Goal: Task Accomplishment & Management: Use online tool/utility

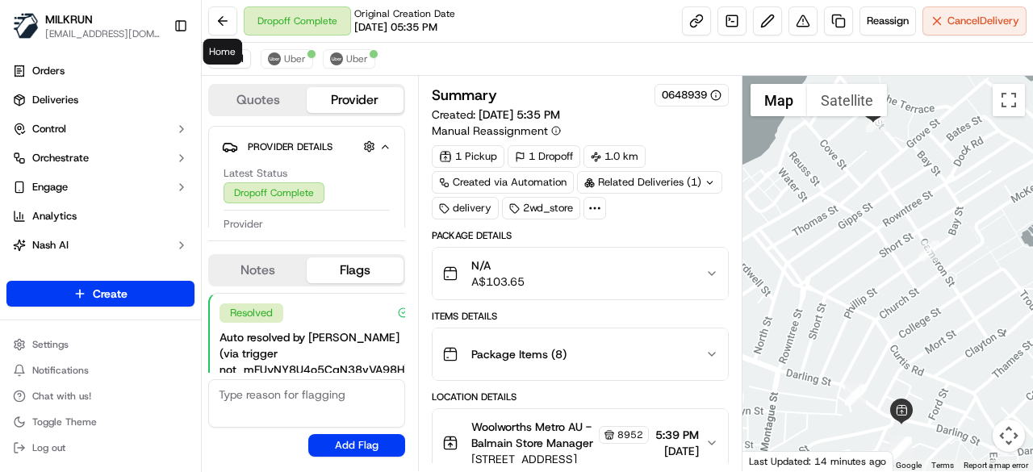
scroll to position [240, 0]
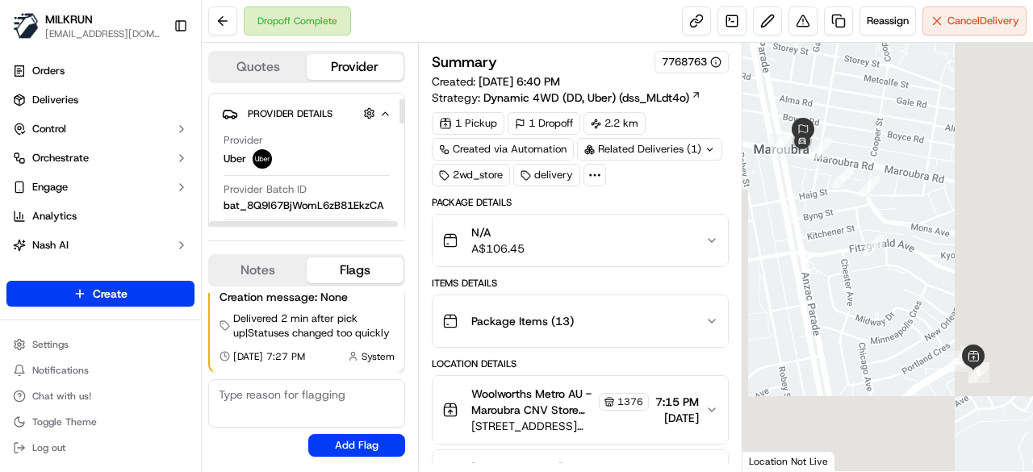
scroll to position [242, 0]
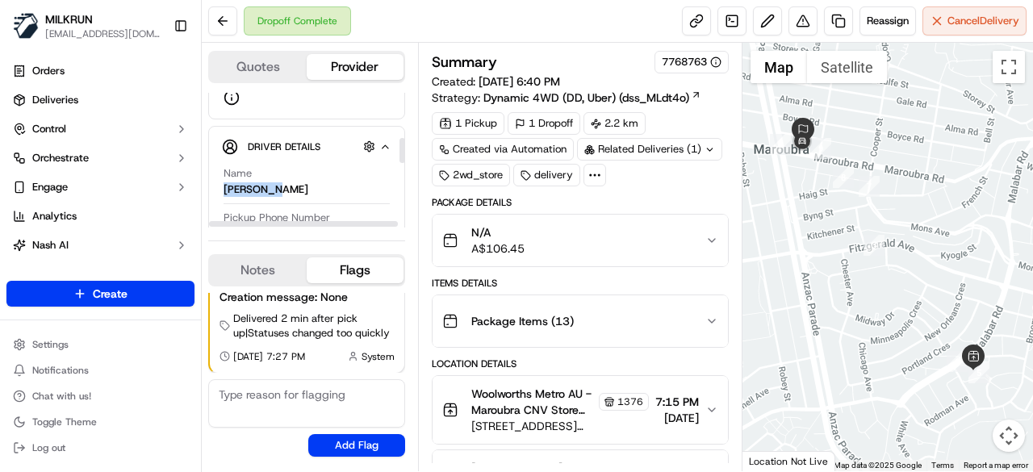
drag, startPoint x: 284, startPoint y: 185, endPoint x: 229, endPoint y: 186, distance: 54.9
click at [222, 185] on div "Name HAMMAD R. Pickup Phone Number +61 480 020 263 ext. 67918442 Dropoff Phone …" at bounding box center [306, 362] width 169 height 405
copy div "HAMMAD R."
click at [219, 18] on button at bounding box center [222, 20] width 29 height 29
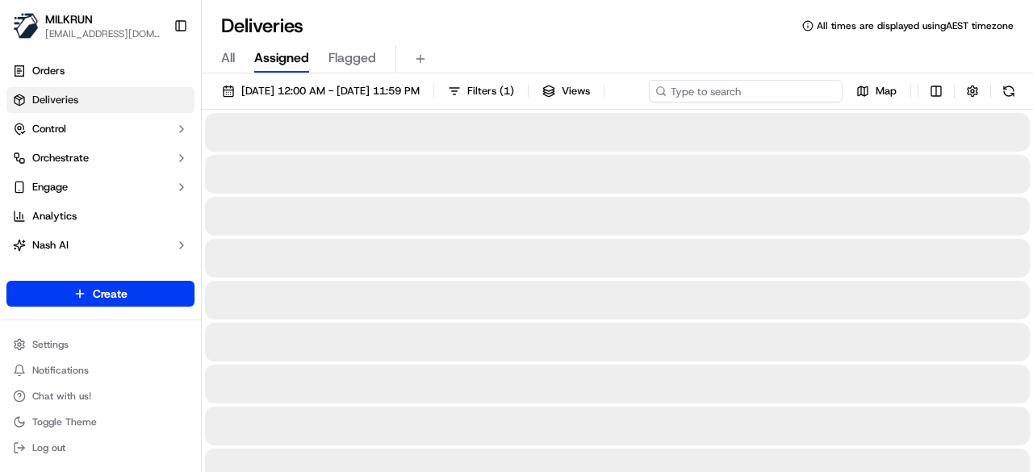
click at [779, 90] on input at bounding box center [746, 91] width 194 height 23
paste input "HAMMAD R."
type input "HAMMAD R."
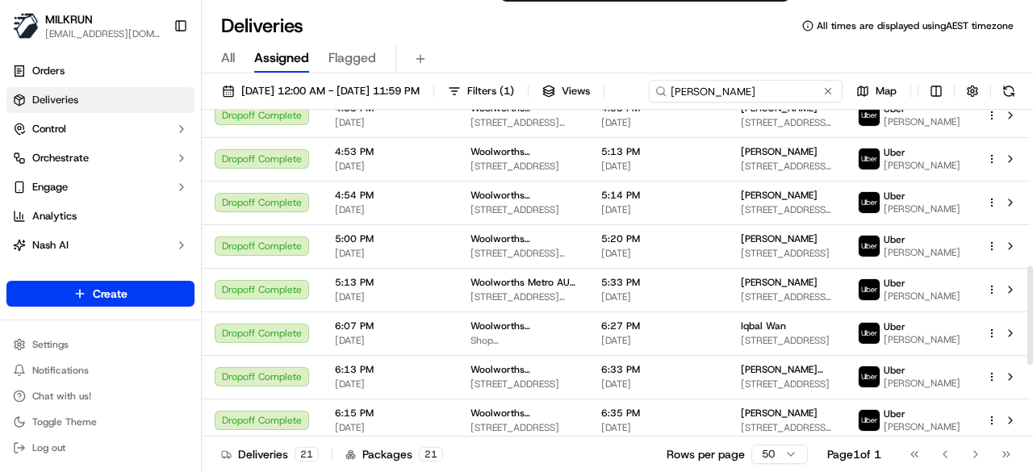
scroll to position [749, 0]
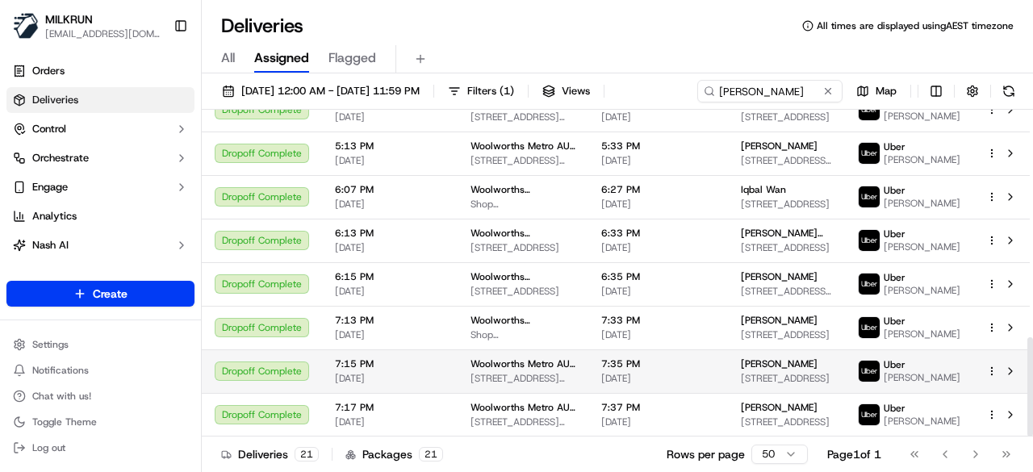
click at [774, 370] on span "Kate OConnell" at bounding box center [779, 363] width 77 height 13
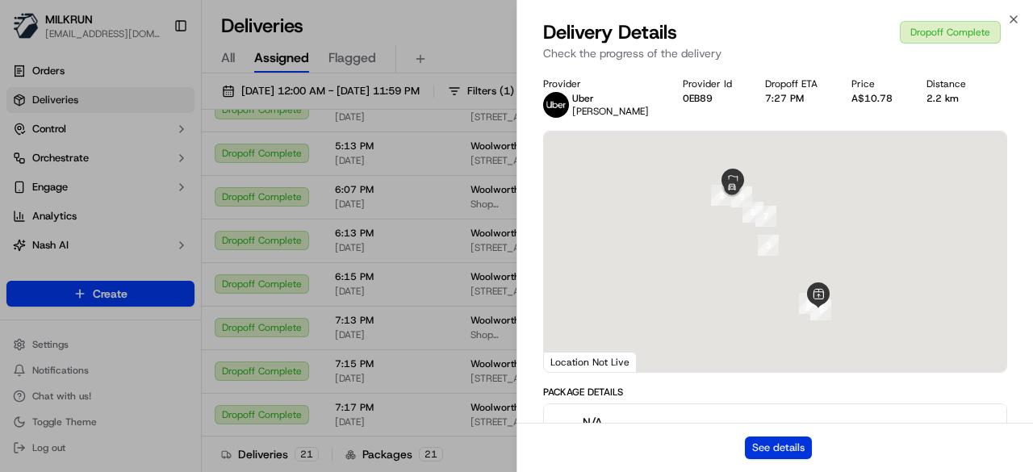
click at [808, 443] on button "See details" at bounding box center [778, 447] width 67 height 23
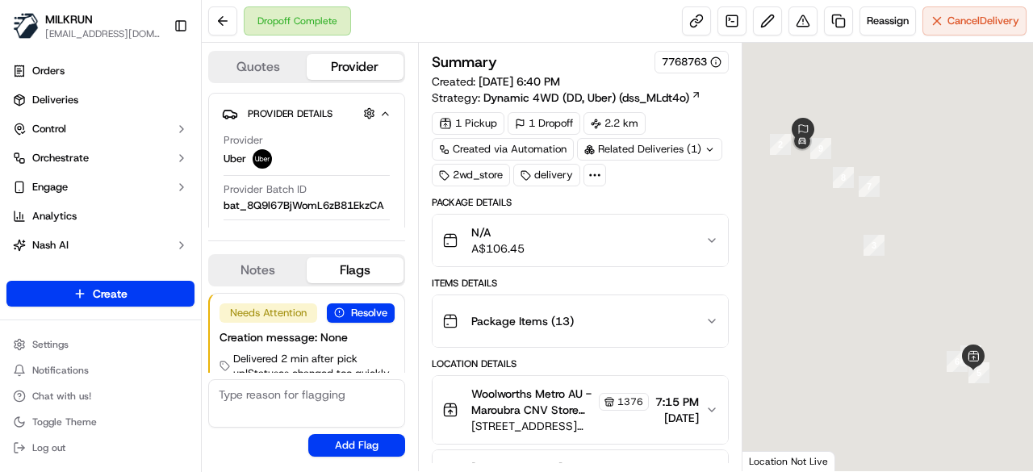
scroll to position [40, 0]
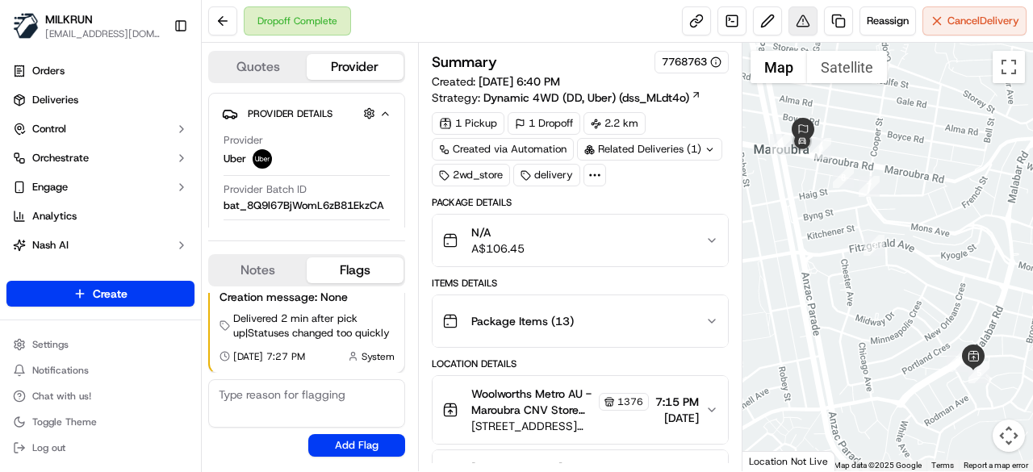
click at [794, 25] on button at bounding box center [802, 20] width 29 height 29
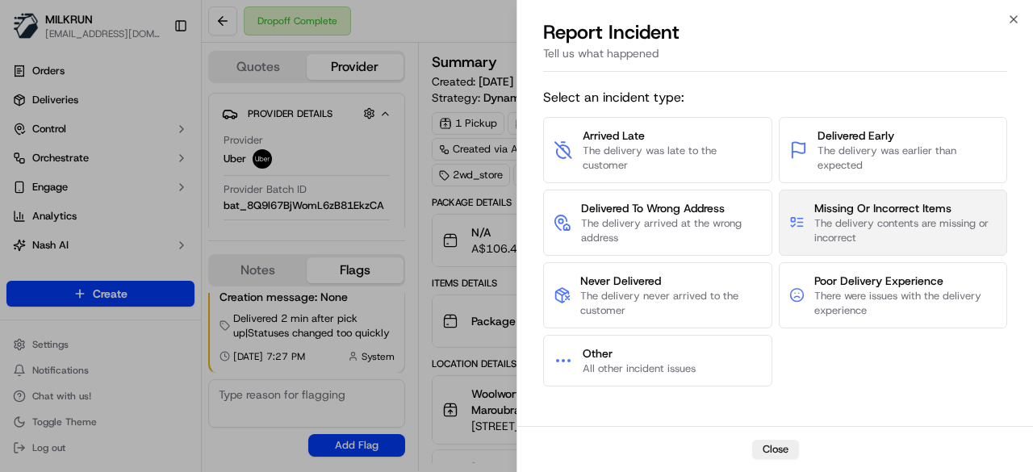
click at [934, 223] on span "The delivery contents are missing or incorrect" at bounding box center [905, 230] width 182 height 29
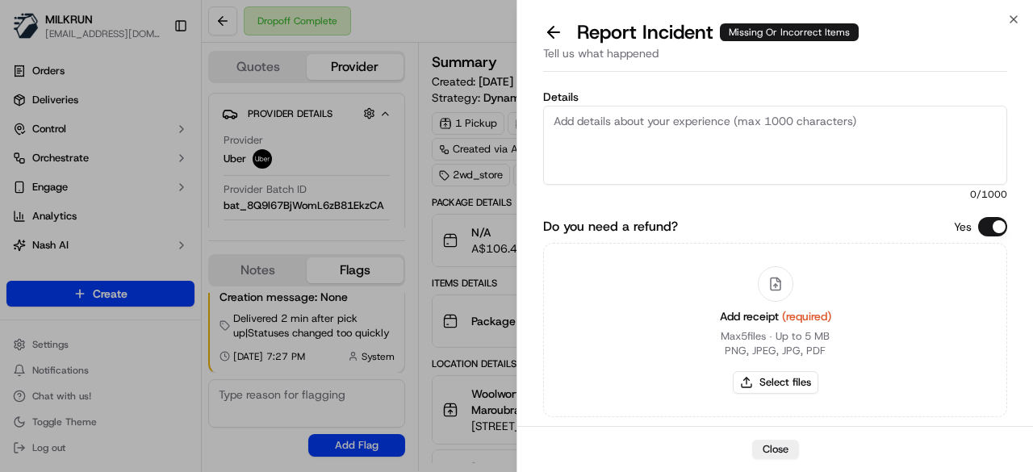
click at [618, 137] on textarea "Details" at bounding box center [775, 145] width 464 height 79
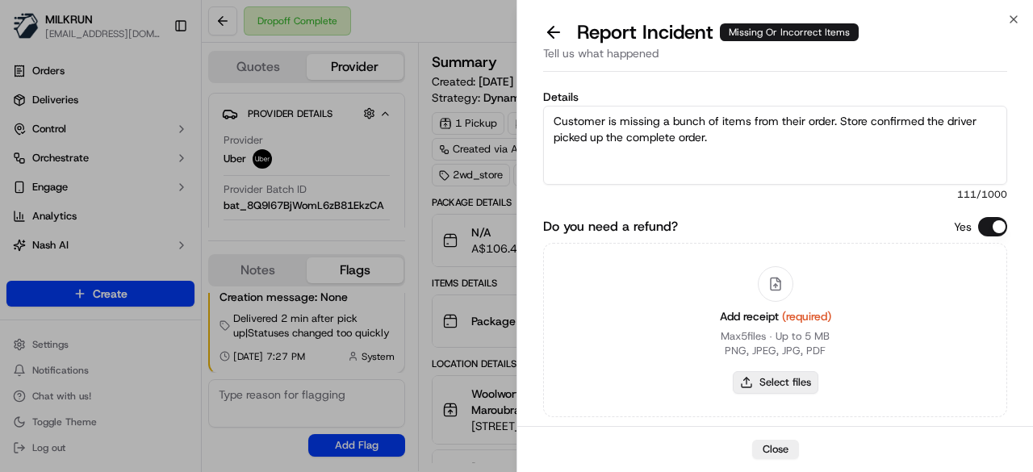
type textarea "Customer is missing a bunch of items from their order. Store confirmed the driv…"
click at [768, 380] on button "Select files" at bounding box center [776, 382] width 86 height 23
type input "C:\fakepath\58a.png"
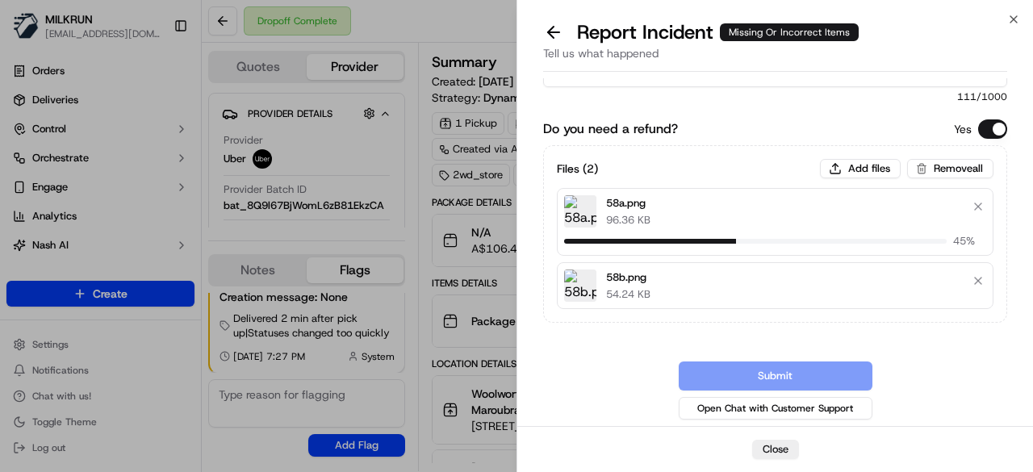
scroll to position [86, 0]
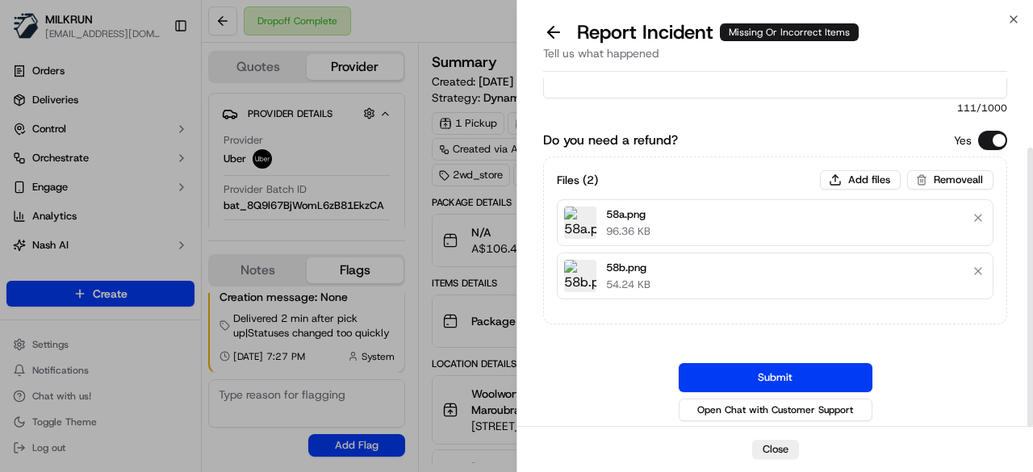
click at [771, 378] on button "Submit" at bounding box center [775, 377] width 194 height 29
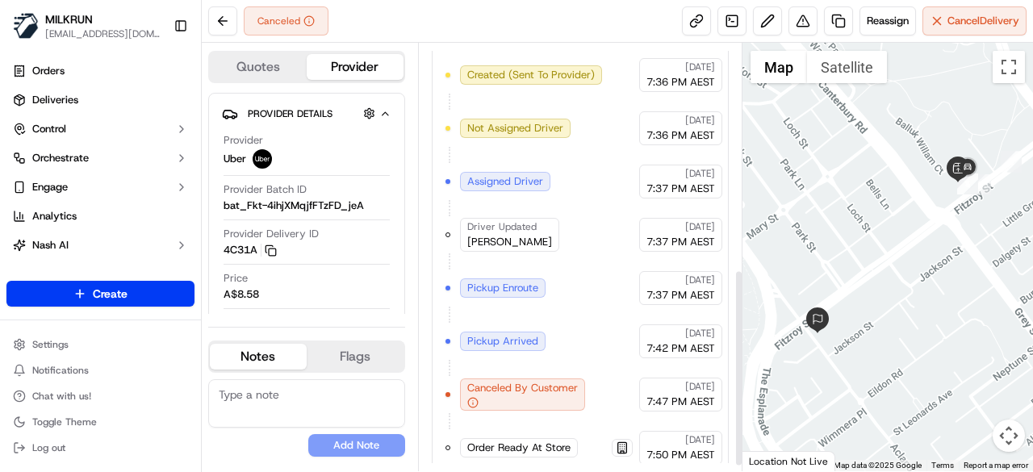
scroll to position [498, 0]
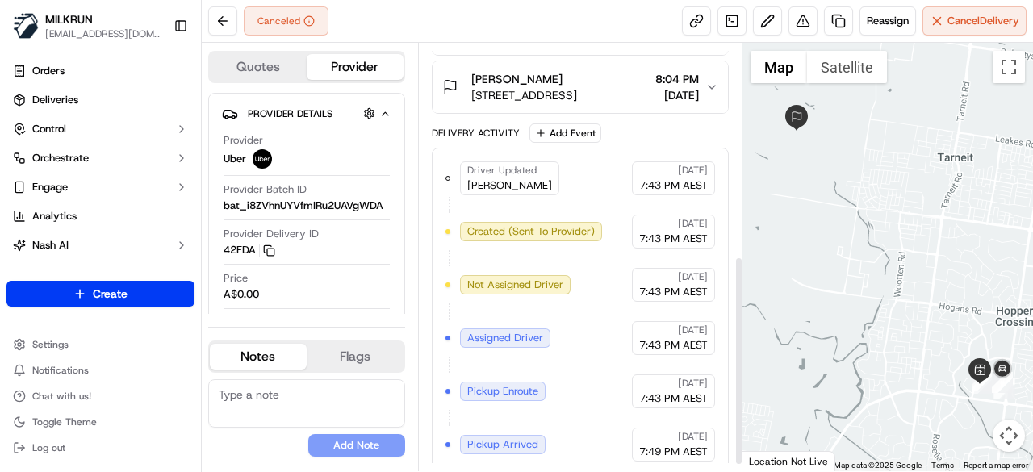
scroll to position [445, 0]
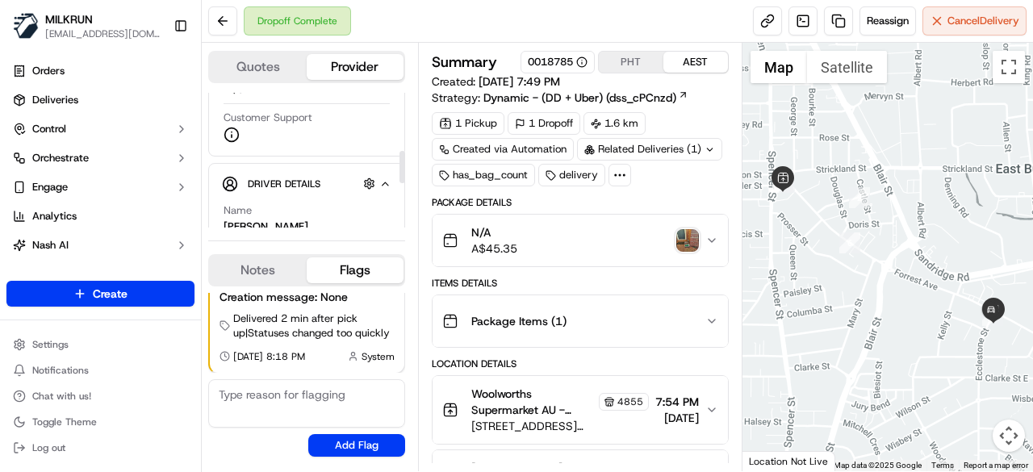
scroll to position [242, 0]
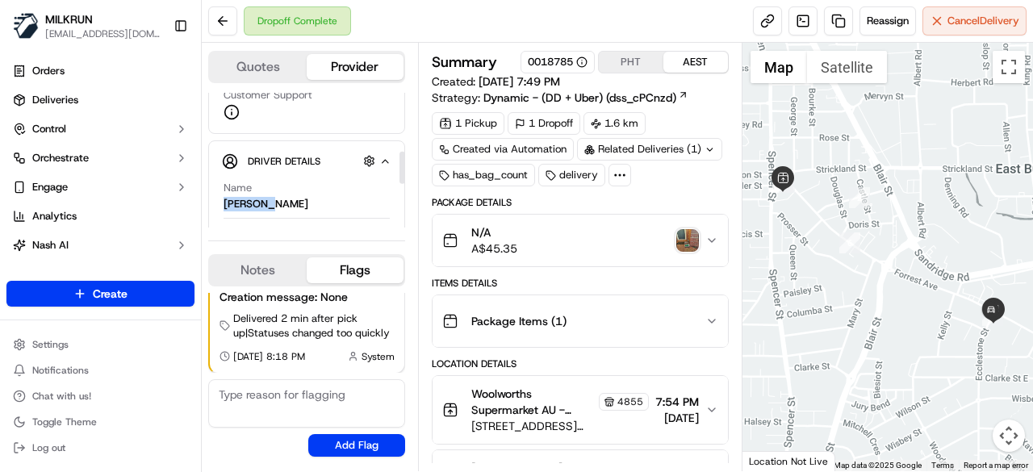
drag, startPoint x: 289, startPoint y: 198, endPoint x: 216, endPoint y: 201, distance: 72.6
click at [216, 201] on div "Driver Details Hidden ( 8 ) Name Bryan C. Dropoff Phone Number +61 483 948 834 …" at bounding box center [306, 272] width 197 height 265
copy div "Bryan C."
click at [221, 28] on button at bounding box center [222, 20] width 29 height 29
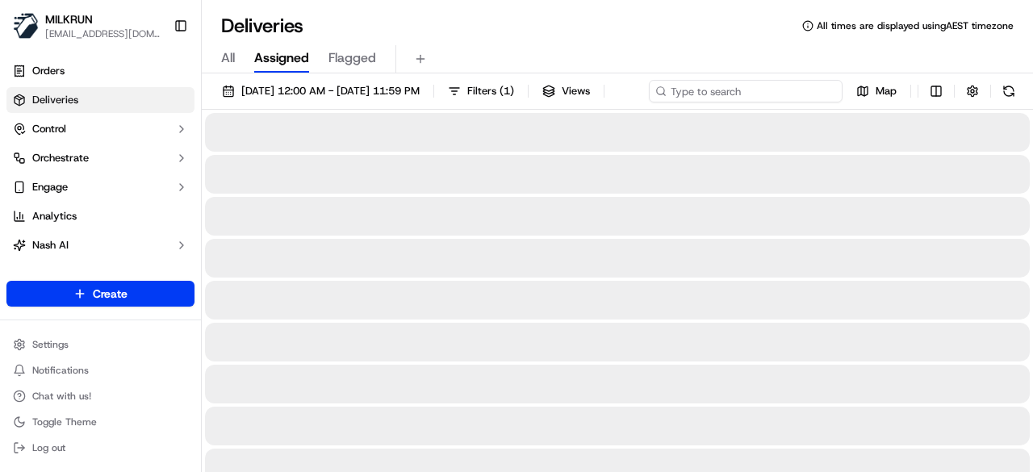
click at [757, 88] on div "15/09/2025 12:00 AM - 15/09/2025 11:59 PM Filters ( 1 ) Views Map" at bounding box center [617, 95] width 831 height 30
paste input "Bryan C."
type input "Bryan C."
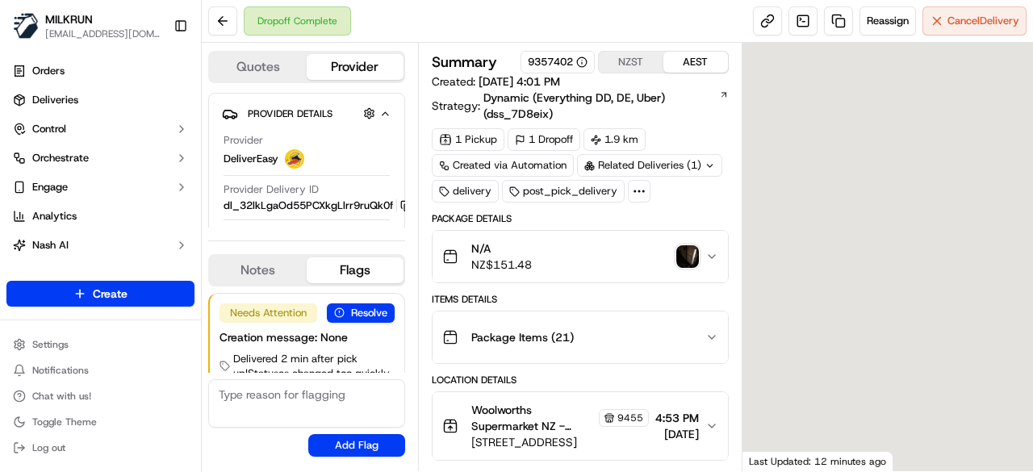
scroll to position [40, 0]
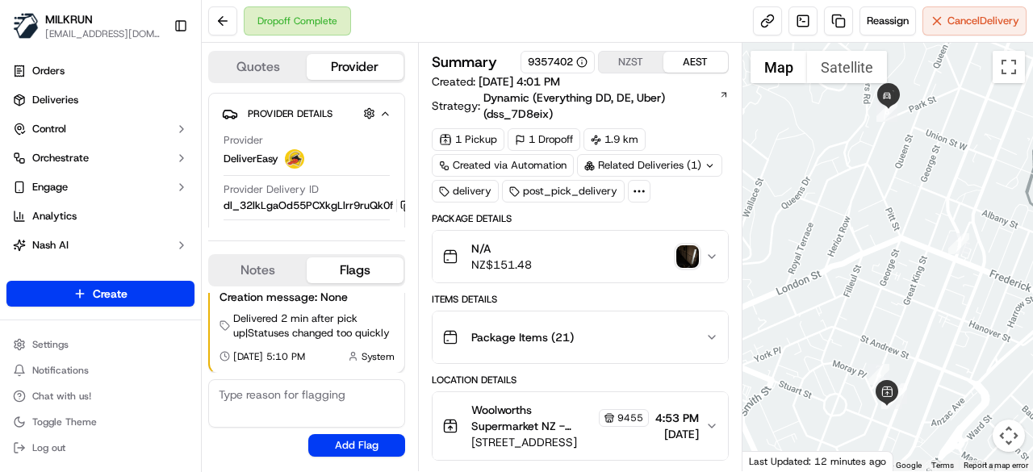
click at [632, 193] on icon at bounding box center [639, 191] width 15 height 15
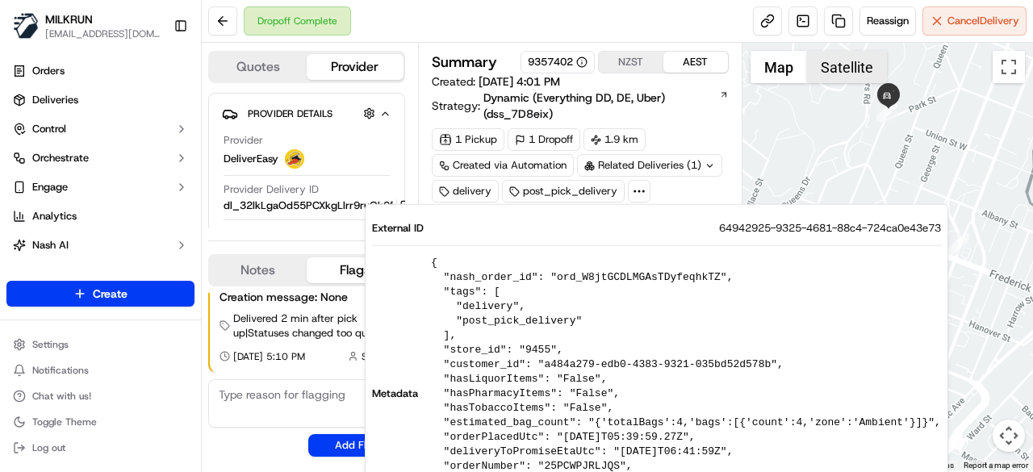
click at [813, 76] on button "Satellite" at bounding box center [847, 67] width 80 height 32
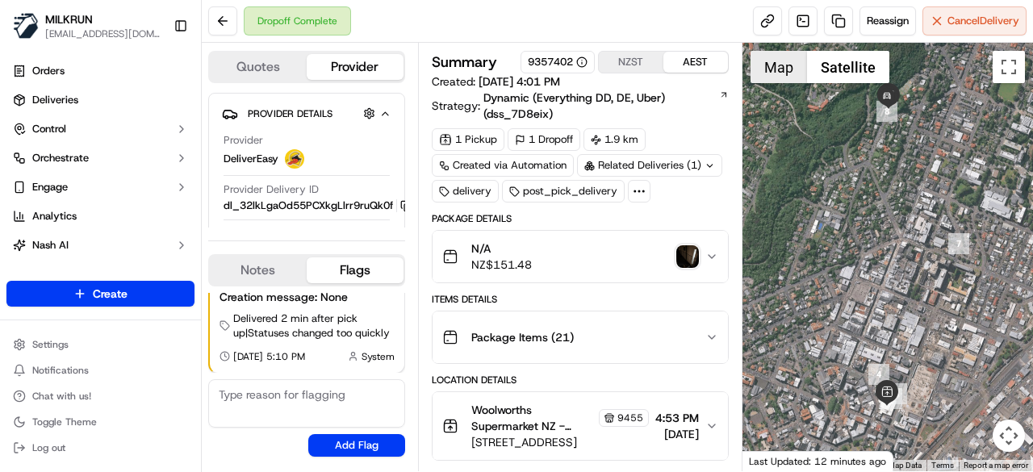
click at [771, 75] on button "Map" at bounding box center [778, 67] width 56 height 32
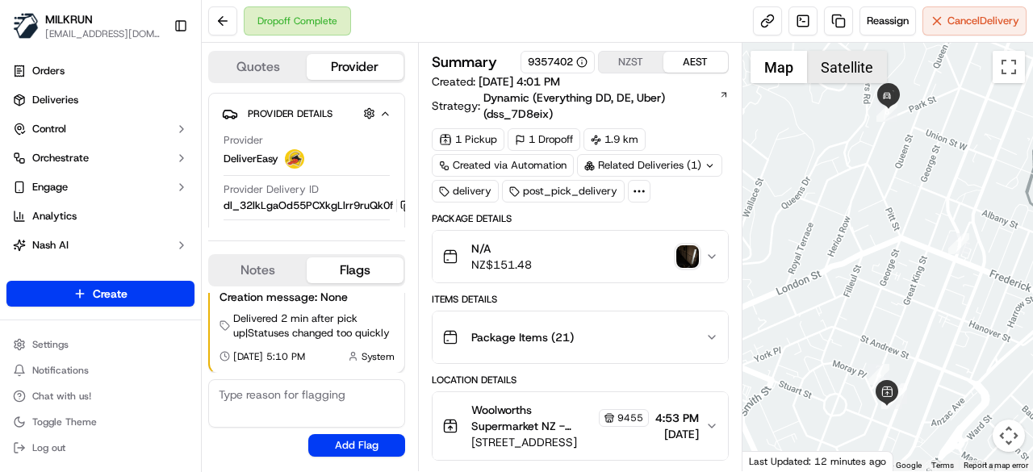
click at [821, 73] on button "Satellite" at bounding box center [847, 67] width 80 height 32
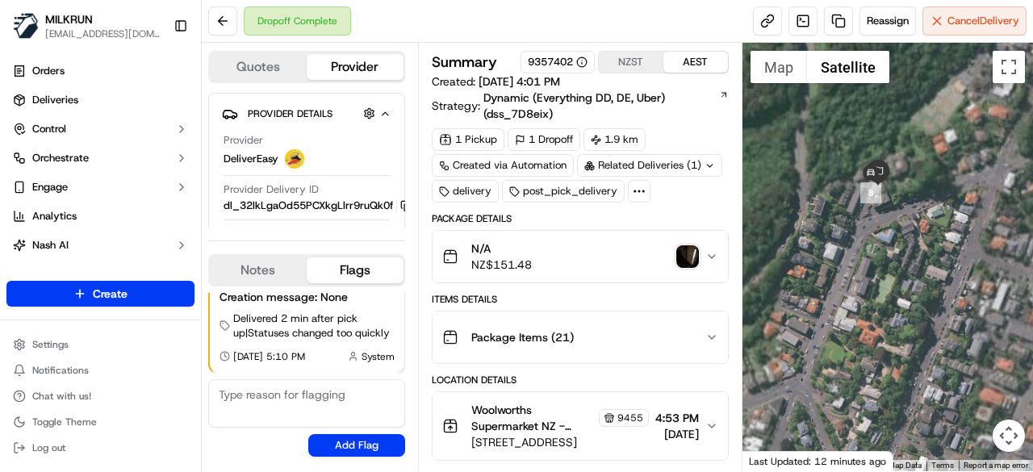
drag, startPoint x: 909, startPoint y: 186, endPoint x: 929, endPoint y: 286, distance: 102.7
click at [929, 286] on div at bounding box center [887, 257] width 291 height 428
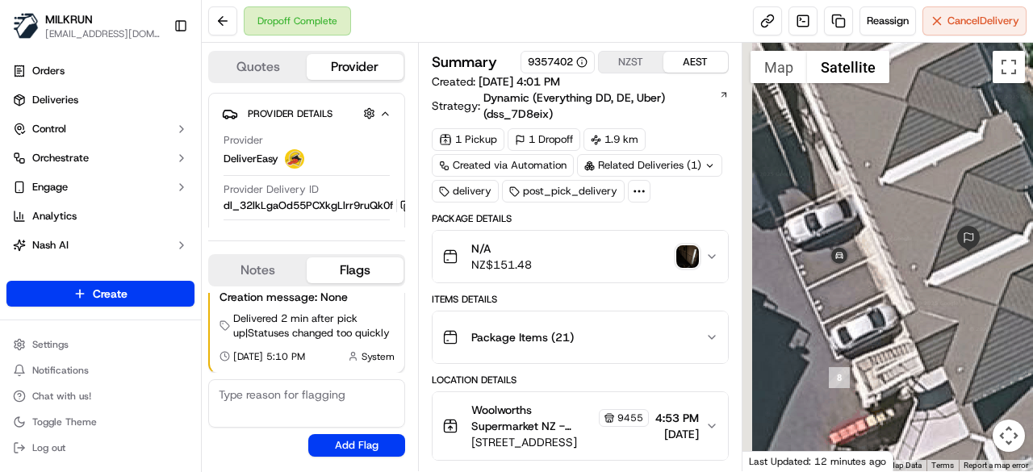
drag, startPoint x: 833, startPoint y: 257, endPoint x: 948, endPoint y: 303, distance: 123.4
click at [948, 303] on div at bounding box center [887, 257] width 291 height 428
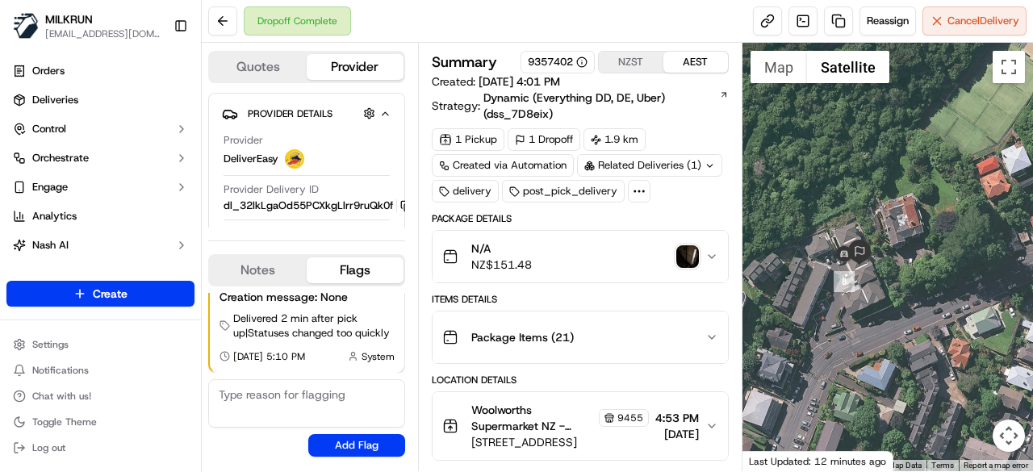
drag, startPoint x: 907, startPoint y: 357, endPoint x: 855, endPoint y: 232, distance: 136.0
click at [857, 244] on div at bounding box center [887, 257] width 291 height 428
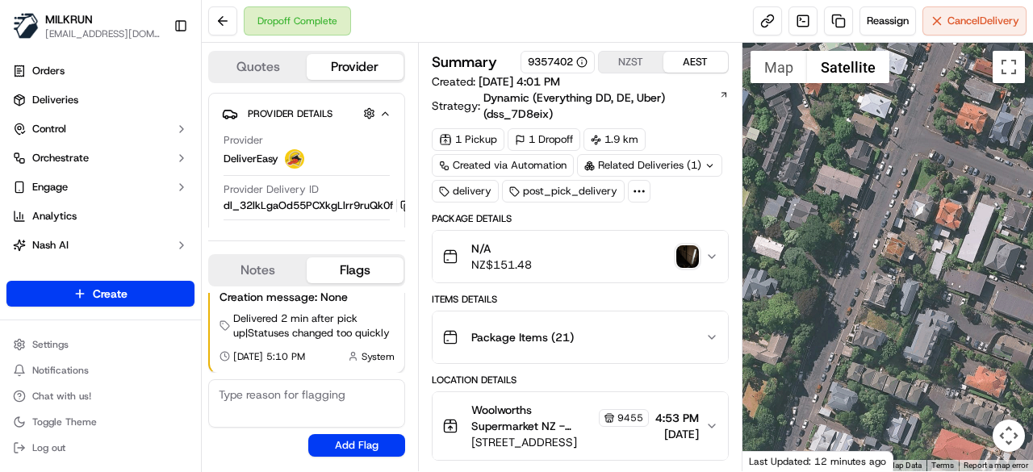
drag, startPoint x: 837, startPoint y: 343, endPoint x: 848, endPoint y: 330, distance: 17.2
click at [839, 352] on div at bounding box center [887, 257] width 291 height 428
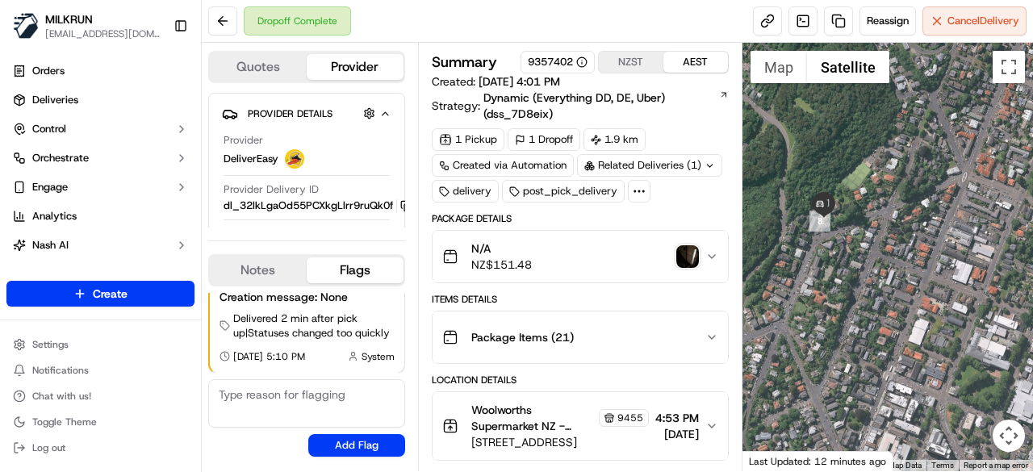
drag, startPoint x: 862, startPoint y: 341, endPoint x: 850, endPoint y: 186, distance: 155.3
click at [850, 186] on div at bounding box center [887, 257] width 291 height 428
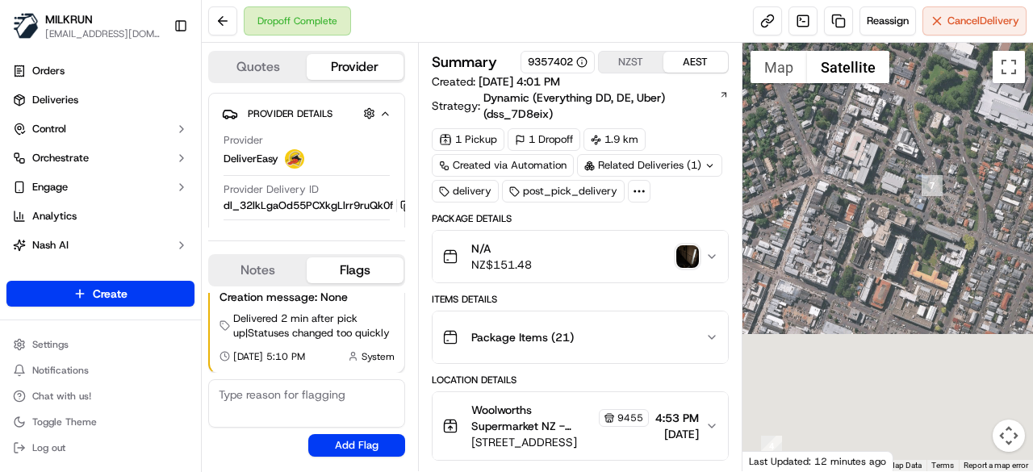
drag, startPoint x: 895, startPoint y: 194, endPoint x: 873, endPoint y: 258, distance: 67.4
click at [873, 258] on div at bounding box center [887, 257] width 291 height 428
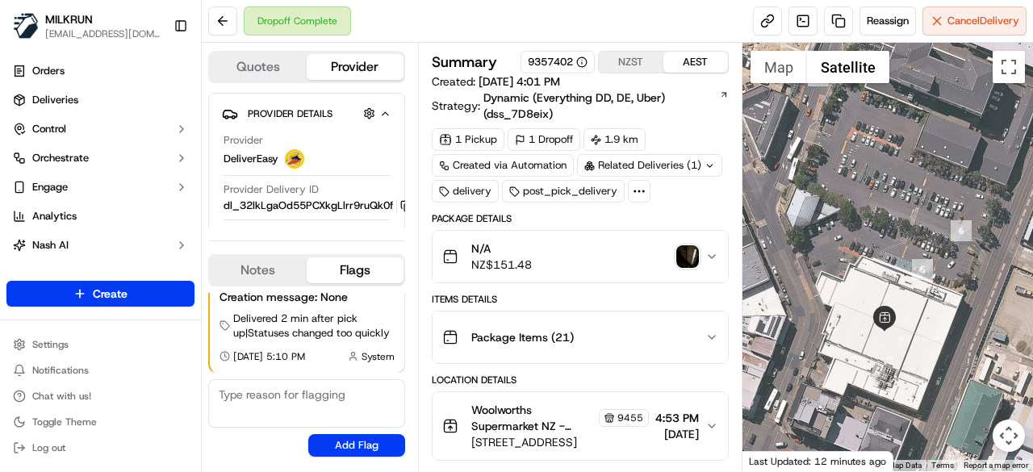
click at [686, 253] on img "button" at bounding box center [687, 256] width 23 height 23
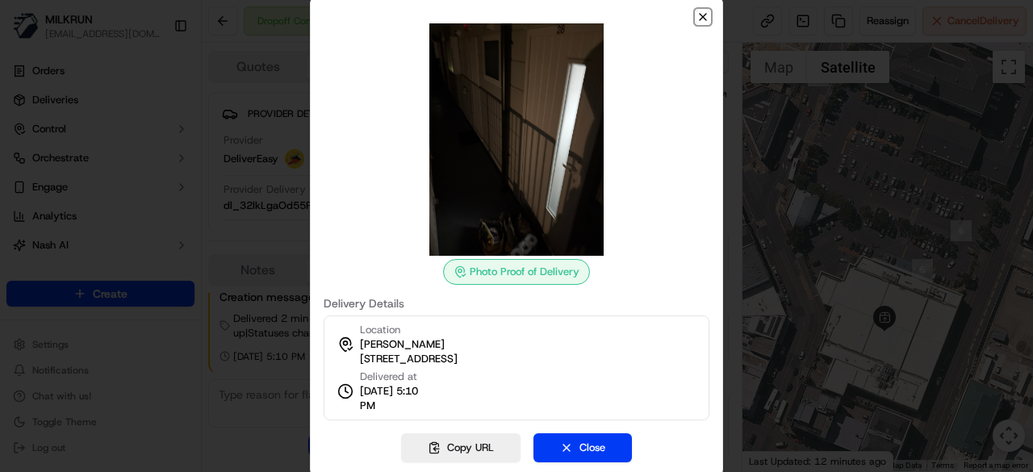
click at [703, 13] on icon "button" at bounding box center [702, 16] width 13 height 13
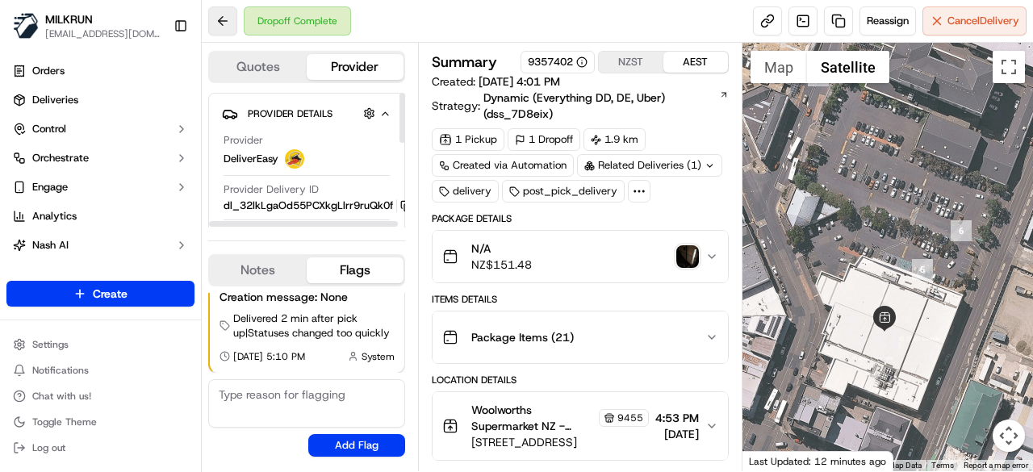
click at [235, 20] on button at bounding box center [222, 20] width 29 height 29
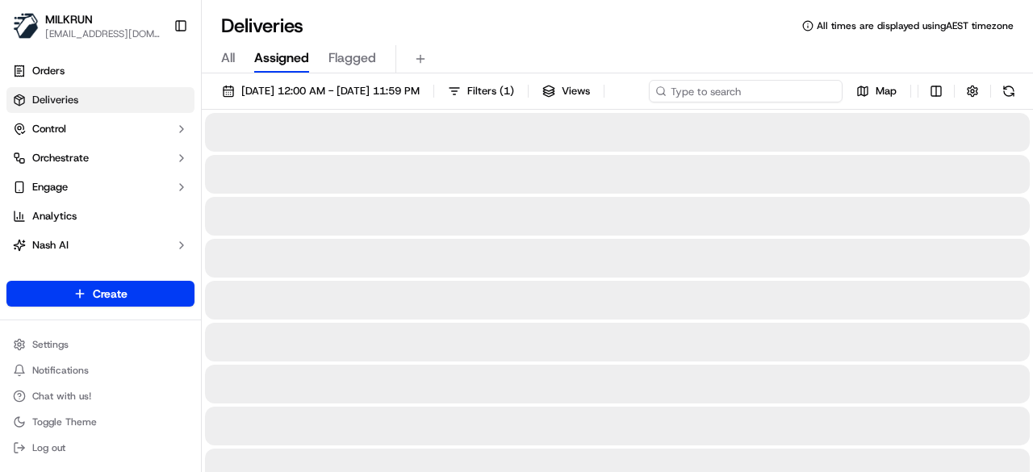
click at [752, 85] on input at bounding box center [746, 91] width 194 height 23
paste input "[PERSON_NAME]"
type input "[PERSON_NAME]"
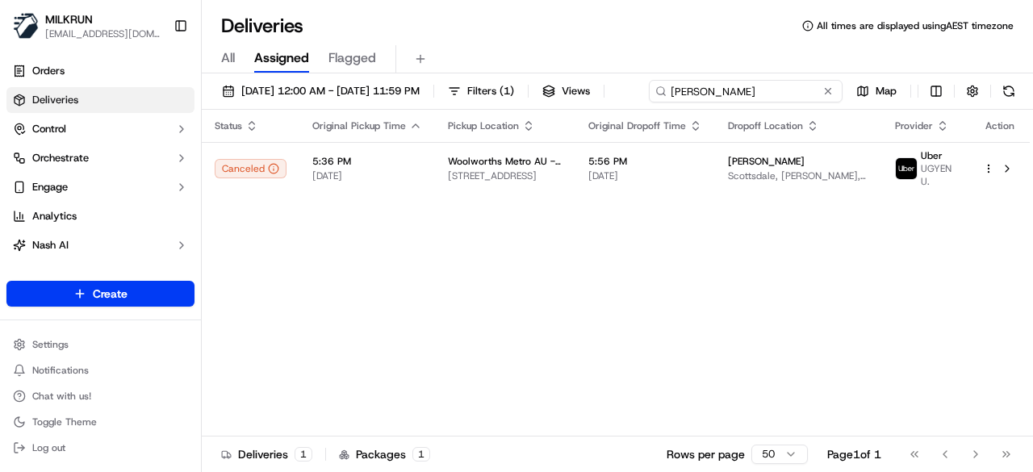
drag, startPoint x: 337, startPoint y: 120, endPoint x: 205, endPoint y: 123, distance: 132.3
click at [205, 110] on div "16/09/2025 12:00 AM - 16/09/2025 11:59 PM Filters ( 1 ) Views Lesley Murray Map" at bounding box center [617, 95] width 831 height 30
click at [420, 87] on span "16/09/2025 12:00 AM - 16/09/2025 11:59 PM" at bounding box center [330, 91] width 178 height 15
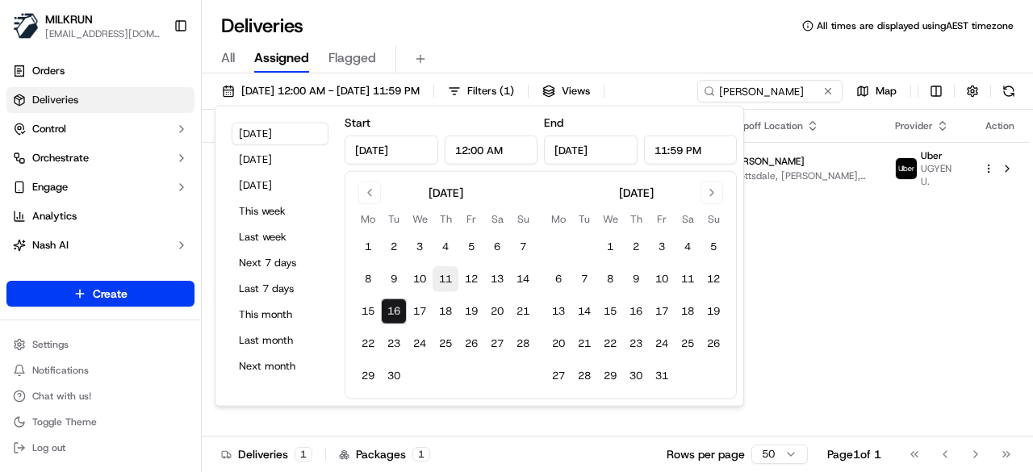
click at [449, 272] on button "11" at bounding box center [445, 279] width 26 height 26
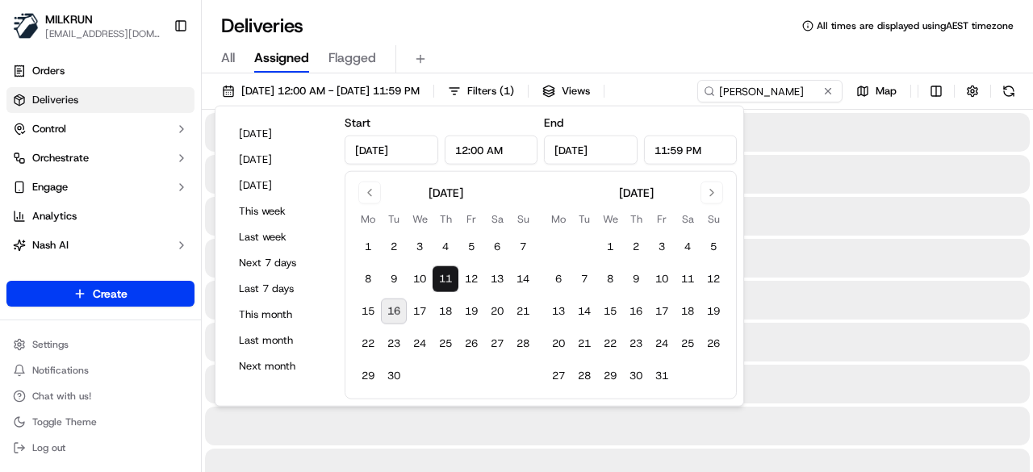
type input "Sep 11, 2025"
click at [724, 48] on div "All Assigned Flagged" at bounding box center [617, 59] width 831 height 28
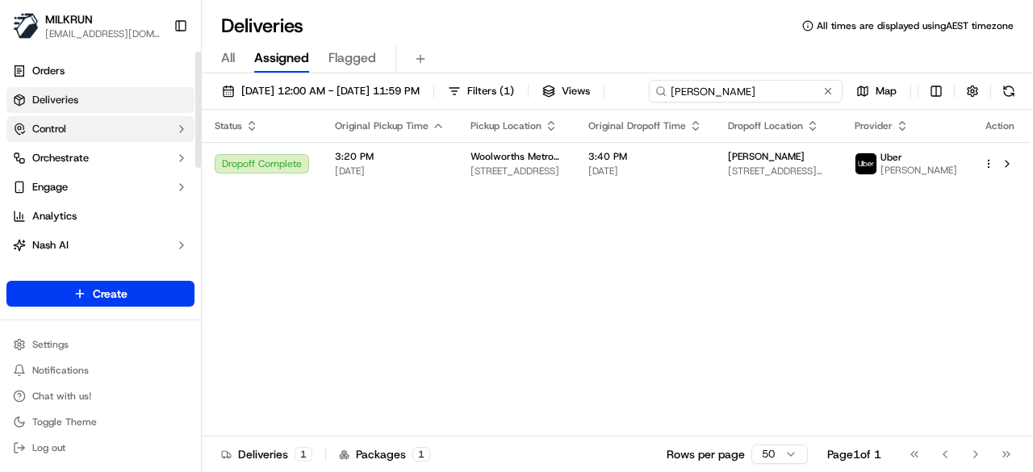
drag, startPoint x: 792, startPoint y: 91, endPoint x: 118, endPoint y: 131, distance: 675.6
click at [118, 131] on div "MILKRUN kperera1@woolworths.com.au Toggle Sidebar Orders Deliveries Control Orc…" at bounding box center [516, 236] width 1033 height 472
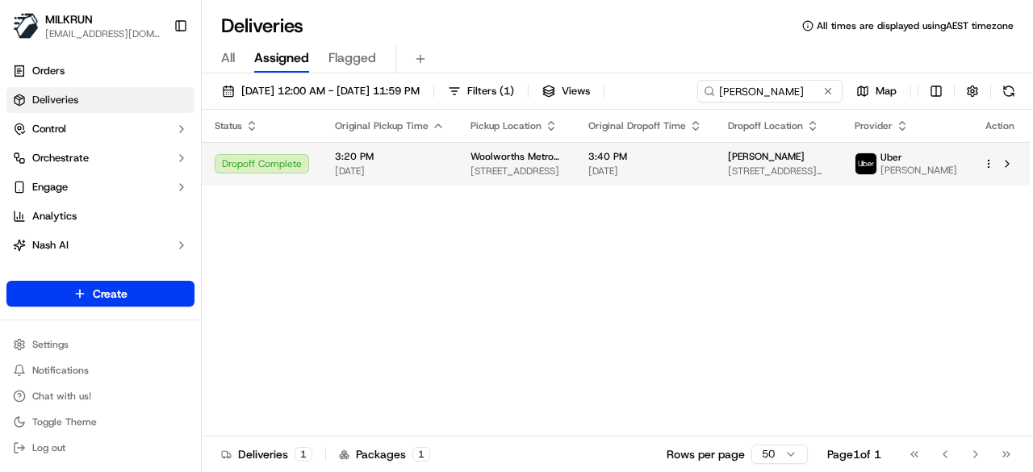
click at [799, 177] on span "6/4 Britten Jones Drive, Holt, ACT 2615, AU" at bounding box center [778, 171] width 101 height 13
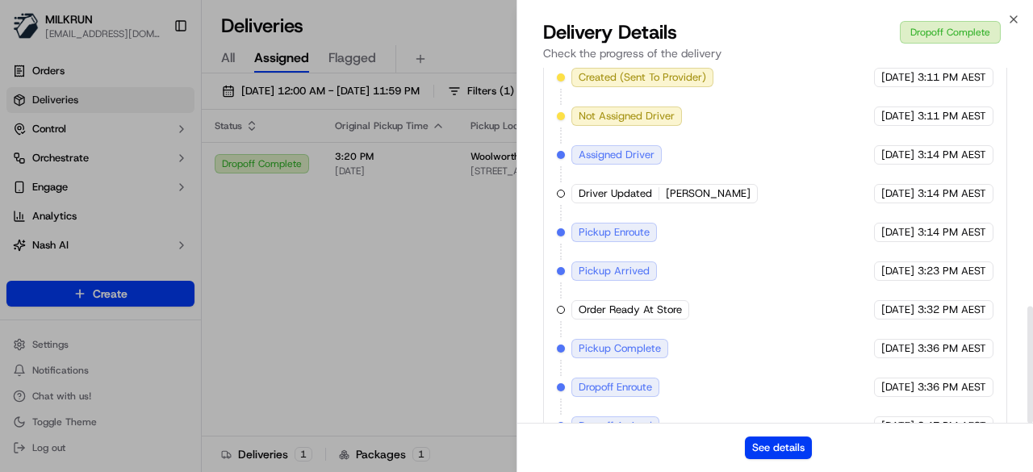
scroll to position [723, 0]
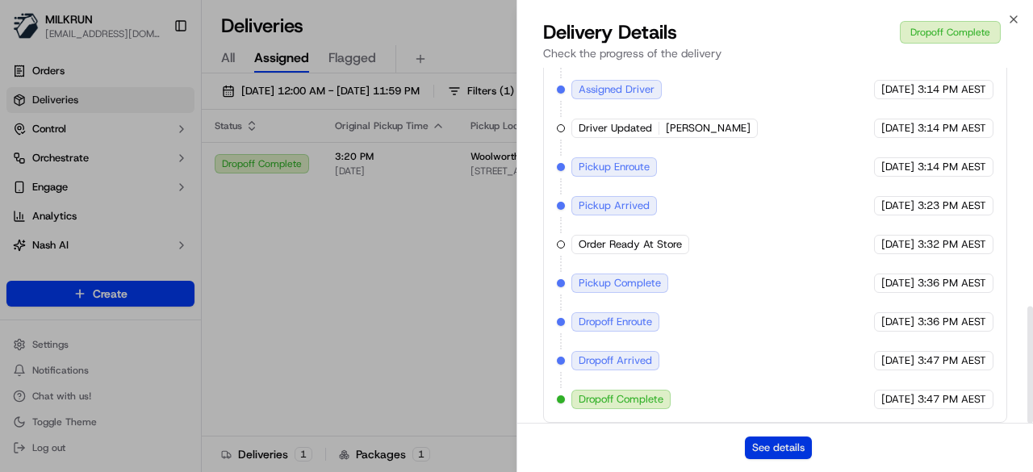
click at [800, 457] on button "See details" at bounding box center [778, 447] width 67 height 23
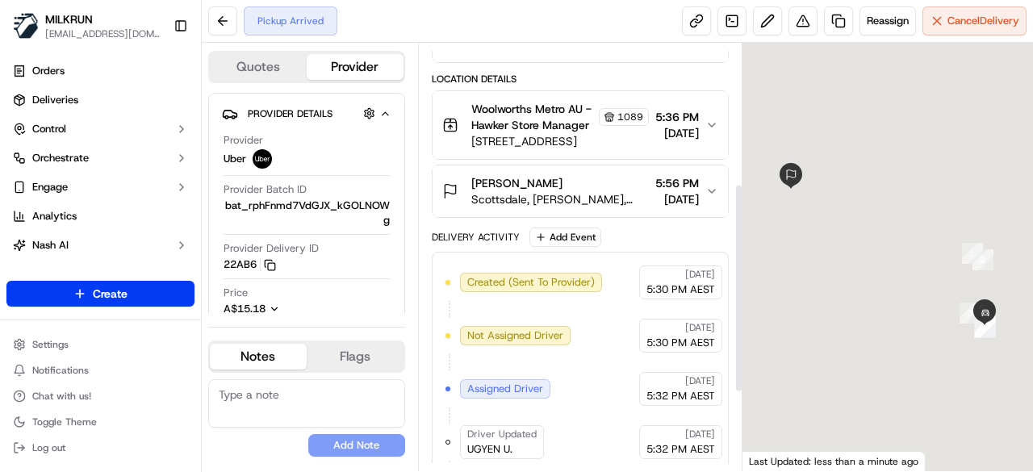
scroll to position [445, 0]
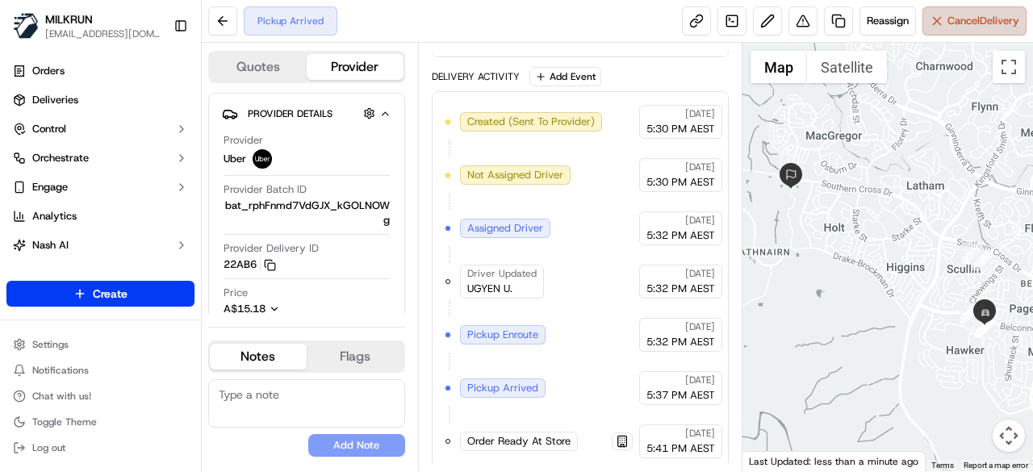
click at [1009, 31] on button "Cancel Delivery" at bounding box center [974, 20] width 104 height 29
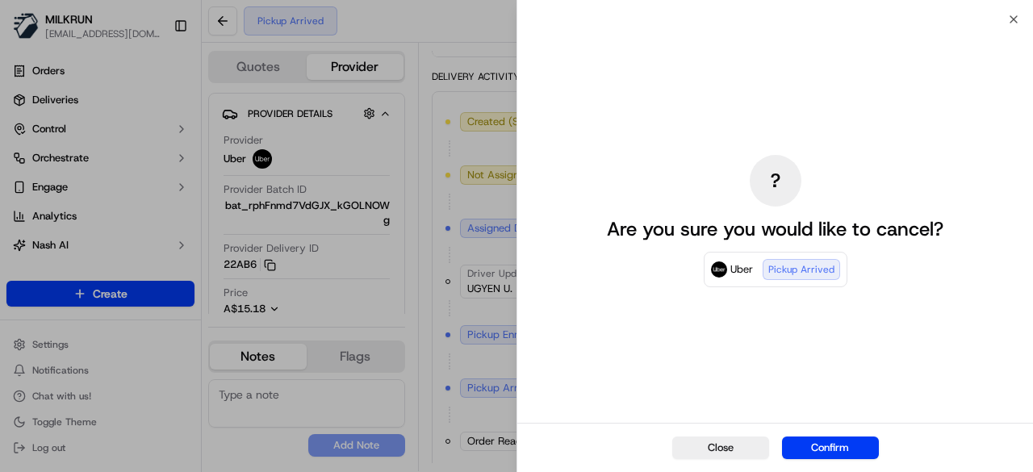
drag, startPoint x: 844, startPoint y: 440, endPoint x: 742, endPoint y: 415, distance: 104.9
click at [843, 446] on button "Confirm" at bounding box center [830, 447] width 97 height 23
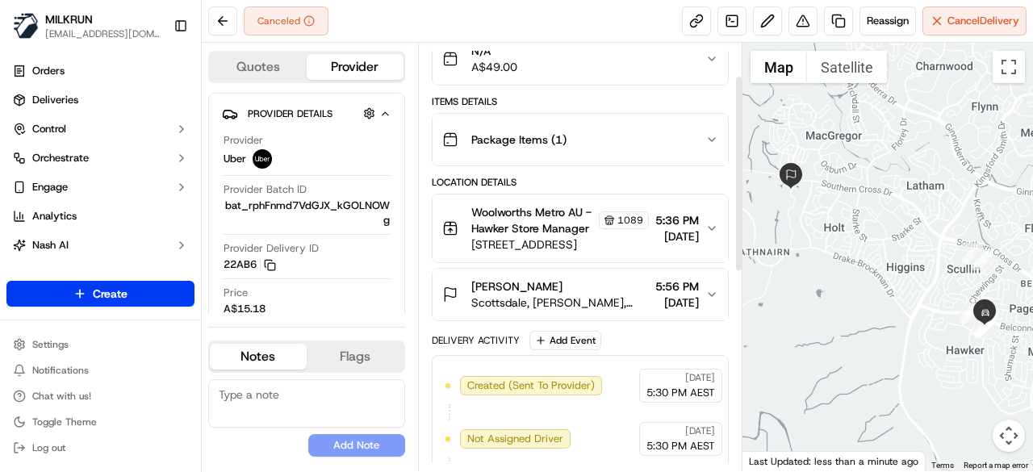
scroll to position [323, 0]
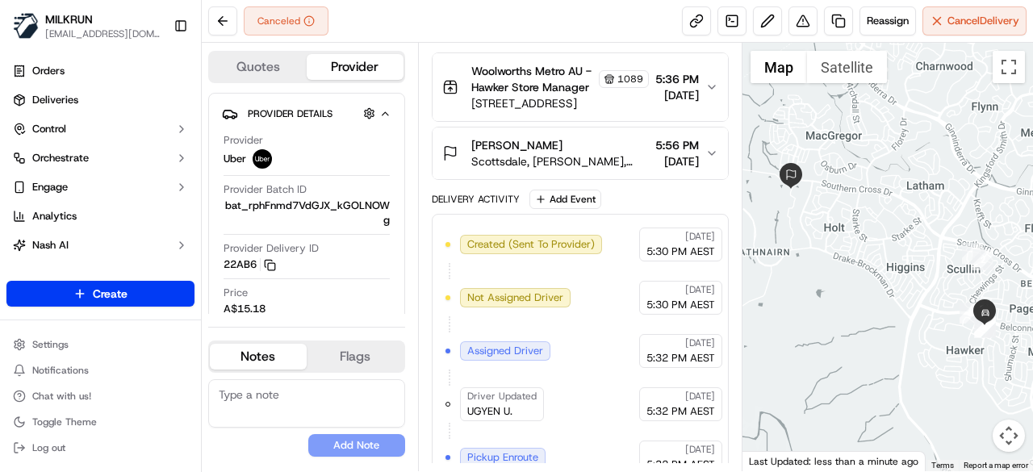
drag, startPoint x: 559, startPoint y: 141, endPoint x: 468, endPoint y: 143, distance: 91.2
click at [468, 143] on div "Lesley Murray Scottsdale, Holt, ACT 2615, AU" at bounding box center [545, 153] width 207 height 32
copy span "[PERSON_NAME]"
copy span "Lesley Murray"
click at [220, 27] on button at bounding box center [222, 20] width 29 height 29
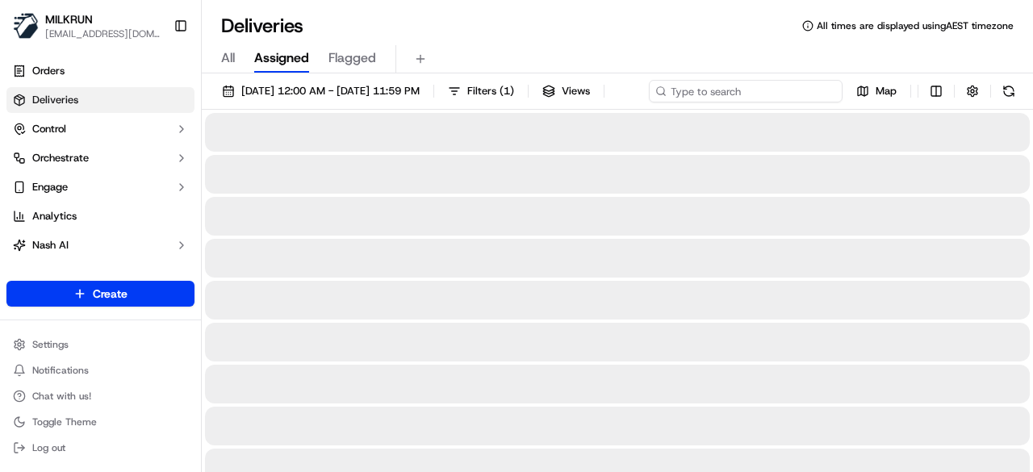
click at [728, 91] on div "[DATE] 12:00 AM - [DATE] 11:59 PM Filters ( 1 ) Views Map" at bounding box center [617, 95] width 831 height 30
paste input "Lesley Murray"
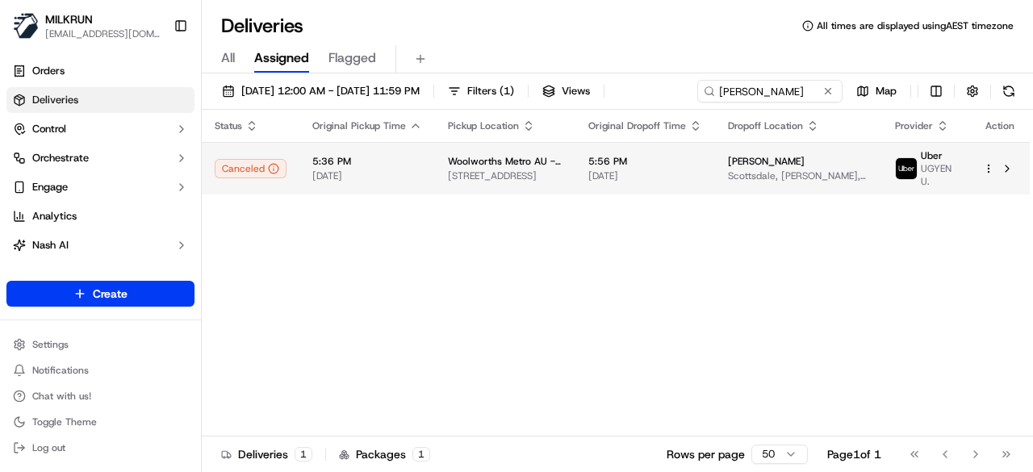
click at [991, 198] on html "MILKRUN kperera1@woolworths.com.au Toggle Sidebar Orders Deliveries Control Orc…" at bounding box center [516, 236] width 1033 height 472
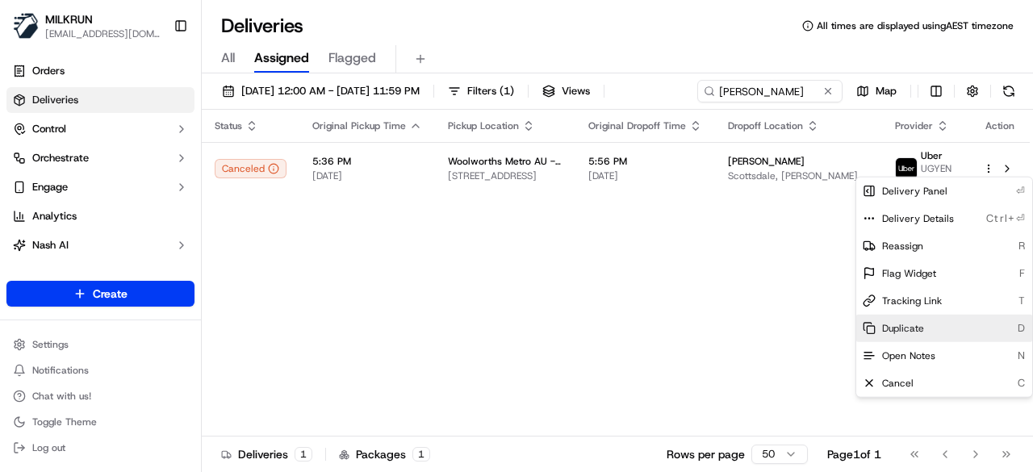
click at [922, 327] on div "Duplicate D" at bounding box center [944, 328] width 176 height 27
click at [741, 212] on html "MILKRUN kperera1@woolworths.com.au Toggle Sidebar Orders Deliveries Control Orc…" at bounding box center [516, 236] width 1033 height 472
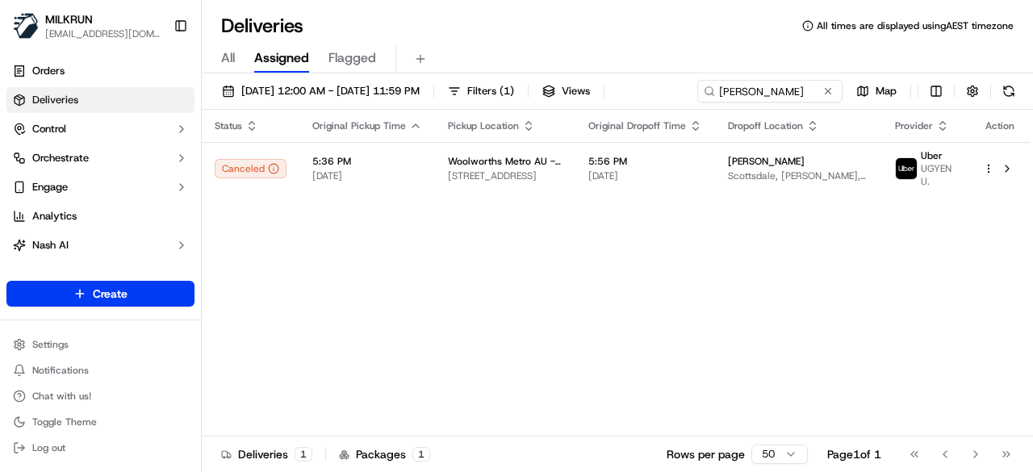
click at [225, 59] on span "All" at bounding box center [228, 57] width 14 height 19
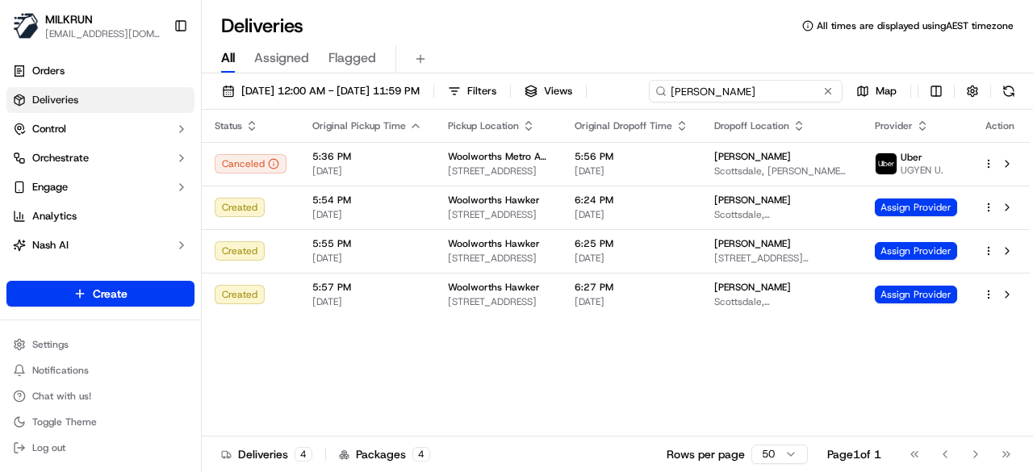
click at [800, 88] on input "Lesley Murray" at bounding box center [746, 91] width 194 height 23
click at [270, 62] on span "Assigned" at bounding box center [281, 57] width 55 height 19
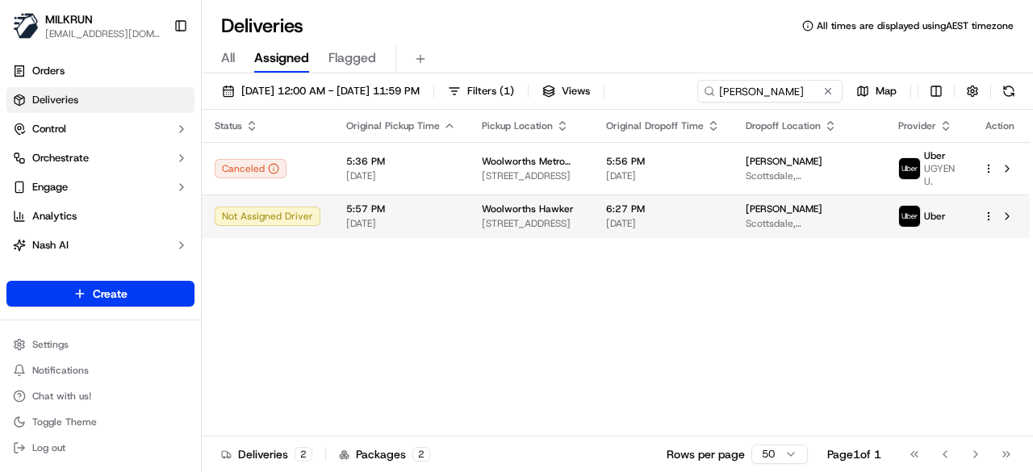
click at [673, 232] on td "6:27 PM 16/09/2025" at bounding box center [663, 216] width 140 height 44
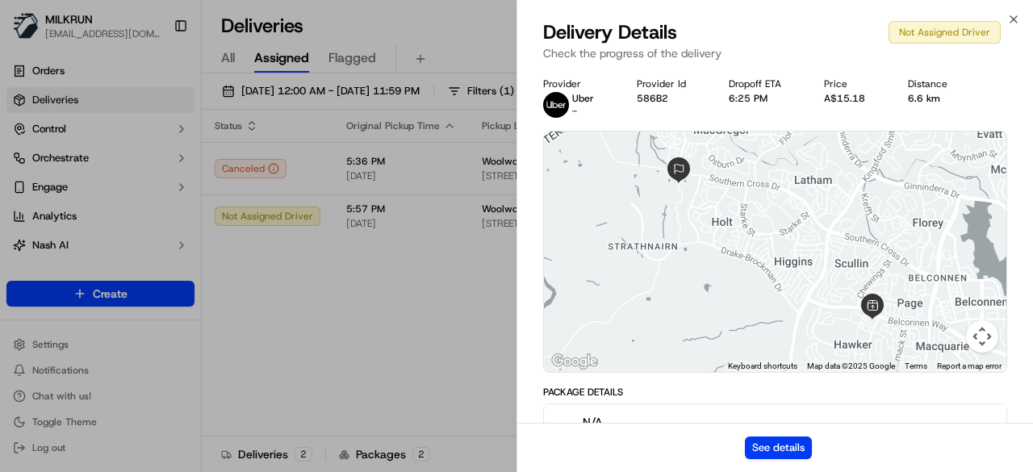
click at [741, 440] on div "See details" at bounding box center [775, 447] width 516 height 49
click at [757, 441] on button "See details" at bounding box center [778, 447] width 67 height 23
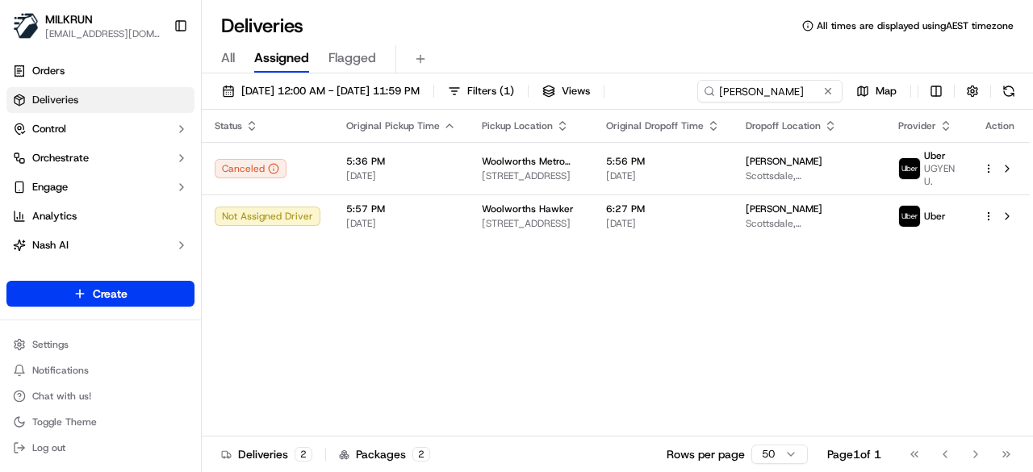
click at [243, 65] on div "All Assigned Flagged" at bounding box center [617, 59] width 831 height 28
click at [238, 63] on div "All Assigned Flagged" at bounding box center [617, 59] width 831 height 28
click at [224, 57] on span "All" at bounding box center [228, 57] width 14 height 19
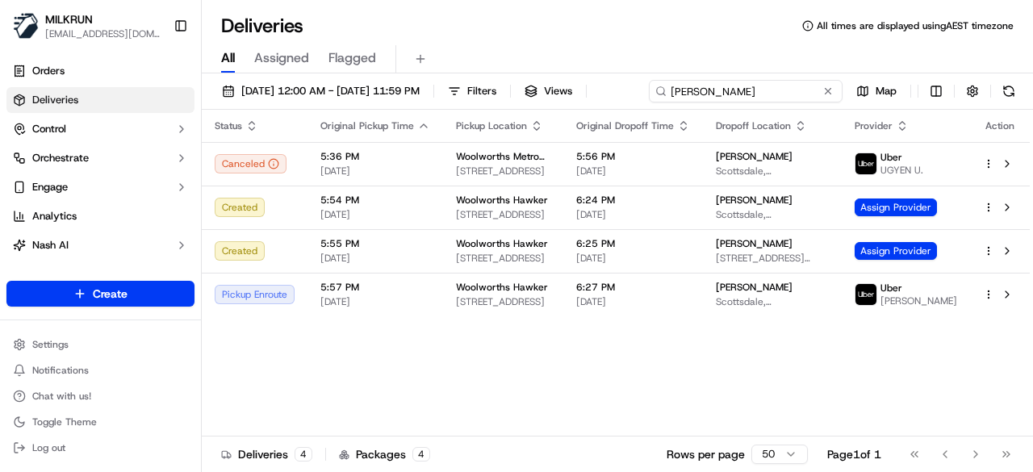
click at [774, 88] on input "Lesley Murray" at bounding box center [746, 91] width 194 height 23
click at [390, 119] on div "16/09/2025 12:00 AM - 16/09/2025 11:59 PM Filters Views Lesley Murray Map Statu…" at bounding box center [617, 274] width 831 height 402
drag, startPoint x: 812, startPoint y: 94, endPoint x: 158, endPoint y: 120, distance: 654.0
click at [158, 120] on div "MILKRUN kperera1@woolworths.com.au Toggle Sidebar Orders Deliveries Control Orc…" at bounding box center [516, 236] width 1033 height 472
paste input "Nancy Mallia"
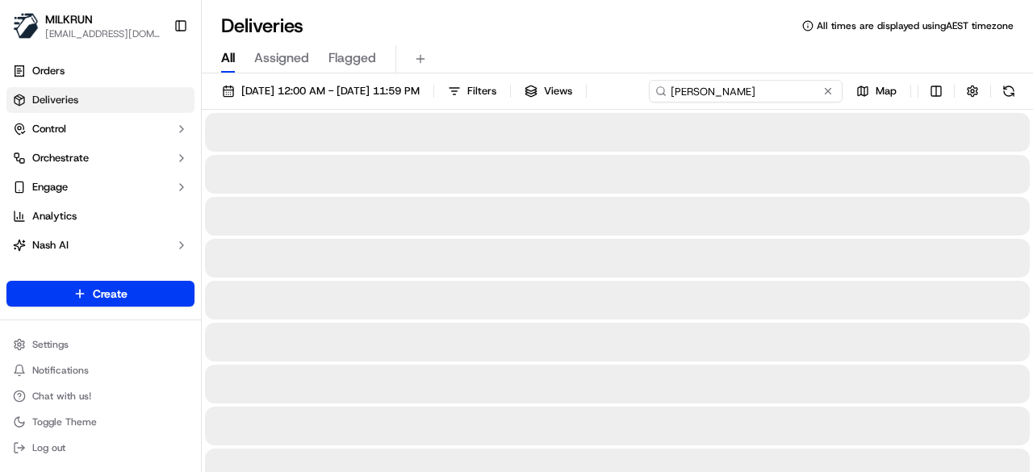
click at [649, 102] on input "Nancy Mallia" at bounding box center [746, 91] width 194 height 23
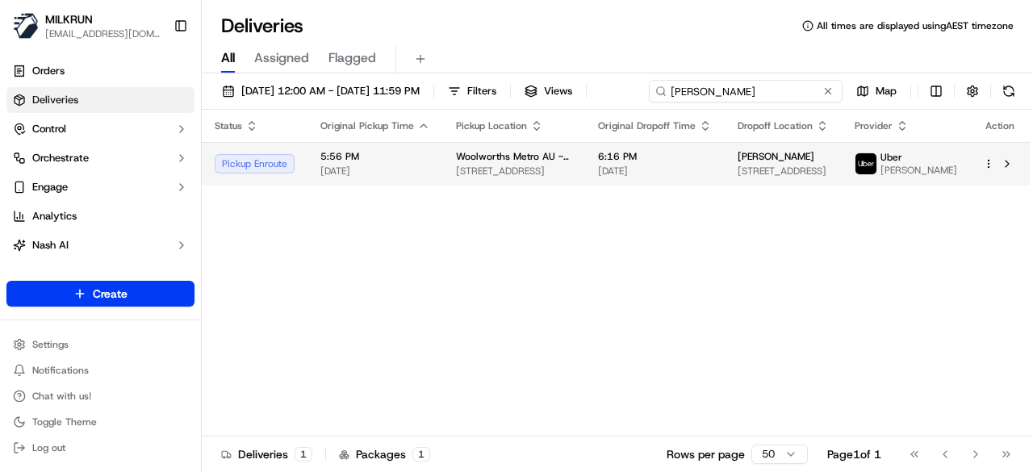
type input "Nancy Mallia"
click at [991, 199] on body "MILKRUN kperera1@woolworths.com.au Toggle Sidebar Orders Deliveries Control Orc…" at bounding box center [516, 236] width 1033 height 472
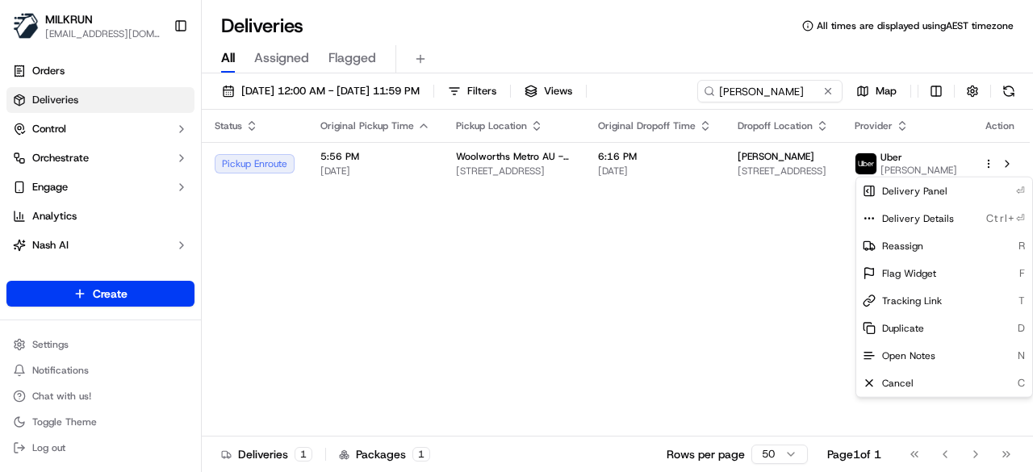
click at [770, 277] on div "Status Original Pickup Time Pickup Location Original Dropoff Time Dropoff Locat…" at bounding box center [616, 273] width 828 height 327
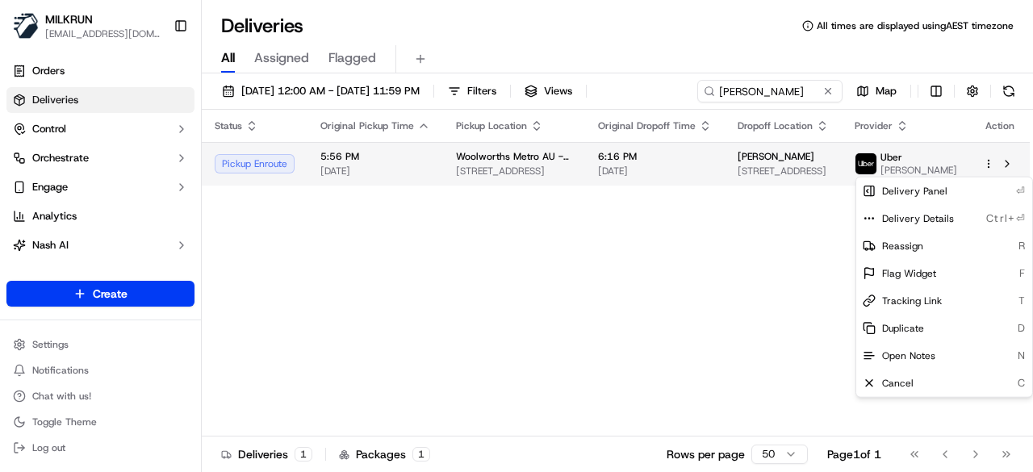
click at [986, 165] on html "MILKRUN kperera1@woolworths.com.au Toggle Sidebar Orders Deliveries Control Orc…" at bounding box center [516, 236] width 1033 height 472
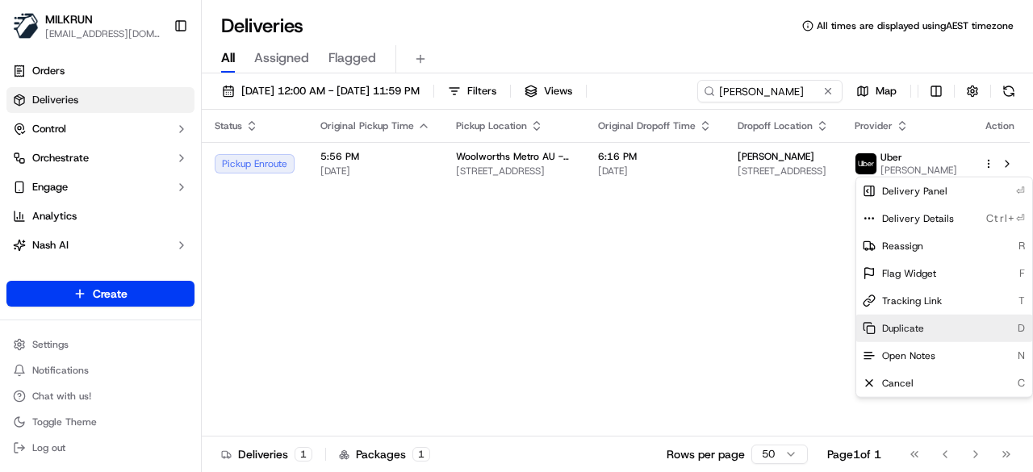
click at [912, 326] on span "Duplicate" at bounding box center [903, 328] width 42 height 13
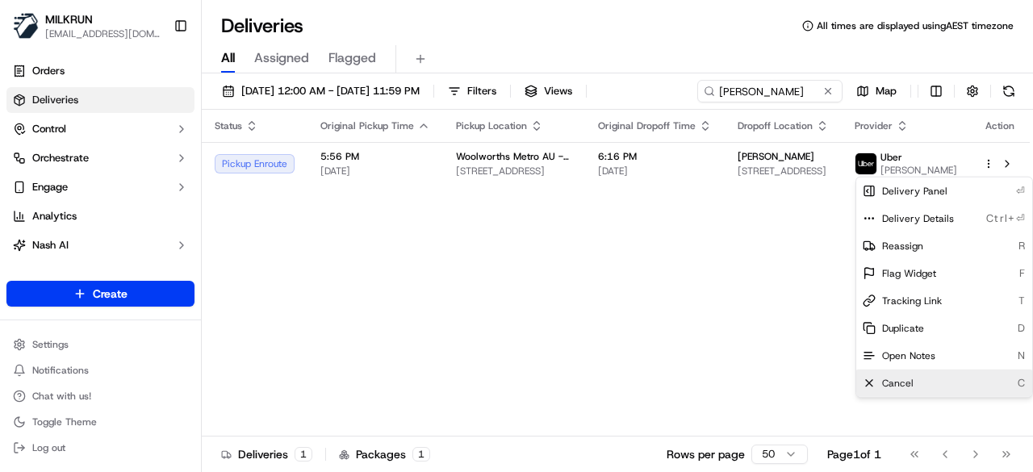
click at [935, 382] on div "Cancel C" at bounding box center [944, 382] width 176 height 27
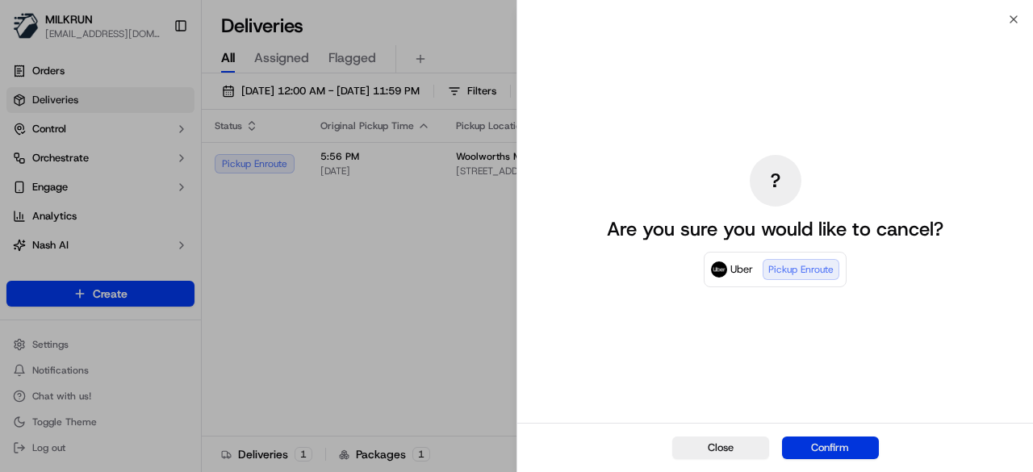
click at [826, 451] on button "Confirm" at bounding box center [830, 447] width 97 height 23
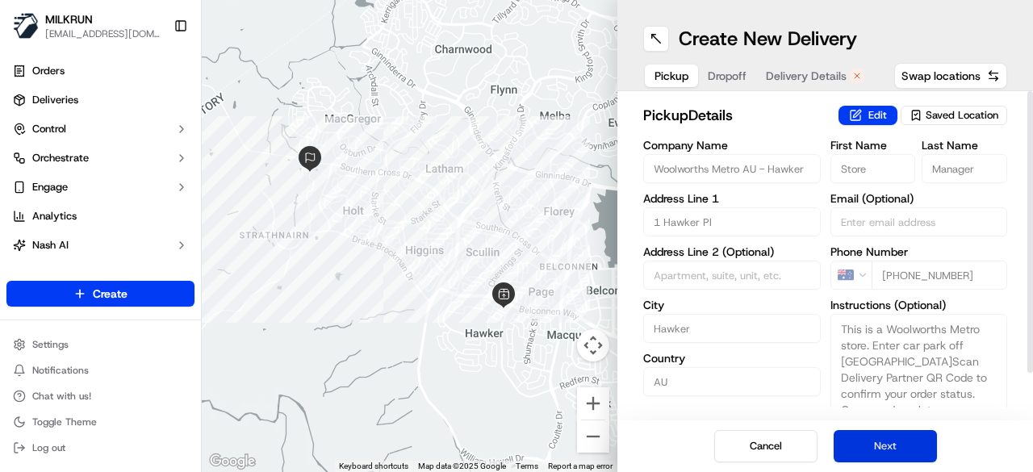
click at [882, 445] on button "Next" at bounding box center [884, 446] width 103 height 32
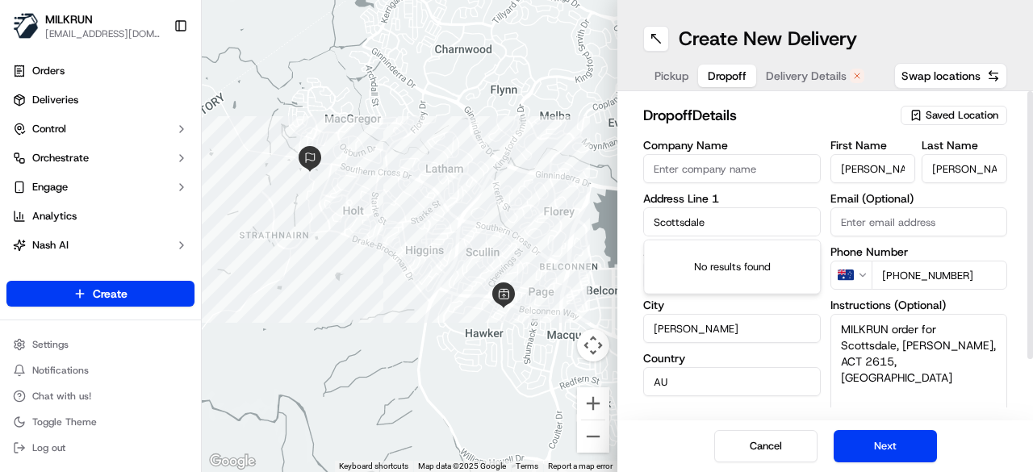
drag, startPoint x: 758, startPoint y: 222, endPoint x: 540, endPoint y: 194, distance: 220.3
click at [540, 194] on div "← Move left → Move right ↑ Move up ↓ Move down + Zoom in - Zoom out Home Jump l…" at bounding box center [617, 236] width 831 height 472
paste input "[STREET_ADDRESS][PERSON_NAME][PERSON_NAME]"
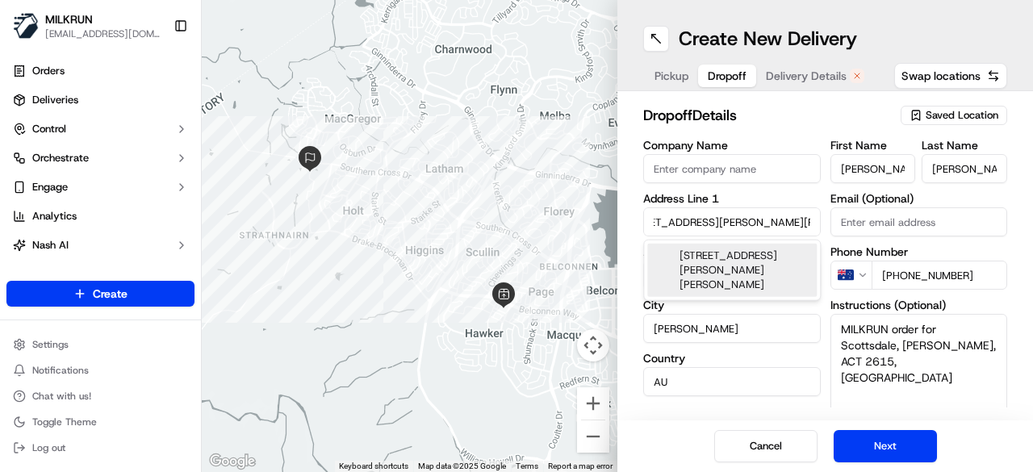
click at [737, 269] on div "[STREET_ADDRESS][PERSON_NAME][PERSON_NAME]" at bounding box center [731, 270] width 169 height 53
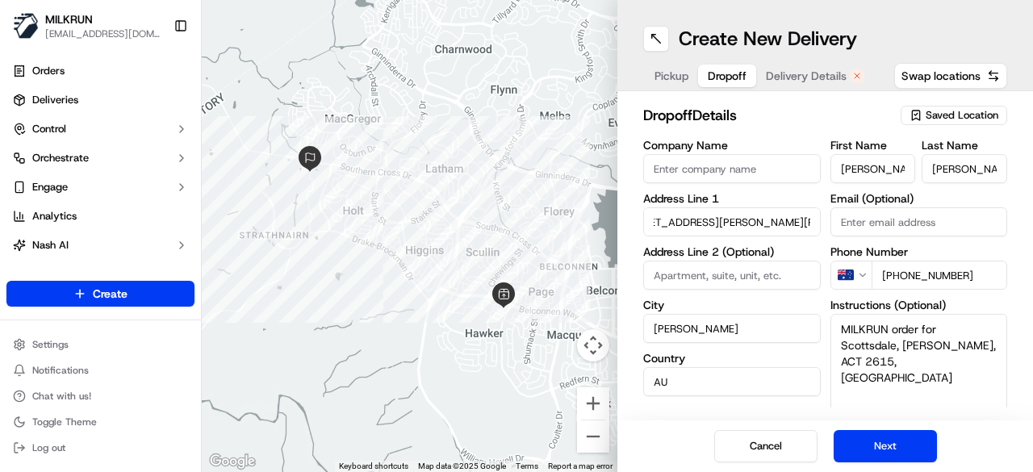
type input "Scottsdale, [STREET_ADDRESS][PERSON_NAME][PERSON_NAME]"
type input "Unit 6"
type input "[GEOGRAPHIC_DATA]"
type input "[STREET_ADDRESS][PERSON_NAME]"
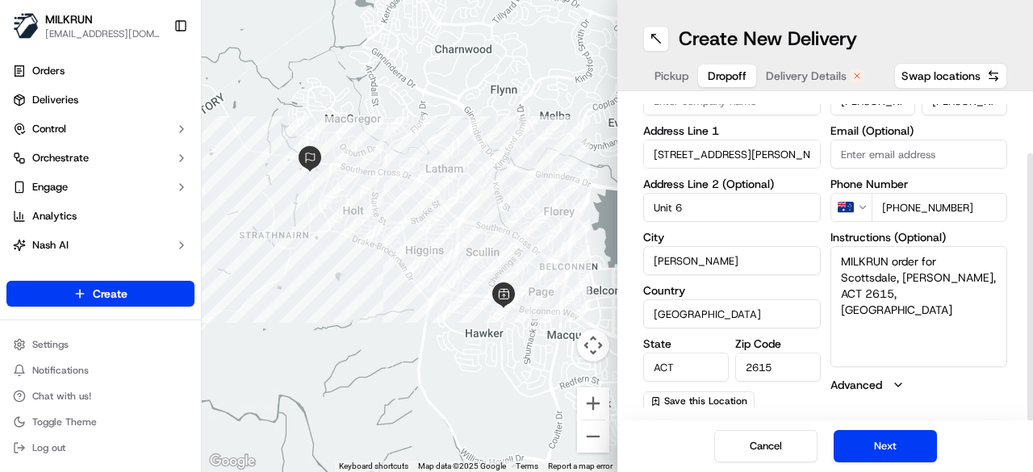
scroll to position [70, 0]
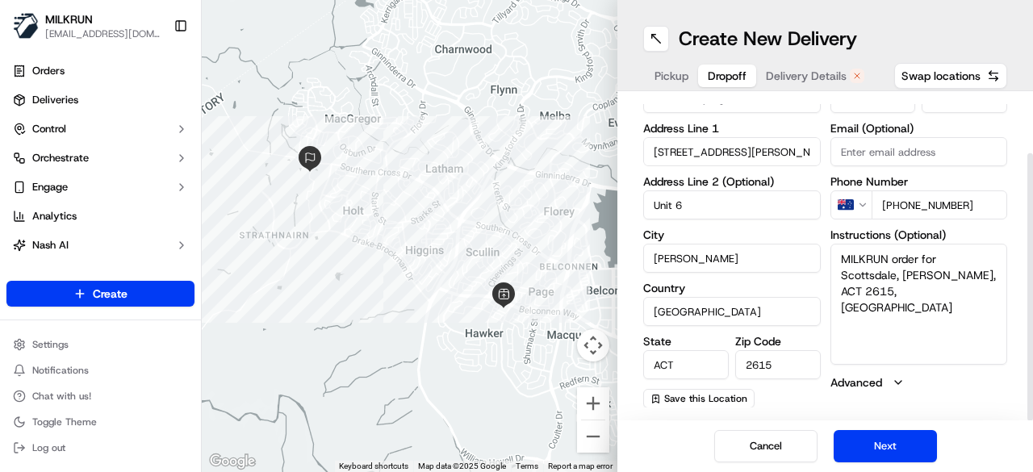
drag, startPoint x: 843, startPoint y: 272, endPoint x: 857, endPoint y: 280, distance: 15.9
click at [867, 285] on textarea "MILKRUN order for Scottsdale, [PERSON_NAME], ACT 2615, [GEOGRAPHIC_DATA]" at bounding box center [918, 304] width 177 height 121
drag, startPoint x: 837, startPoint y: 274, endPoint x: 915, endPoint y: 333, distance: 97.3
click at [915, 333] on textarea "MILKRUN order for Scottsdale, [PERSON_NAME], ACT 2615, [GEOGRAPHIC_DATA]" at bounding box center [918, 304] width 177 height 121
paste textarea "[STREET_ADDRESS][PERSON_NAME][PERSON_NAME]"
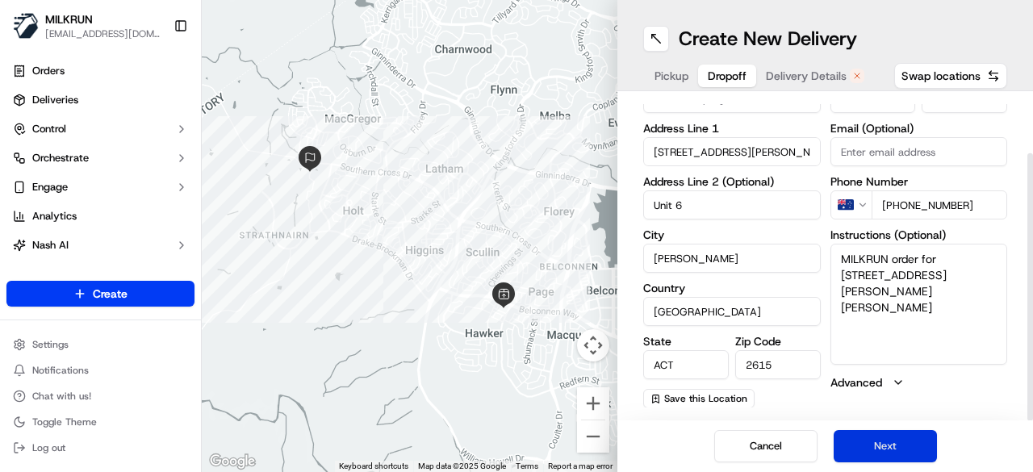
type textarea "MILKRUN order for [STREET_ADDRESS][PERSON_NAME][PERSON_NAME]"
click at [903, 435] on button "Next" at bounding box center [884, 446] width 103 height 32
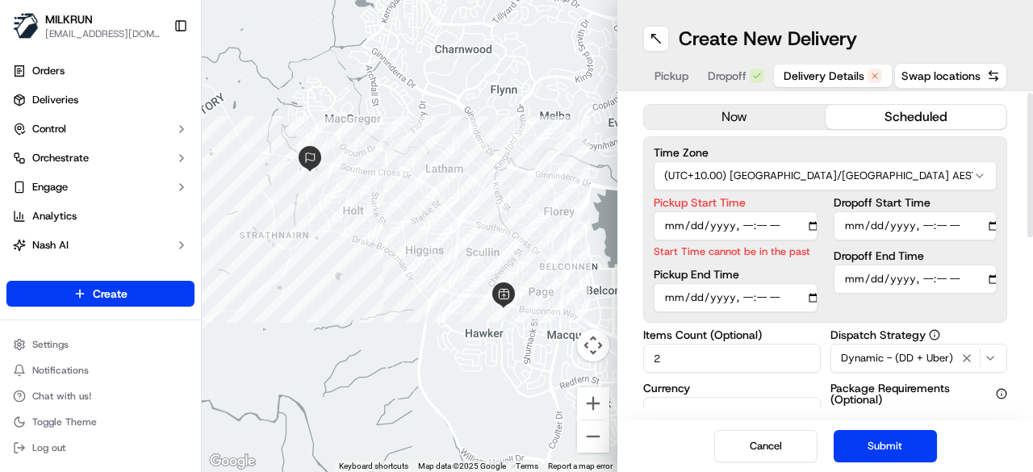
scroll to position [0, 0]
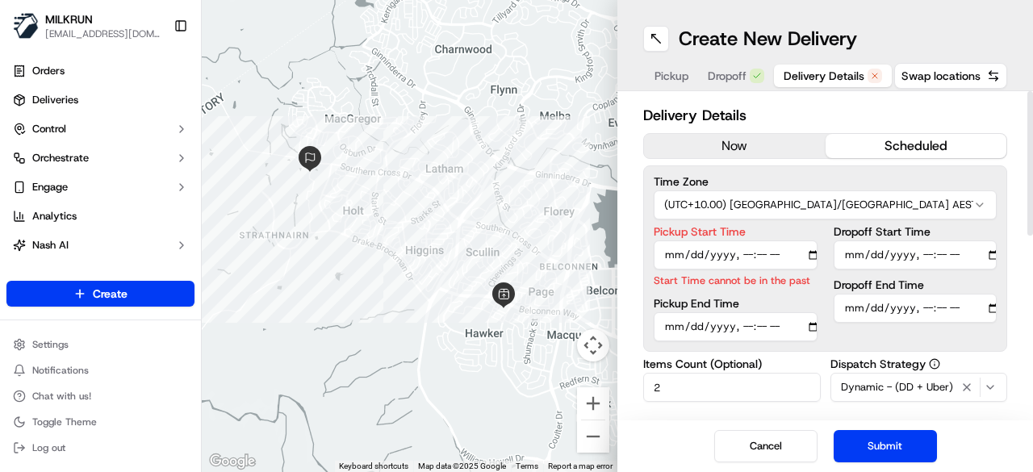
click at [770, 140] on button "now" at bounding box center [735, 146] width 182 height 24
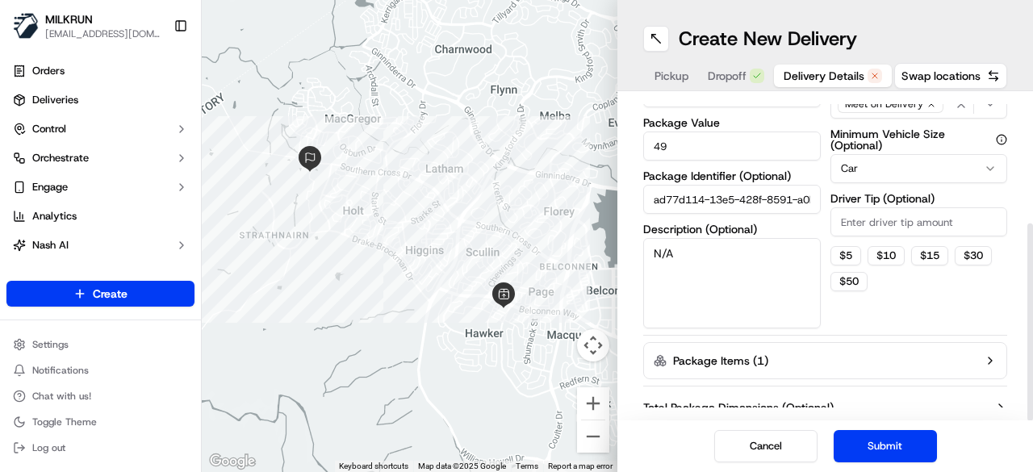
scroll to position [203, 0]
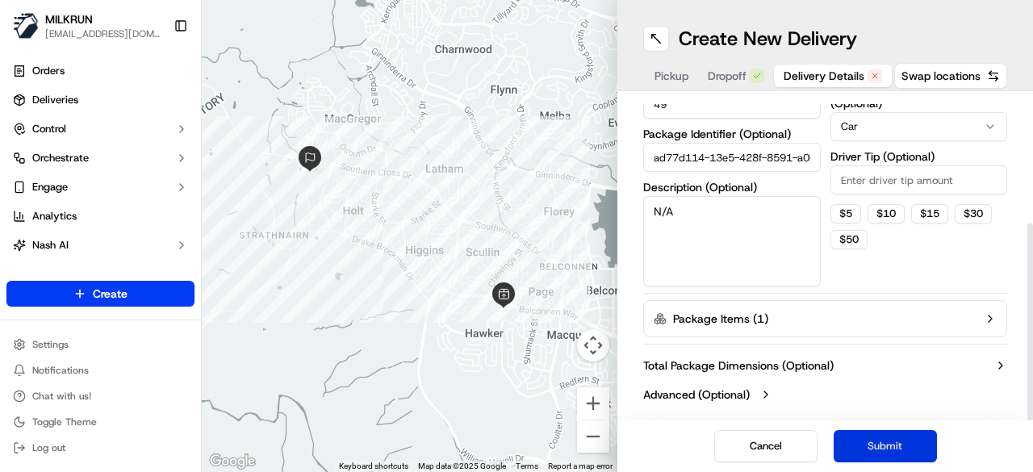
click at [881, 449] on button "Submit" at bounding box center [884, 446] width 103 height 32
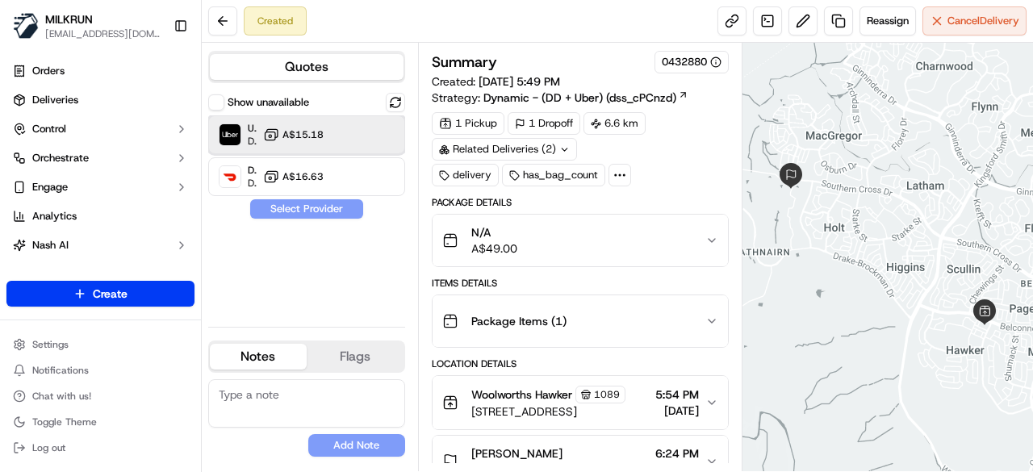
click at [334, 144] on div "Uber Dropoff ETA 30 minutes A$15.18" at bounding box center [306, 134] width 197 height 39
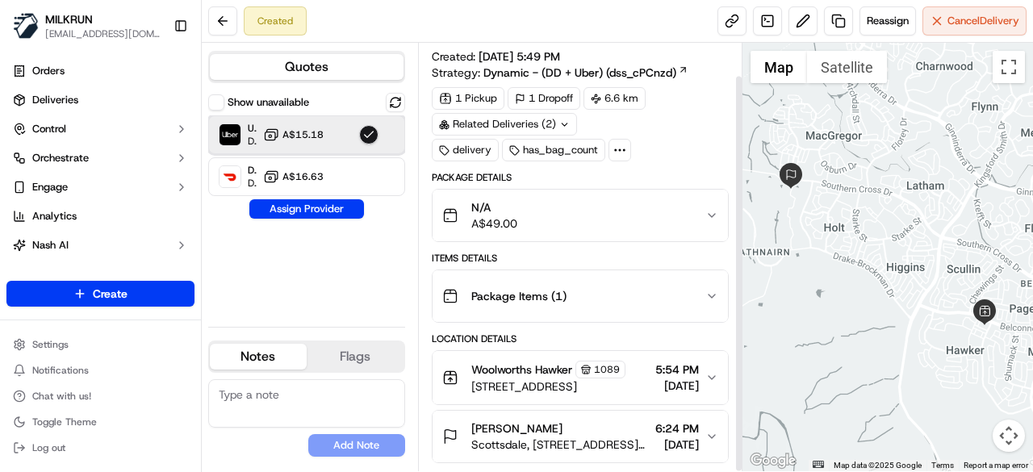
scroll to position [35, 0]
click at [703, 435] on div "[PERSON_NAME], [STREET_ADDRESS][PERSON_NAME][PERSON_NAME] 6:24 PM [DATE]" at bounding box center [573, 436] width 263 height 32
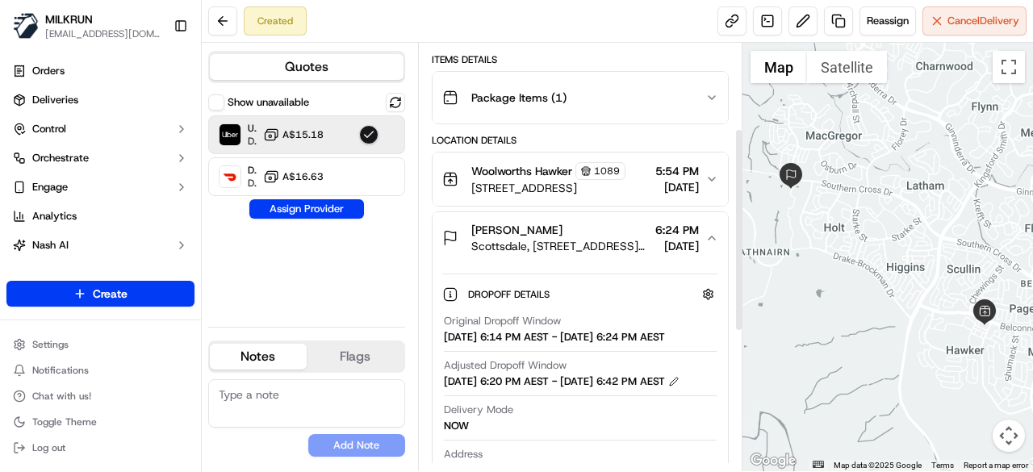
scroll to position [115, 0]
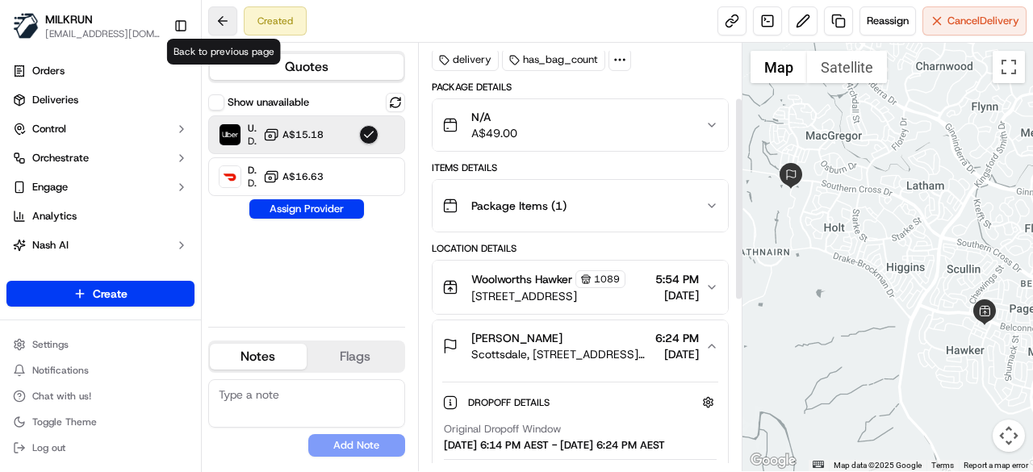
click at [227, 25] on button at bounding box center [222, 20] width 29 height 29
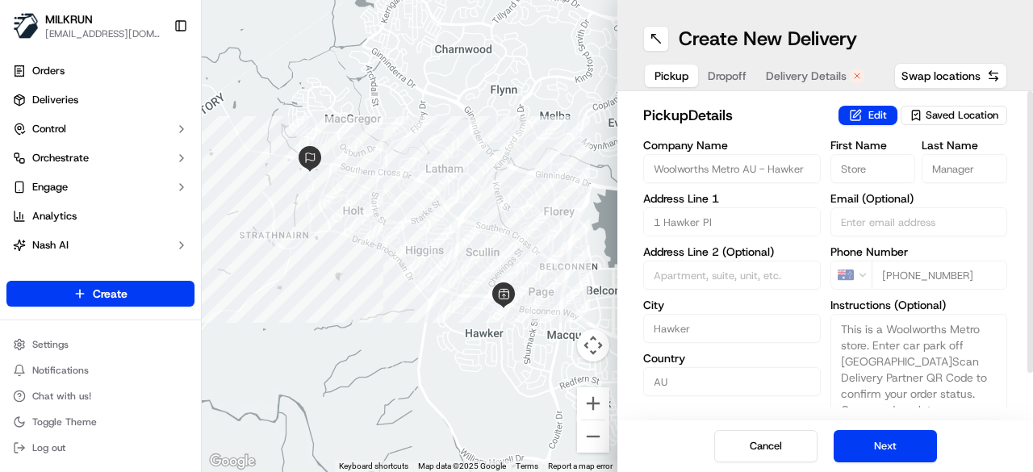
click at [724, 70] on span "Dropoff" at bounding box center [727, 76] width 39 height 16
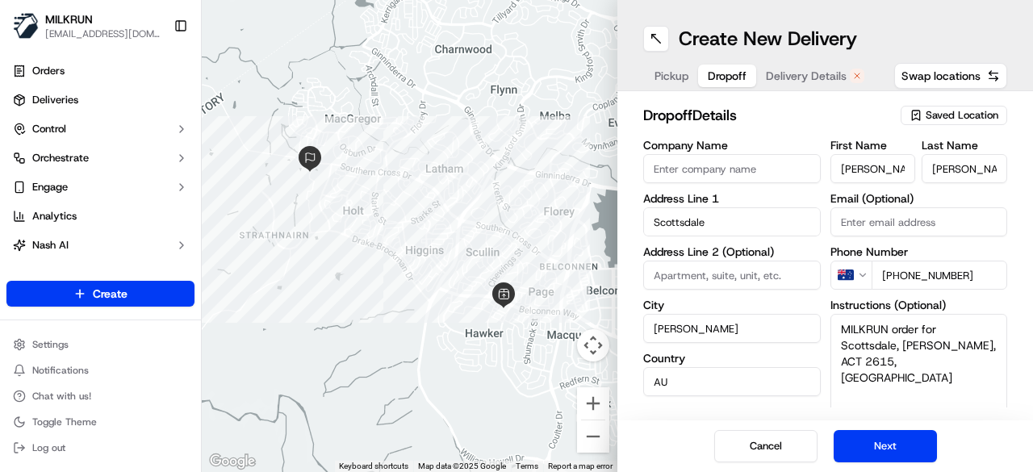
click at [712, 73] on span "Dropoff" at bounding box center [727, 76] width 39 height 16
click at [807, 77] on span "Delivery Details" at bounding box center [806, 76] width 81 height 16
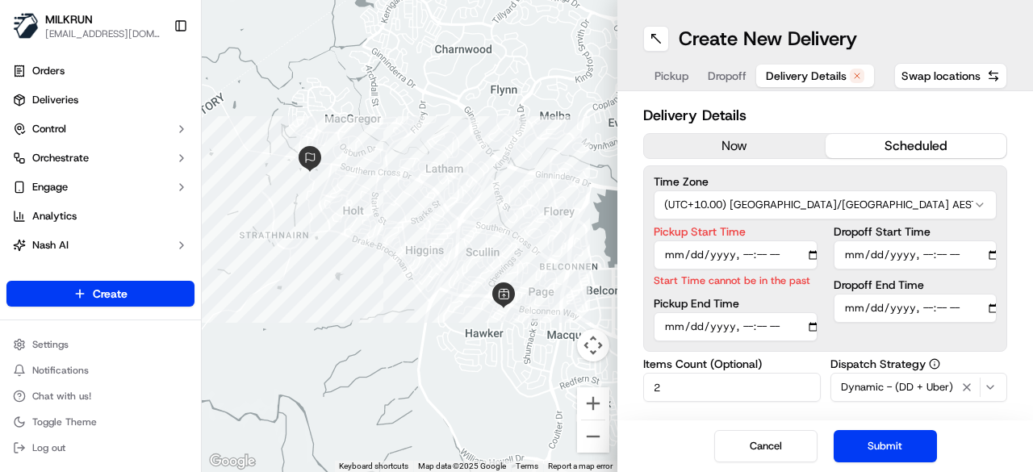
click at [719, 75] on span "Dropoff" at bounding box center [727, 76] width 39 height 16
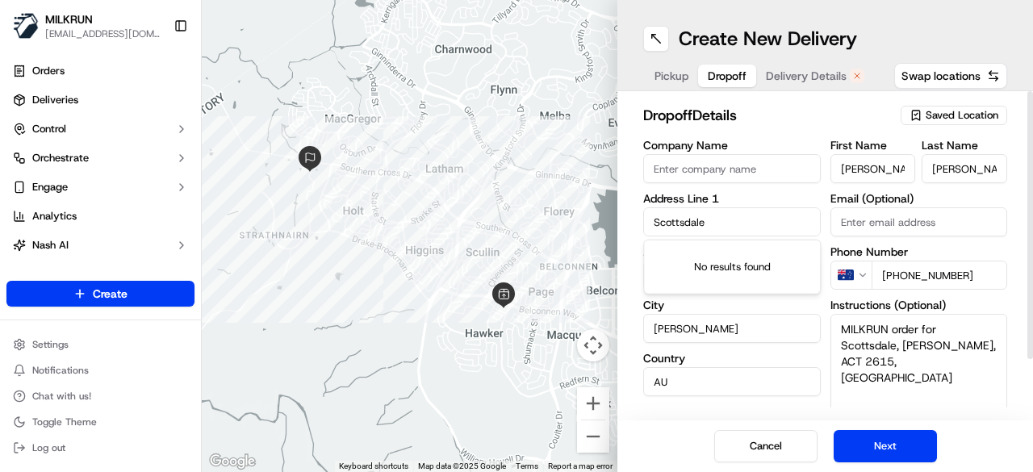
drag, startPoint x: 771, startPoint y: 222, endPoint x: 536, endPoint y: 219, distance: 235.6
click at [536, 219] on div "← Move left → Move right ↑ Move up ↓ Move down + Zoom in - Zoom out Home Jump l…" at bounding box center [617, 236] width 831 height 472
paste input "[STREET_ADDRESS][PERSON_NAME][PERSON_NAME]"
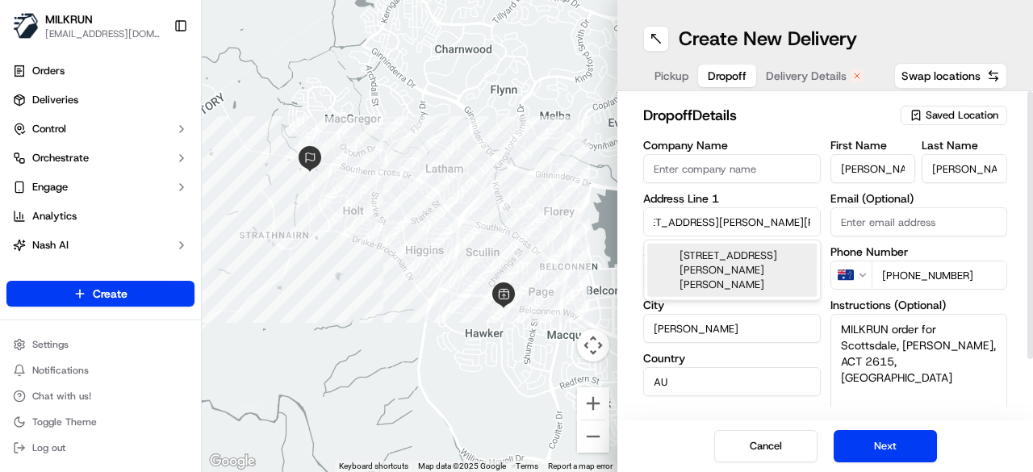
click at [697, 257] on div "6/4 Britten-Jones Drive, Holt ACT 2615, Australia" at bounding box center [731, 270] width 169 height 53
type input "Scottsdale, Unit 6/4 Britten-Jones Dr, Holt ACT 2615, Australia"
type input "Unit 6"
type input "Australia"
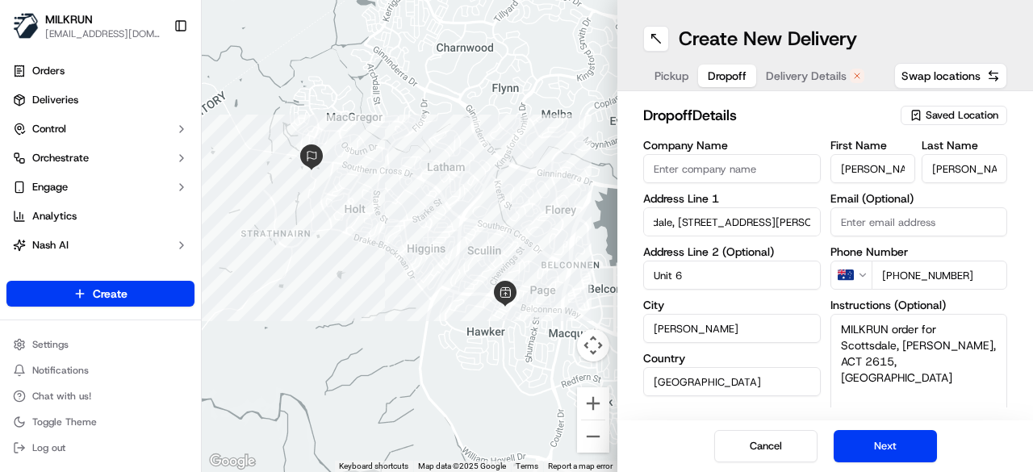
type input "4 Britten-Jones Drive"
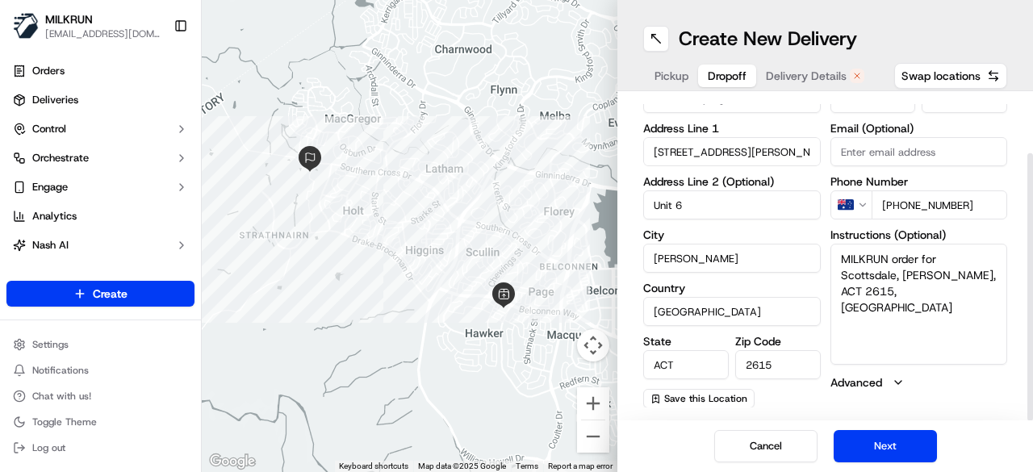
drag, startPoint x: 838, startPoint y: 276, endPoint x: 901, endPoint y: 309, distance: 71.1
click at [901, 309] on textarea "MILKRUN order for Scottsdale, Holt, ACT 2615, AU" at bounding box center [918, 304] width 177 height 121
paste textarea "6/4 Britten Jones Drive Holt, ACT 2615"
type textarea "MILKRUN order for 6/4 Britten Jones Drive Holt, ACT 2615"
click at [780, 164] on input "4 Britten-Jones Drive" at bounding box center [731, 151] width 177 height 29
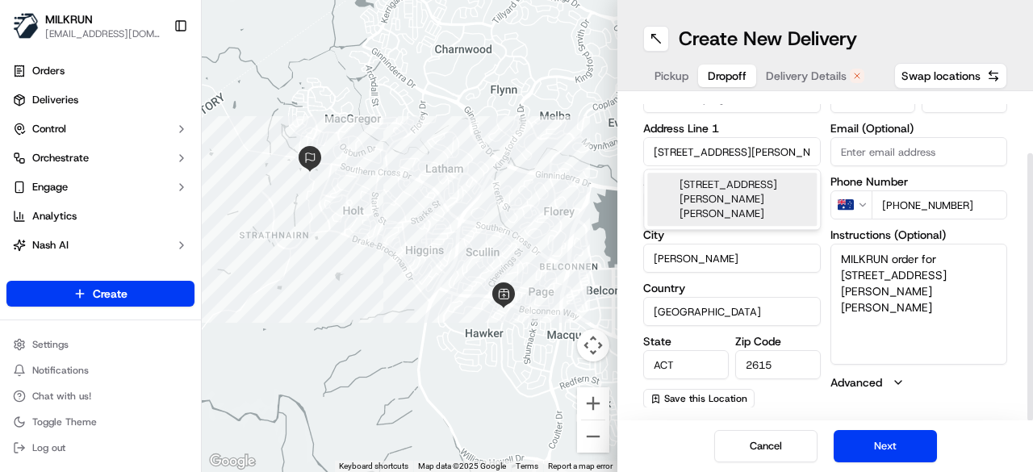
click at [758, 195] on div "4 Britten-Jones Drive, Holt ACT, Australia" at bounding box center [731, 199] width 169 height 53
type input "4 Britten-Jones Dr, Holt ACT 2615, Australia"
type input "4 Britten-Jones Drive"
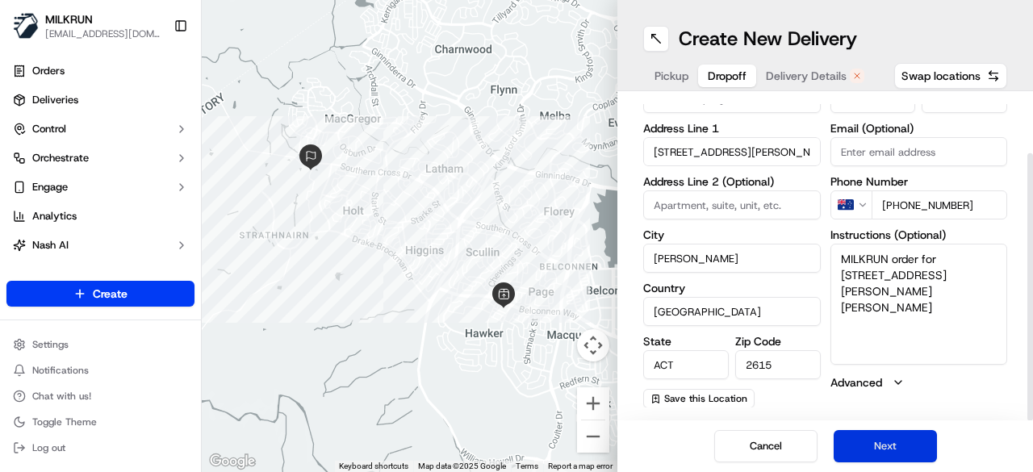
click at [910, 436] on button "Next" at bounding box center [884, 446] width 103 height 32
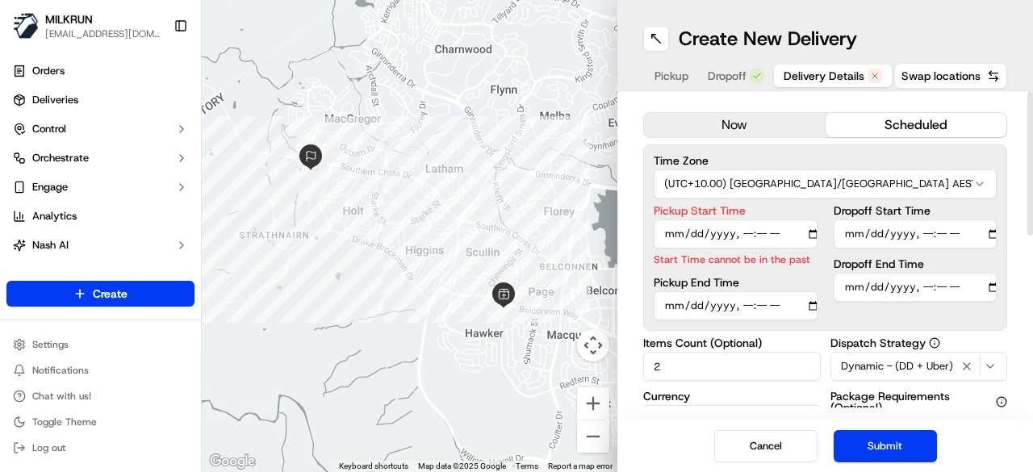
scroll to position [0, 0]
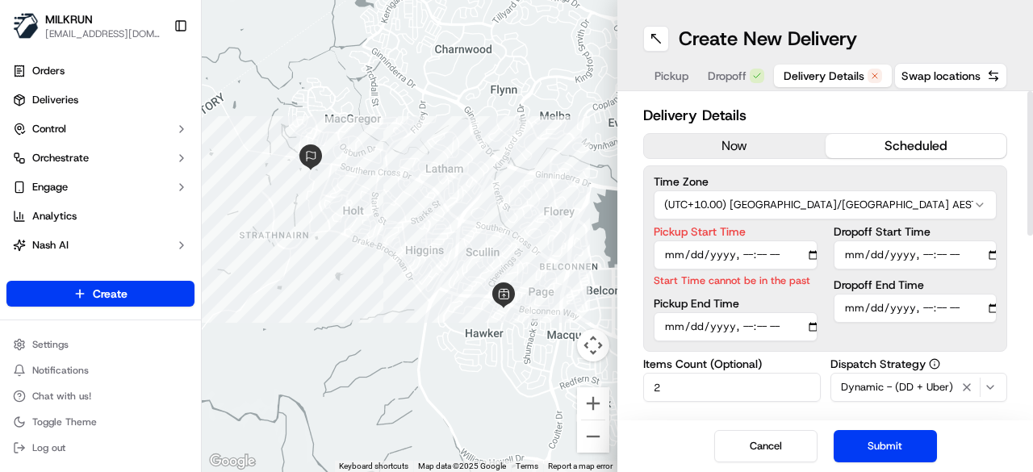
click at [737, 134] on button "now" at bounding box center [735, 146] width 182 height 24
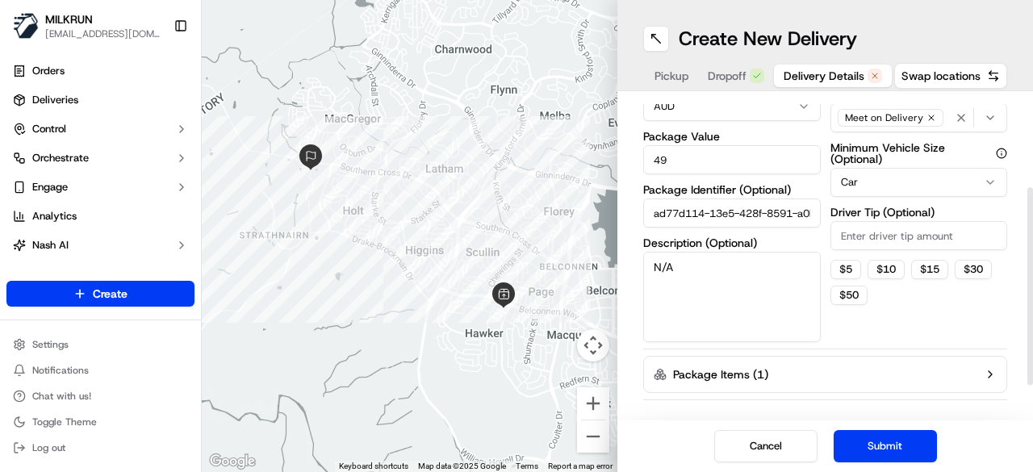
scroll to position [203, 0]
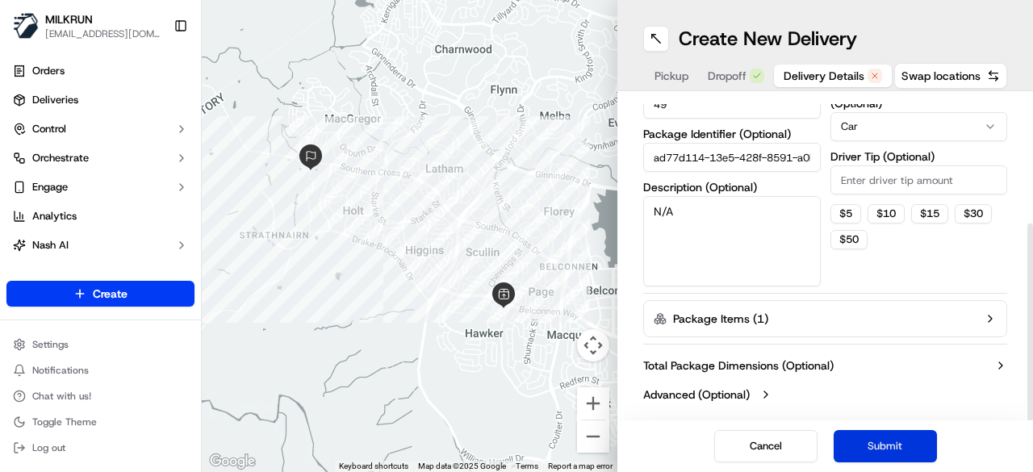
click at [875, 448] on button "Submit" at bounding box center [884, 446] width 103 height 32
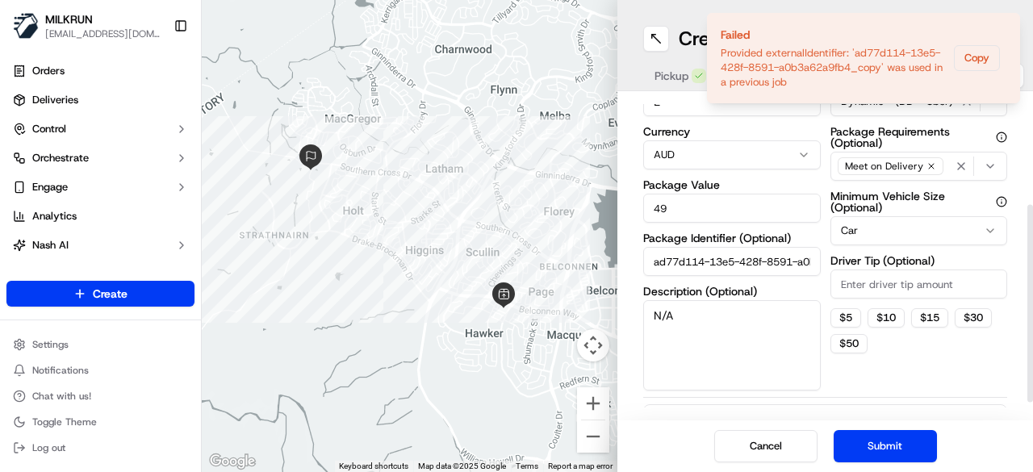
scroll to position [42, 0]
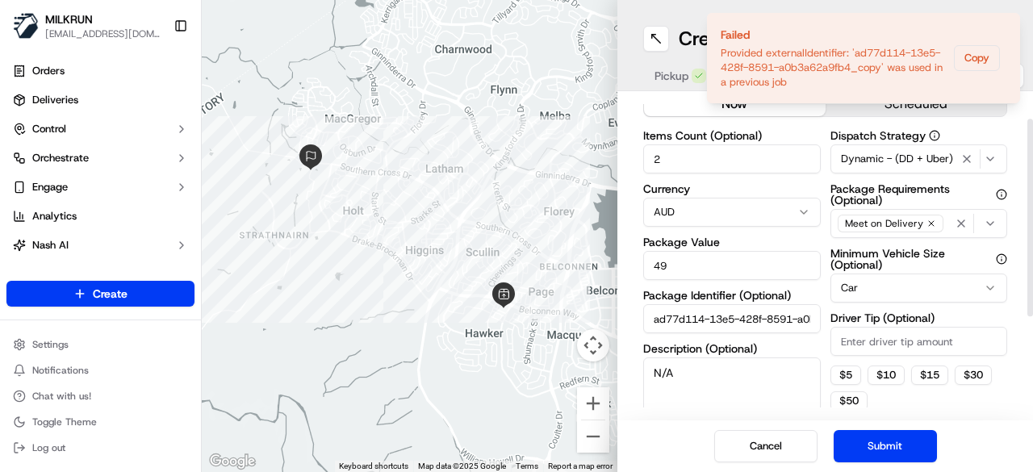
click at [744, 316] on input "ad77d114-13e5-428f-8591-a0b3a62a9fb4_copy" at bounding box center [731, 318] width 177 height 29
click at [919, 443] on button "Submit" at bounding box center [884, 446] width 103 height 32
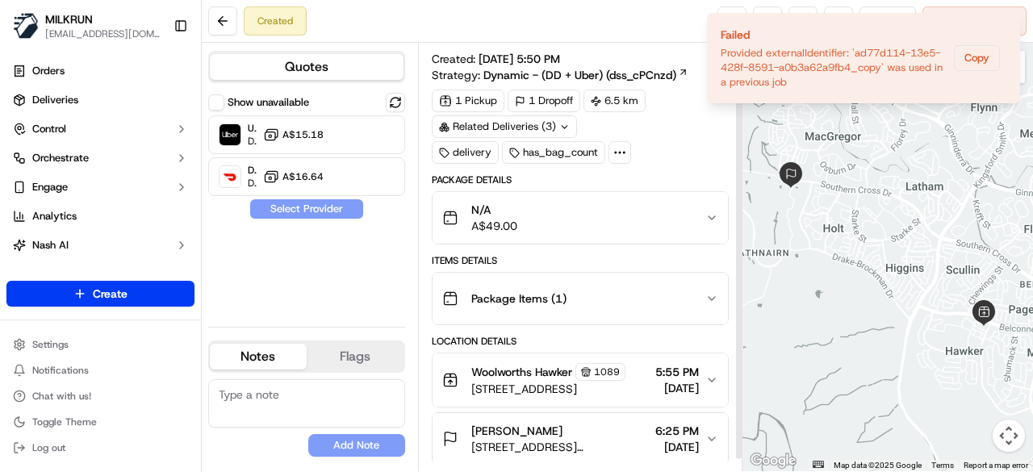
scroll to position [35, 0]
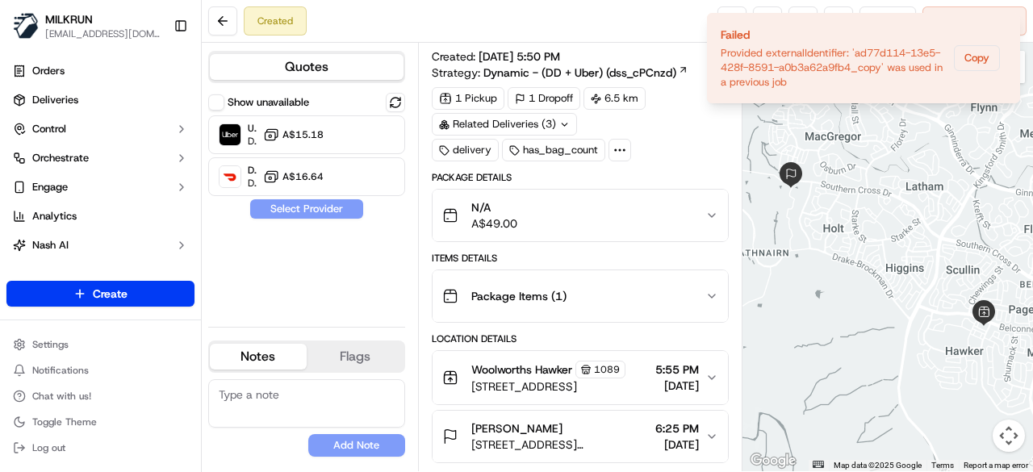
click at [691, 430] on span "6:25 PM" at bounding box center [677, 428] width 44 height 16
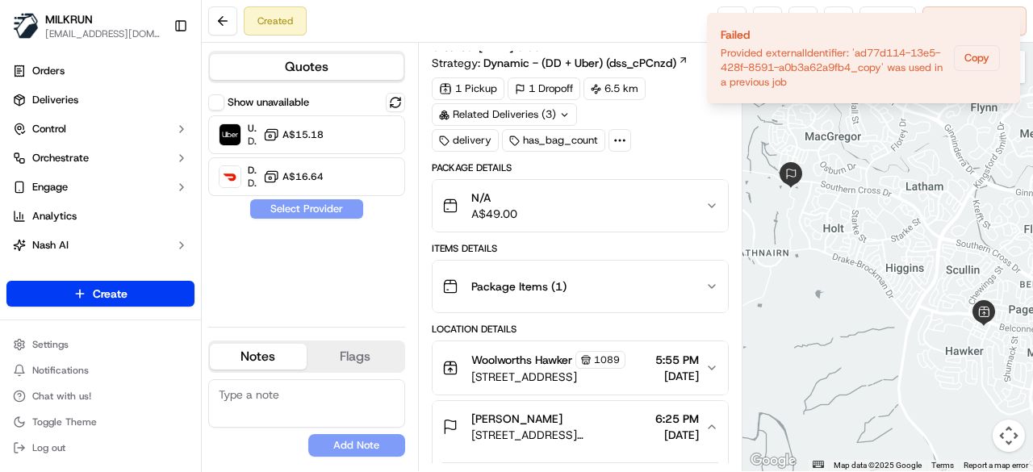
scroll to position [196, 0]
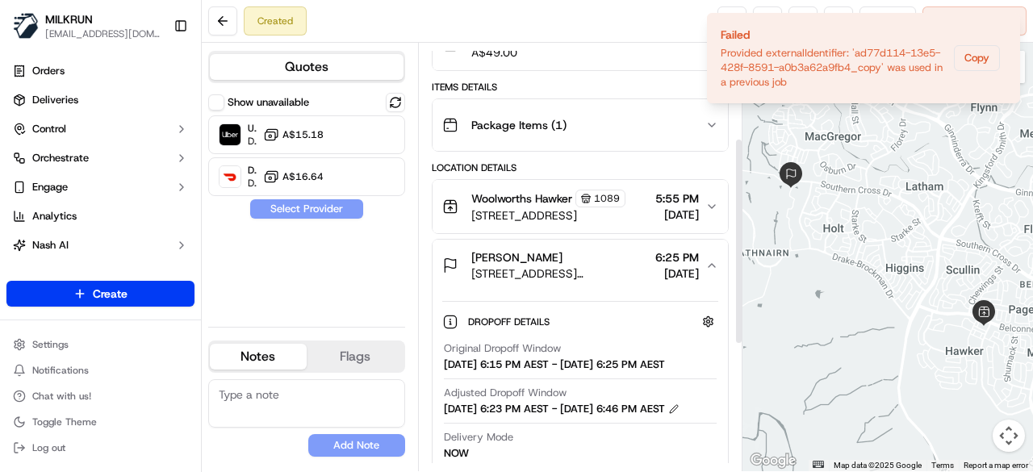
click at [708, 272] on icon "button" at bounding box center [711, 265] width 13 height 13
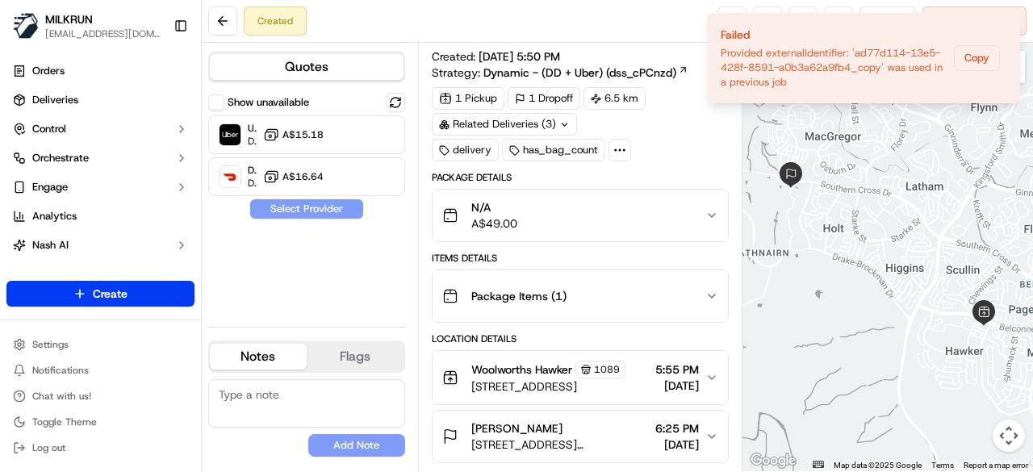
click at [716, 431] on icon "button" at bounding box center [711, 436] width 13 height 13
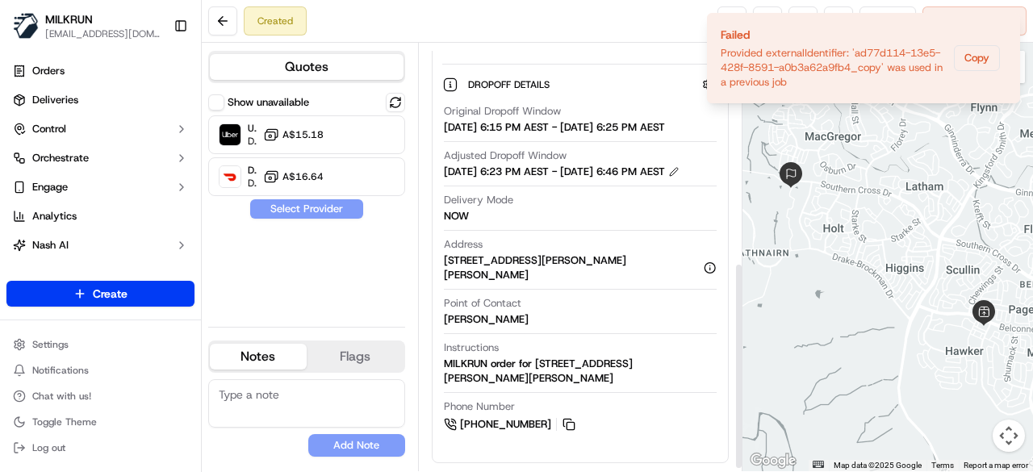
scroll to position [457, 0]
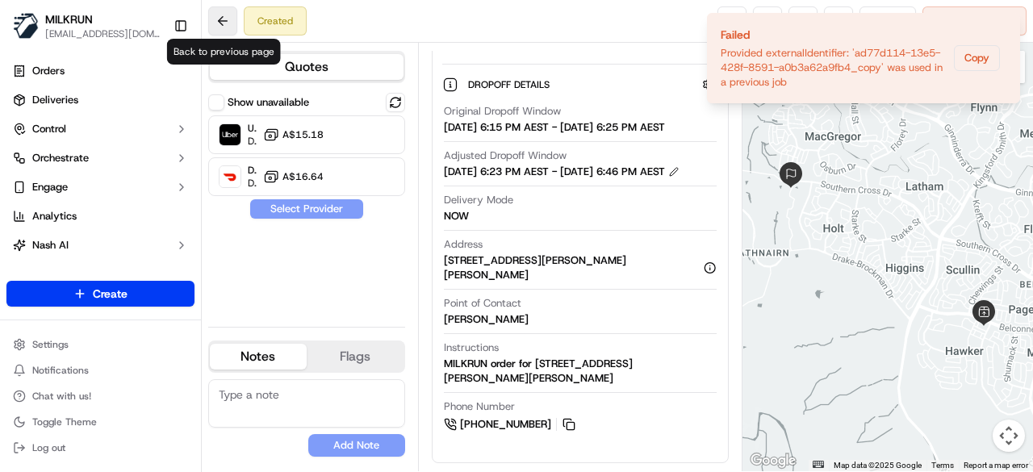
click at [215, 12] on button at bounding box center [222, 20] width 29 height 29
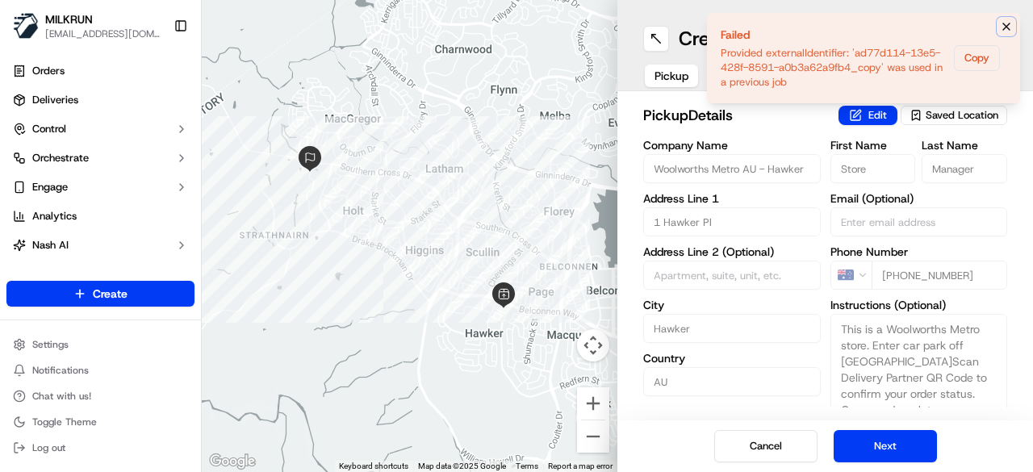
click at [1010, 25] on icon "Notifications (F8)" at bounding box center [1006, 26] width 13 height 13
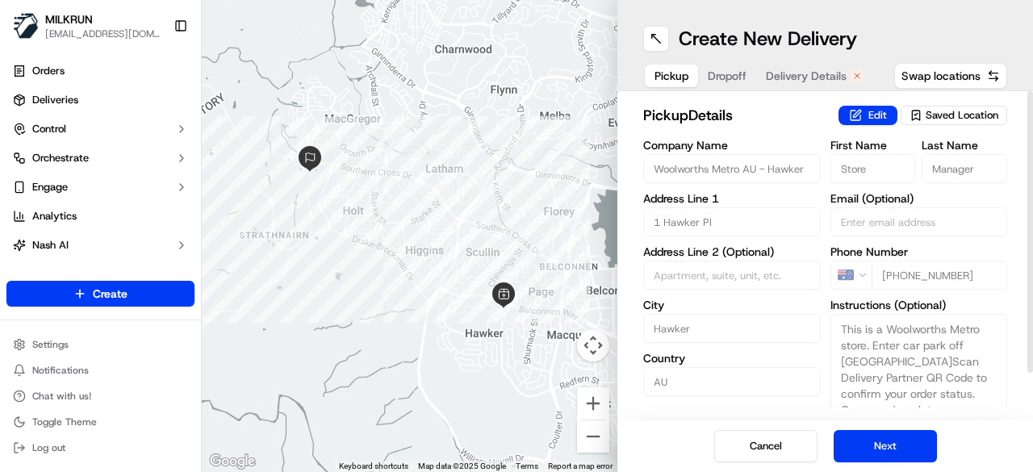
click at [731, 74] on span "Dropoff" at bounding box center [727, 76] width 39 height 16
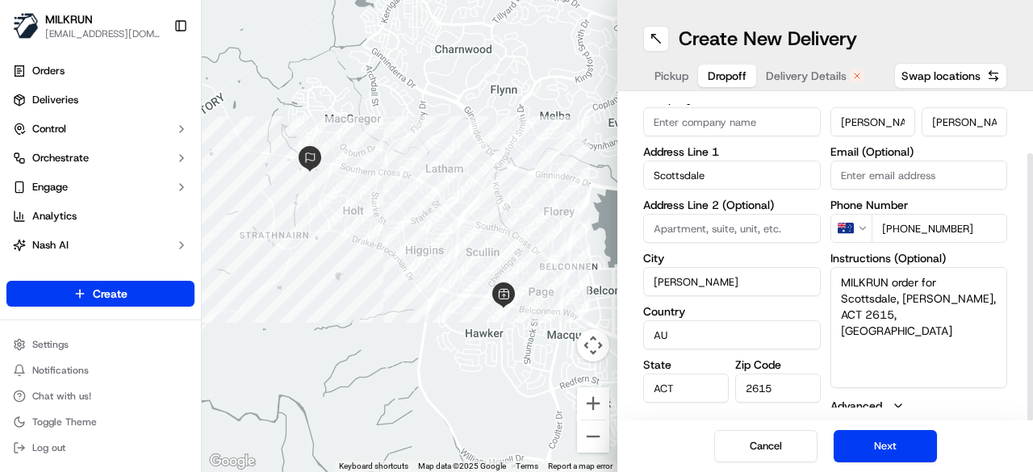
scroll to position [70, 0]
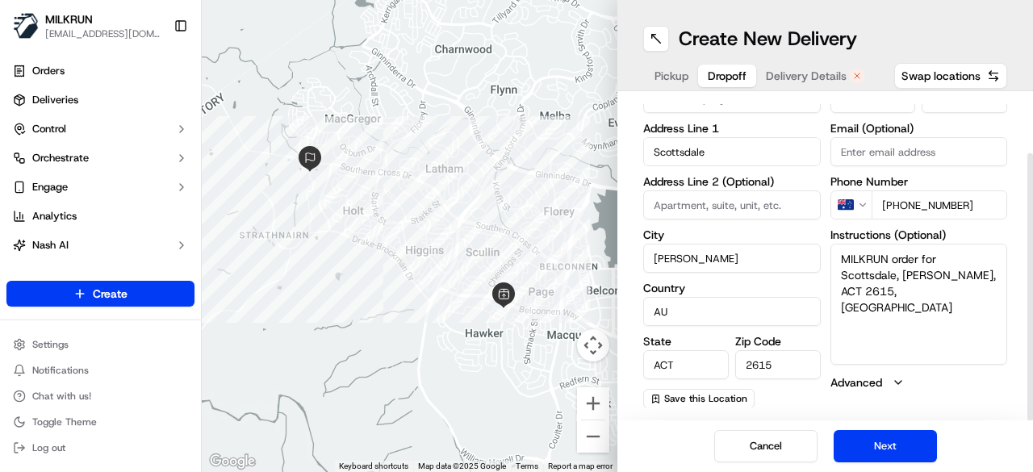
drag, startPoint x: 699, startPoint y: 263, endPoint x: 641, endPoint y: 257, distance: 58.4
click at [641, 257] on div "dropoff Details Saved Location Company Name Address Line 1 Scottsdale Address L…" at bounding box center [824, 255] width 415 height 329
click at [553, 143] on div "← Move left → Move right ↑ Move up ↓ Move down + Zoom in - Zoom out Home Jump l…" at bounding box center [617, 236] width 831 height 472
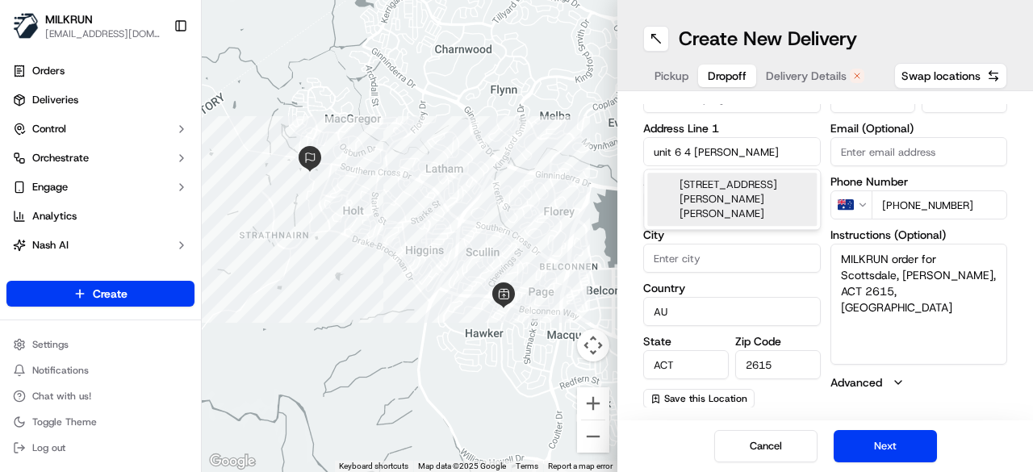
click at [708, 198] on div "unit 6/4 Britten-Jones Drive, Holt ACT, Australia" at bounding box center [731, 199] width 169 height 53
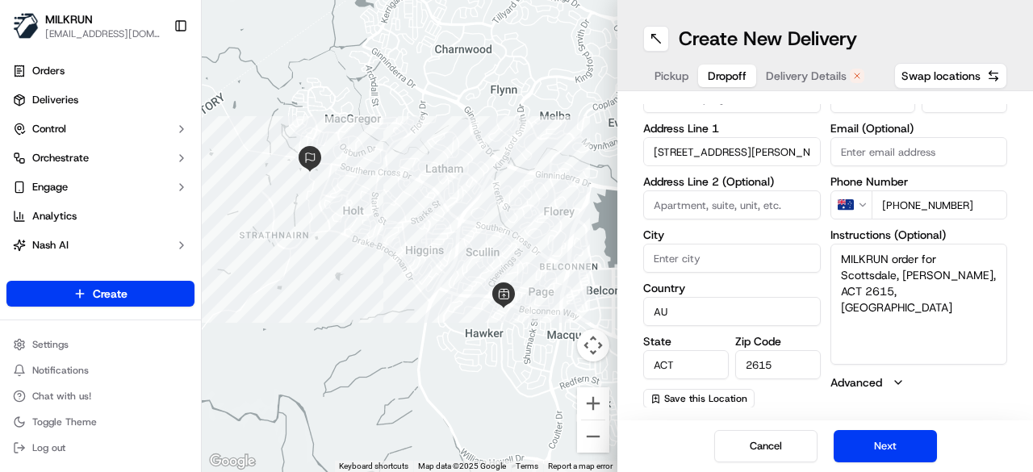
type input "Scottsdale, Unit 6/4 Britten-Jones Dr, Holt ACT 2615, Australia"
type input "Unit 6"
type input "Holt"
type input "Australia"
type input "4 Britten-Jones Drive"
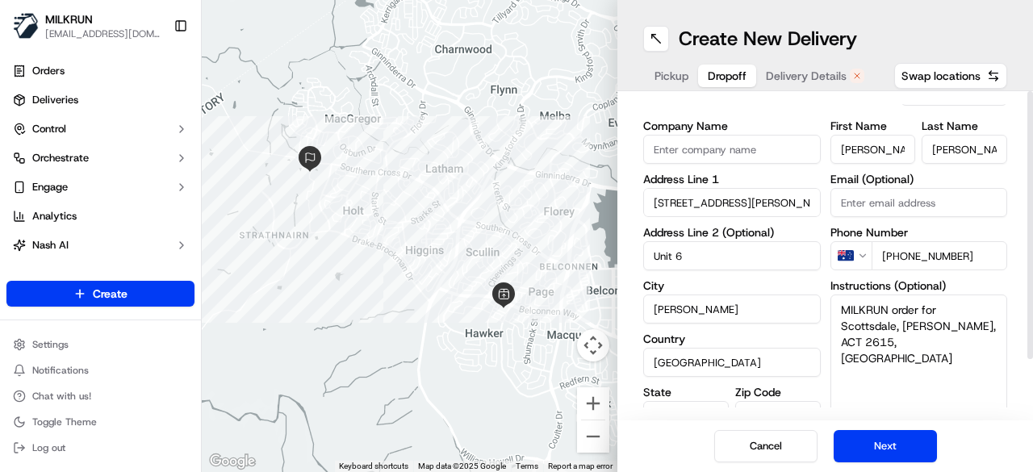
scroll to position [0, 0]
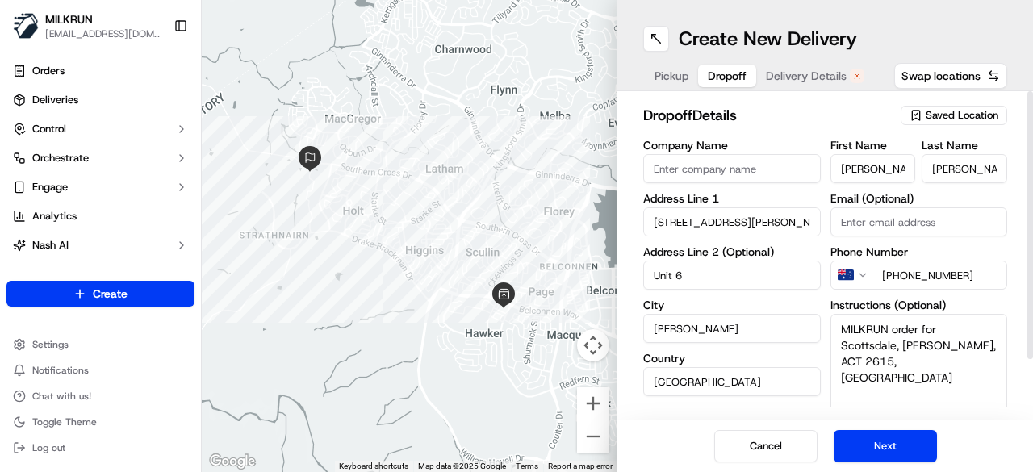
drag, startPoint x: 693, startPoint y: 270, endPoint x: 584, endPoint y: 273, distance: 108.9
click at [584, 273] on div "← Move left → Move right ↑ Move up ↓ Move down + Zoom in - Zoom out Home Jump l…" at bounding box center [617, 236] width 831 height 472
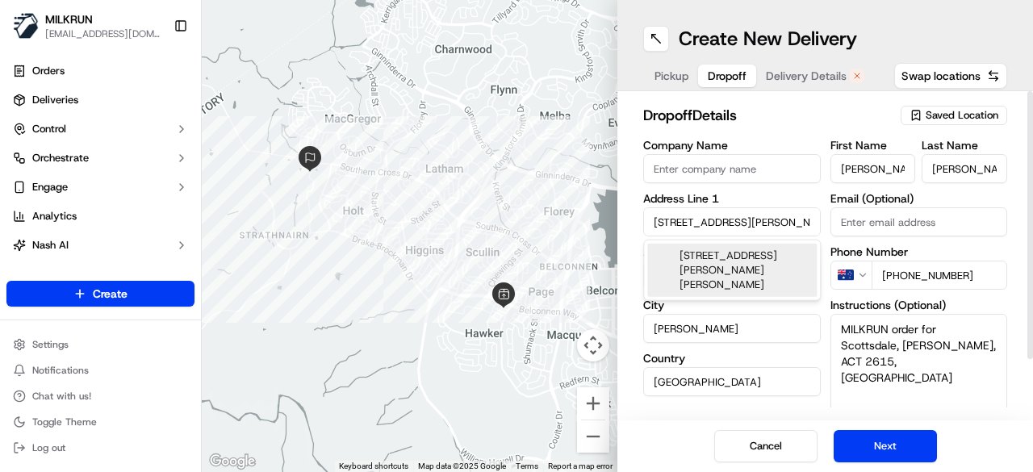
drag, startPoint x: 750, startPoint y: 222, endPoint x: 549, endPoint y: 220, distance: 200.9
click at [549, 220] on div "← Move left → Move right ↑ Move up ↓ Move down + Zoom in - Zoom out Home Jump l…" at bounding box center [617, 236] width 831 height 472
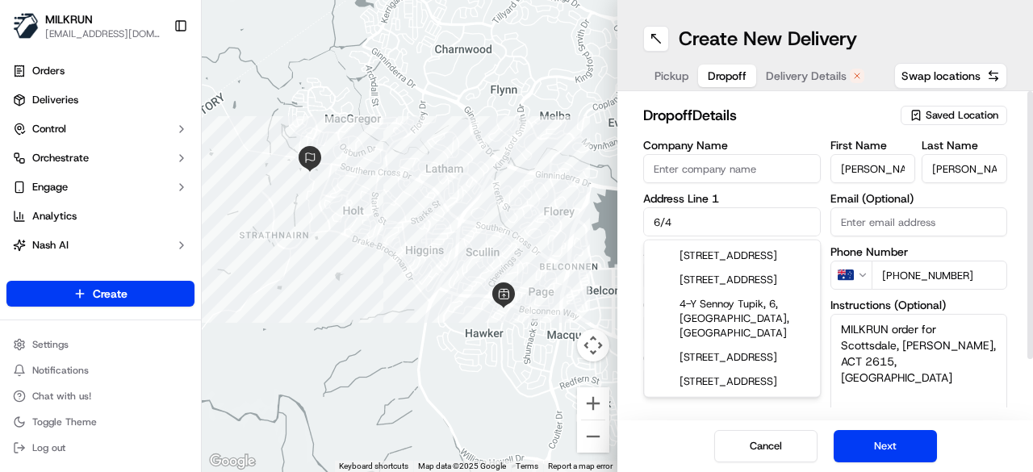
drag, startPoint x: 678, startPoint y: 222, endPoint x: 550, endPoint y: 219, distance: 127.5
click at [550, 219] on div "← Move left → Move right ↑ Move up ↓ Move down + Zoom in - Zoom out Home Jump l…" at bounding box center [617, 236] width 831 height 472
paste input "Britten Jones Drive Holt, ACT 2615"
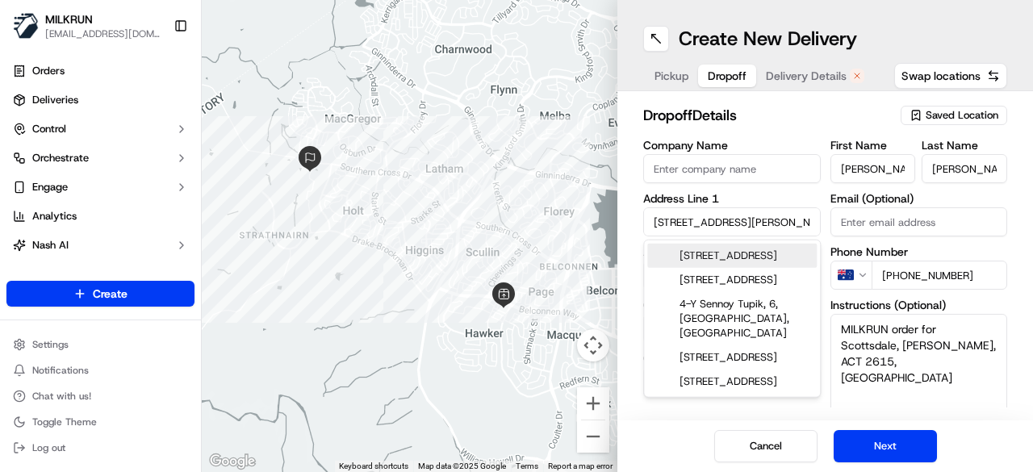
scroll to position [0, 32]
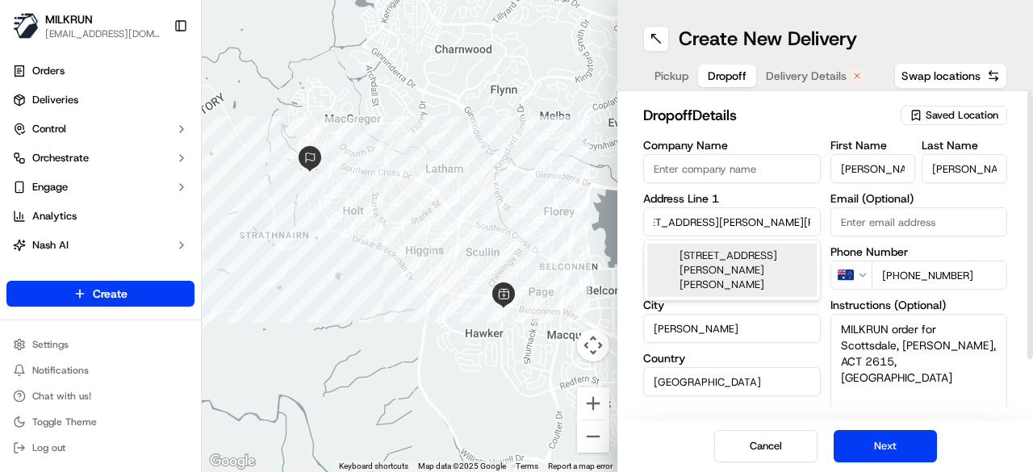
click at [753, 265] on div "6/4 Britten-Jones Drive, Holt ACT 2615, Australia" at bounding box center [731, 270] width 169 height 53
type input "Scottsdale, [STREET_ADDRESS][PERSON_NAME][PERSON_NAME]"
type input "Unit 6"
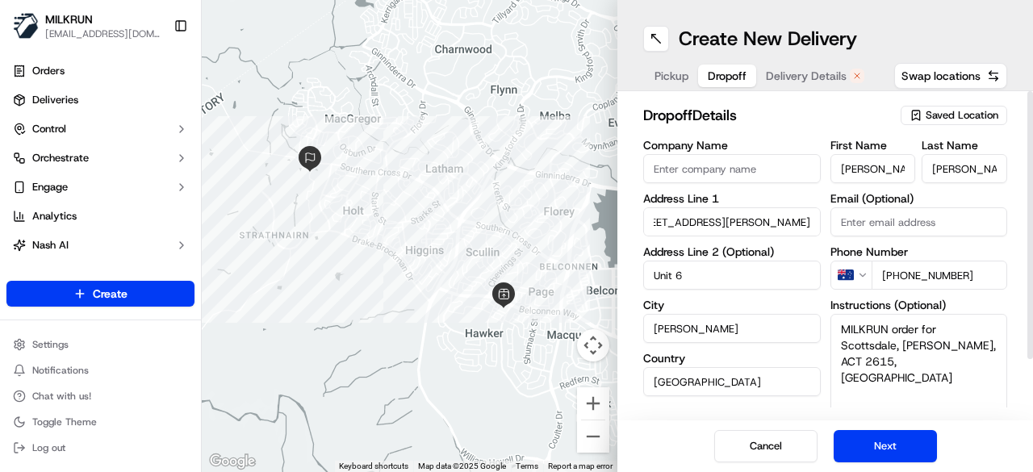
scroll to position [0, 0]
click at [655, 212] on input "4 Britten-Jones Drive" at bounding box center [731, 221] width 177 height 29
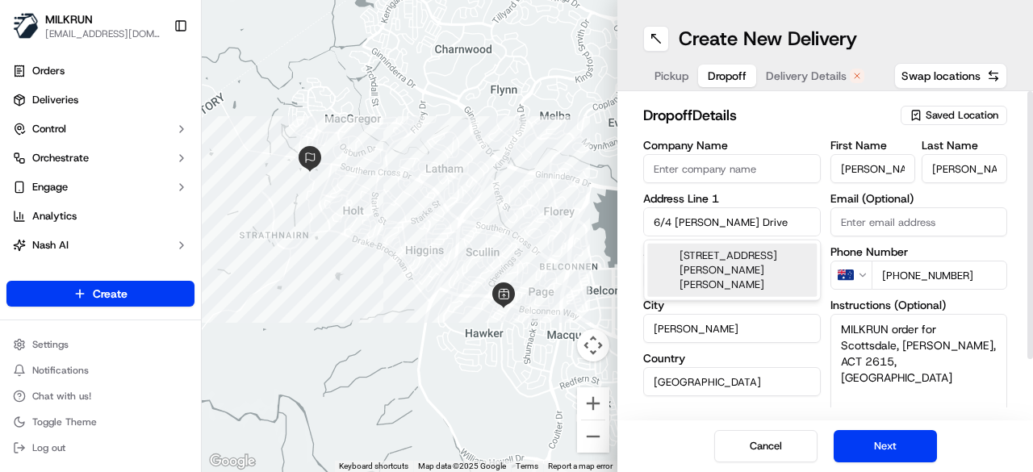
type input "6/4 Britten-Jones Drive"
click at [632, 227] on div "dropoff Details Saved Location Company Name Address Line 1 6/4 Britten-Jones Dr…" at bounding box center [824, 255] width 415 height 329
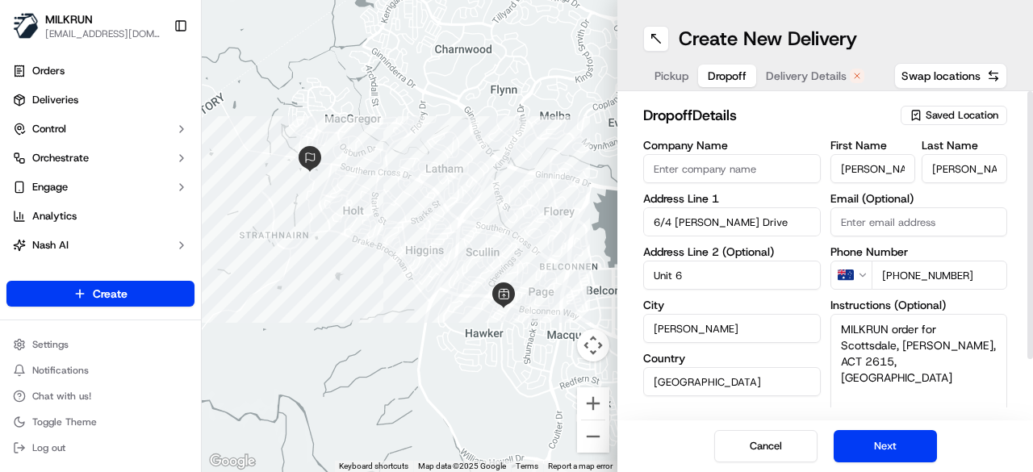
drag, startPoint x: 697, startPoint y: 268, endPoint x: 603, endPoint y: 270, distance: 93.6
click at [603, 270] on div "← Move left → Move right ↑ Move up ↓ Move down + Zoom in - Zoom out Home Jump l…" at bounding box center [617, 236] width 831 height 472
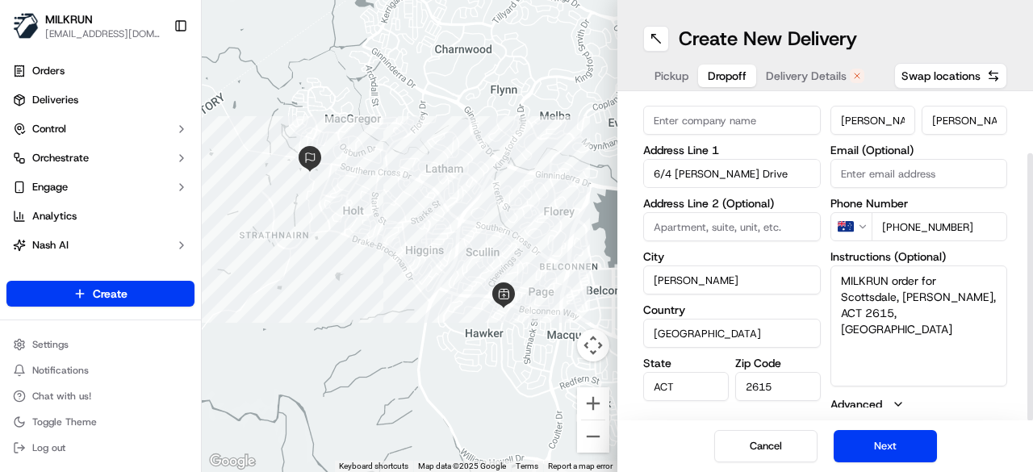
scroll to position [70, 0]
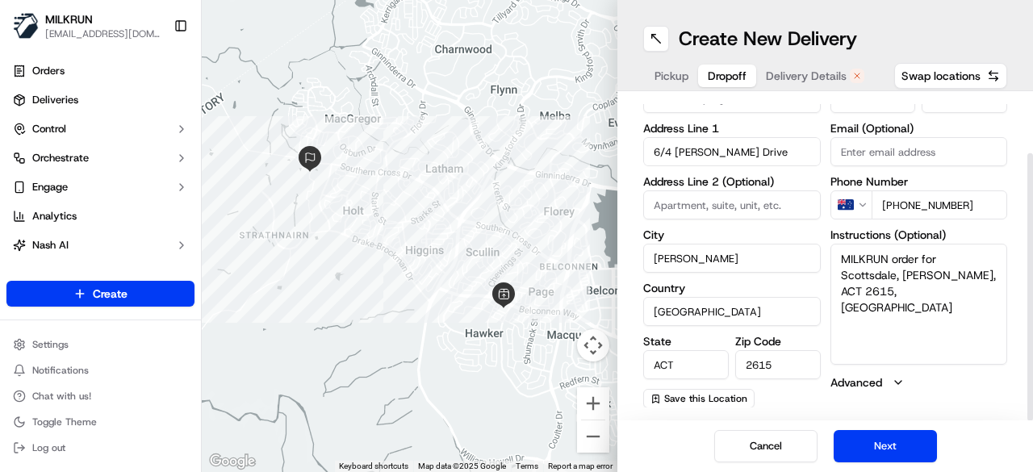
drag, startPoint x: 839, startPoint y: 274, endPoint x: 976, endPoint y: 300, distance: 139.6
click at [976, 300] on textarea "MILKRUN order for Scottsdale, Holt, ACT 2615, AU" at bounding box center [918, 304] width 177 height 121
paste textarea "6/4 Britten Jones Drive Holt, ACT 2615"
type textarea "MILKRUN order for [STREET_ADDRESS][PERSON_NAME][PERSON_NAME]"
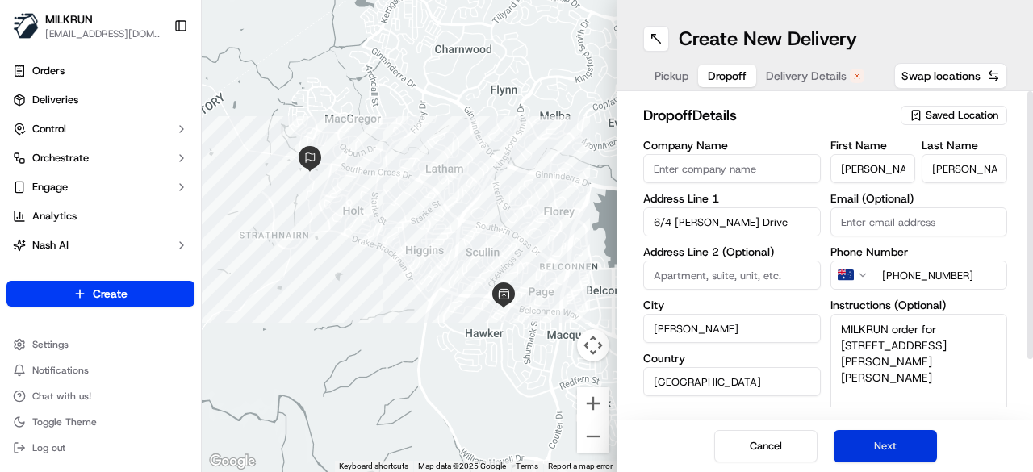
click at [900, 449] on button "Next" at bounding box center [884, 446] width 103 height 32
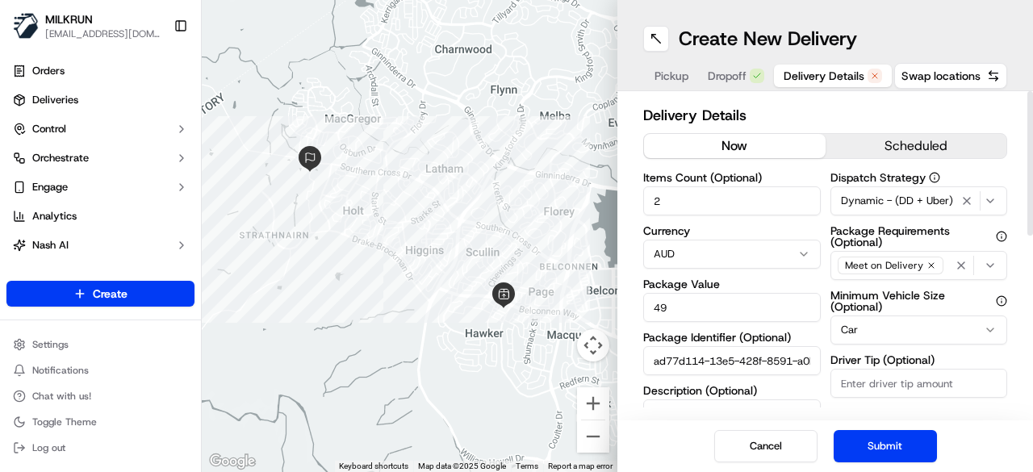
click at [783, 136] on button "now" at bounding box center [735, 146] width 182 height 24
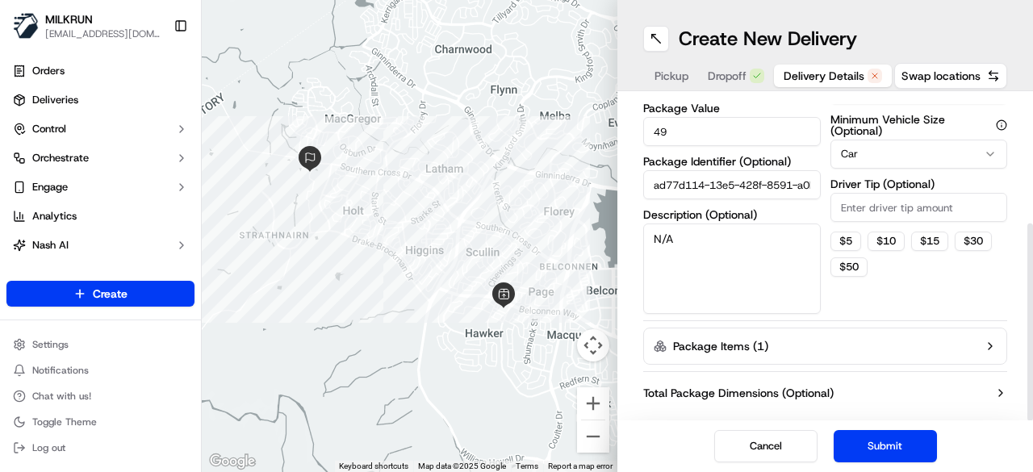
scroll to position [203, 0]
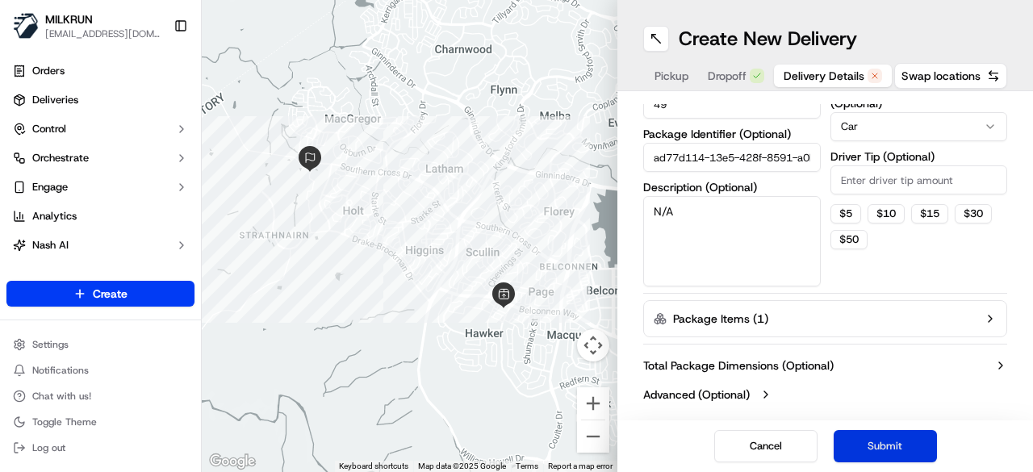
click at [900, 448] on button "Submit" at bounding box center [884, 446] width 103 height 32
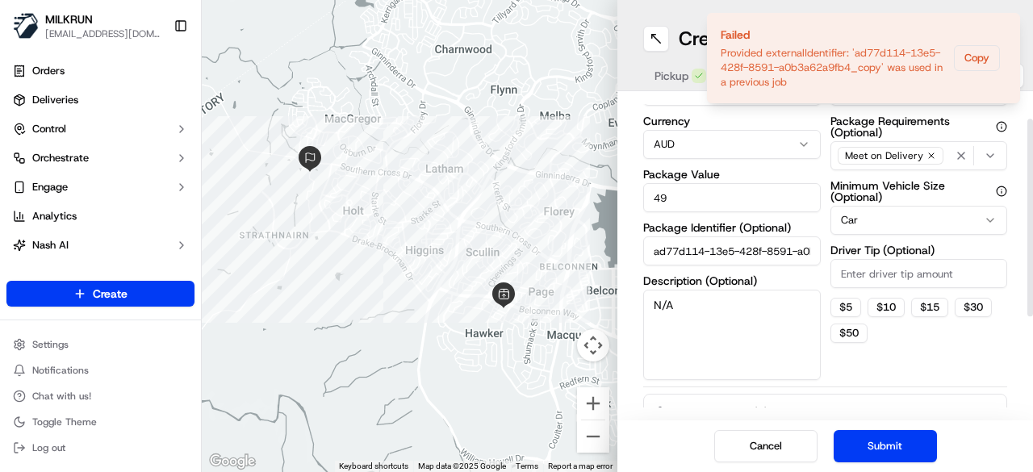
scroll to position [42, 0]
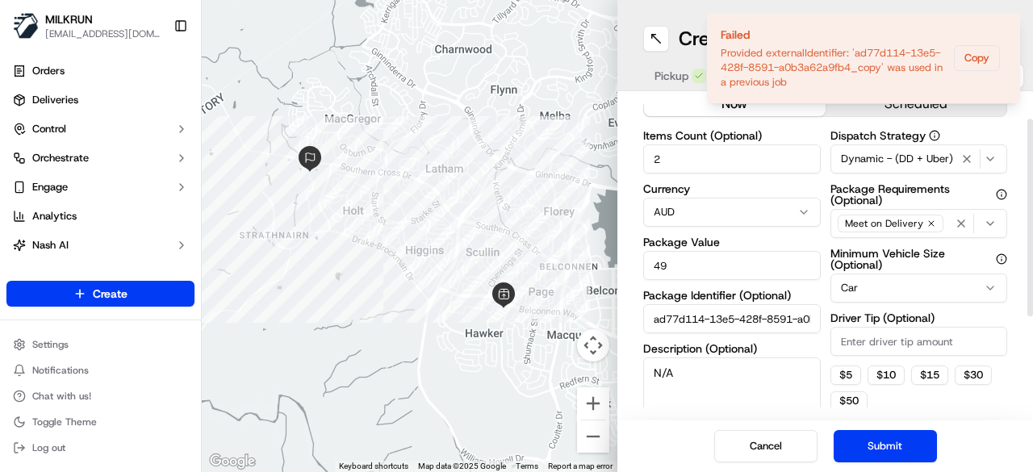
click at [735, 322] on input "ad77d114-13e5-428f-8591-a0b3a62a9fb4_copy" at bounding box center [731, 318] width 177 height 29
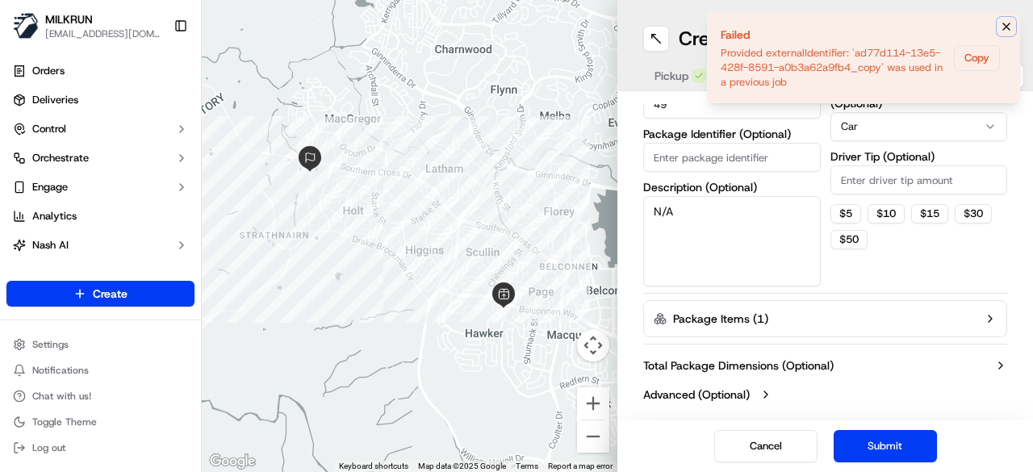
click at [1007, 23] on icon "Notifications (F8)" at bounding box center [1006, 26] width 13 height 13
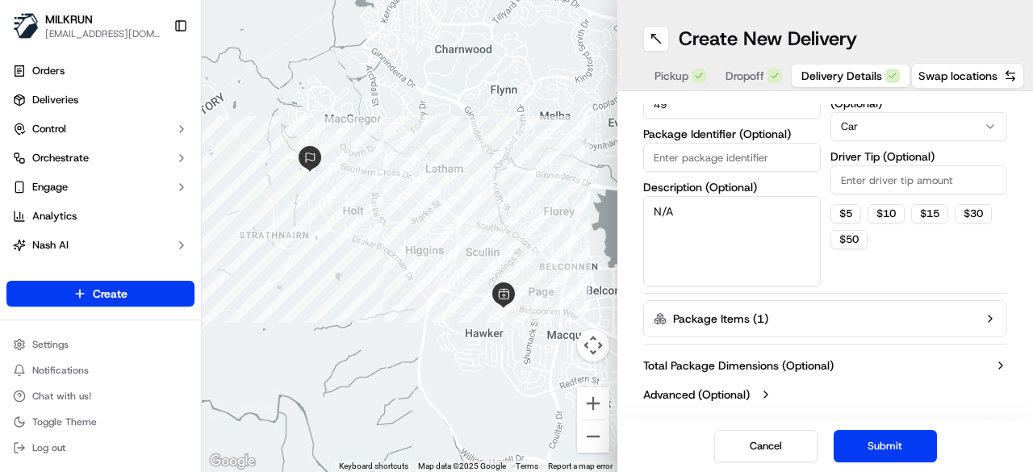
click at [887, 449] on button "Submit" at bounding box center [884, 446] width 103 height 32
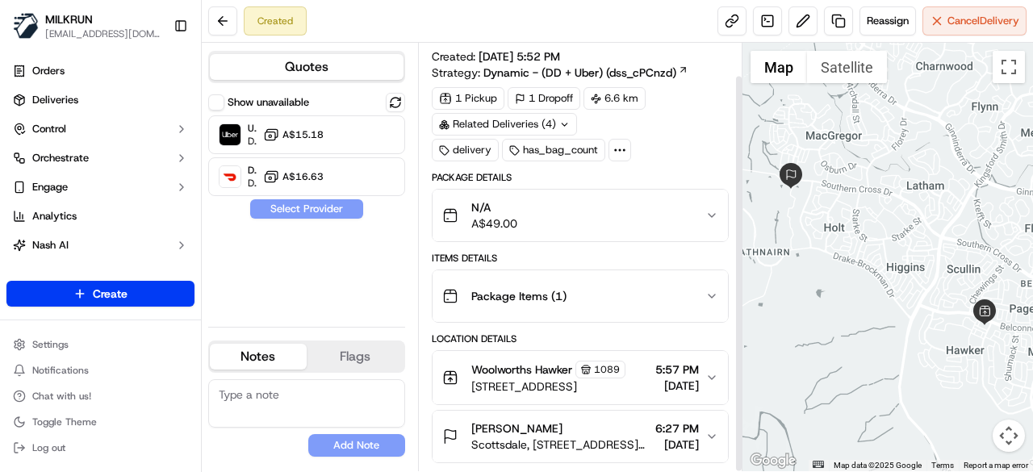
scroll to position [35, 0]
click at [708, 433] on icon "button" at bounding box center [711, 436] width 13 height 13
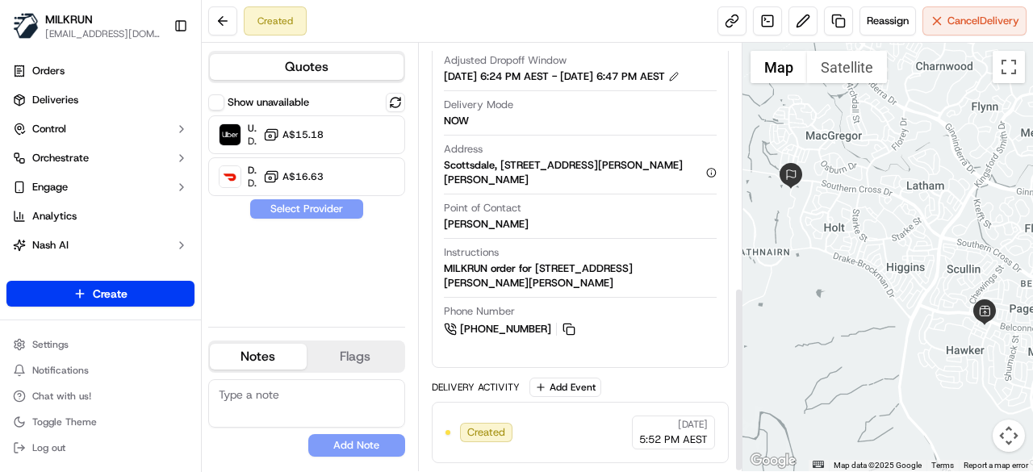
scroll to position [565, 0]
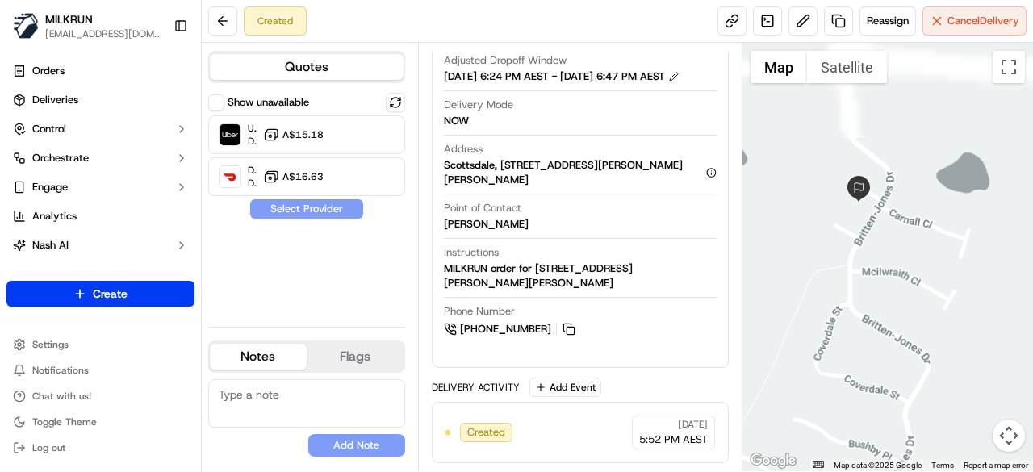
drag, startPoint x: 849, startPoint y: 144, endPoint x: 848, endPoint y: 241, distance: 96.8
click at [851, 246] on div at bounding box center [887, 257] width 291 height 428
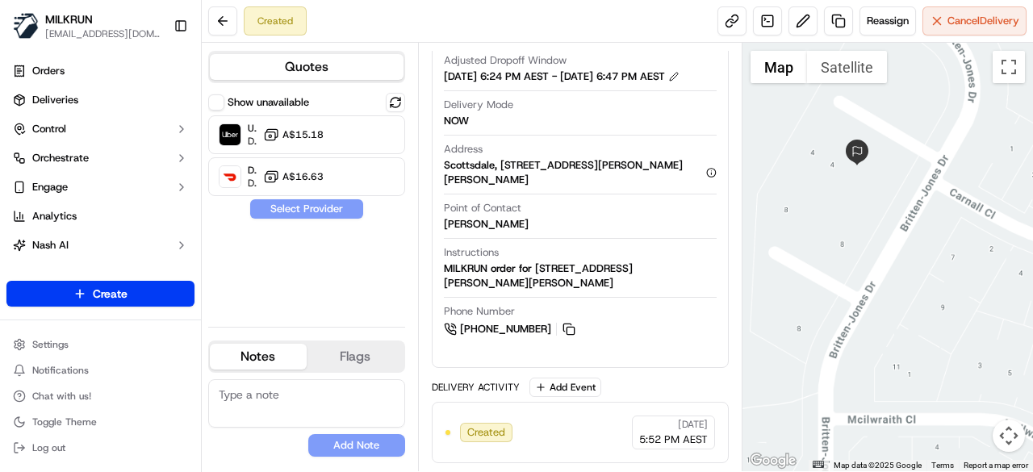
drag, startPoint x: 888, startPoint y: 215, endPoint x: 862, endPoint y: 301, distance: 89.6
click at [862, 301] on div at bounding box center [887, 257] width 291 height 428
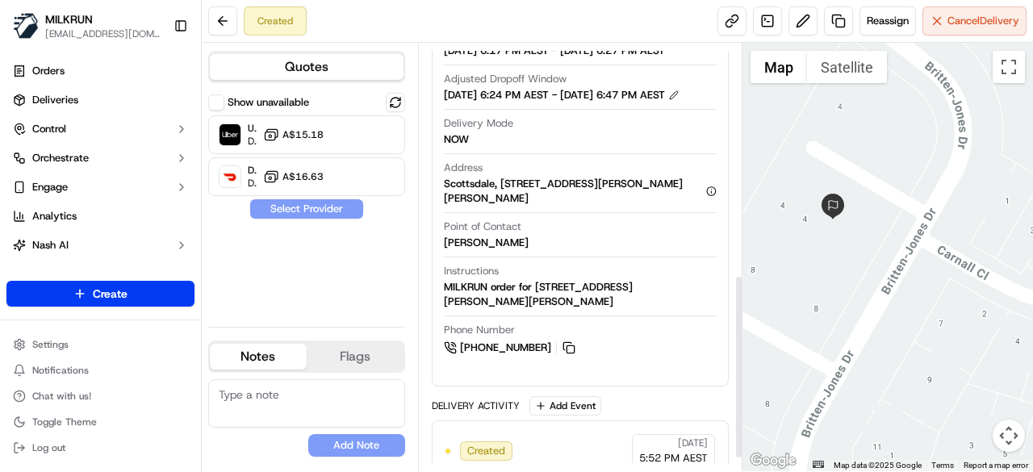
scroll to position [484, 0]
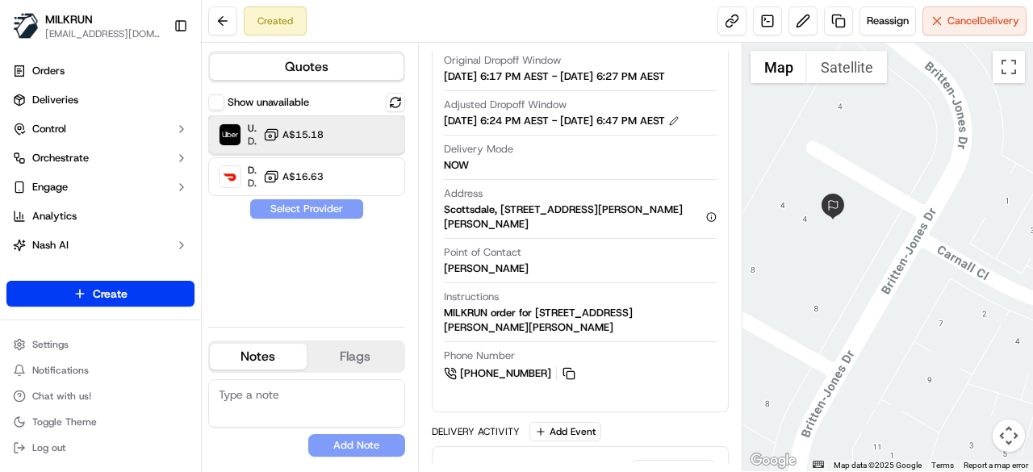
click at [334, 133] on div "Uber Dropoff ETA 31 minutes A$15.18" at bounding box center [306, 134] width 197 height 39
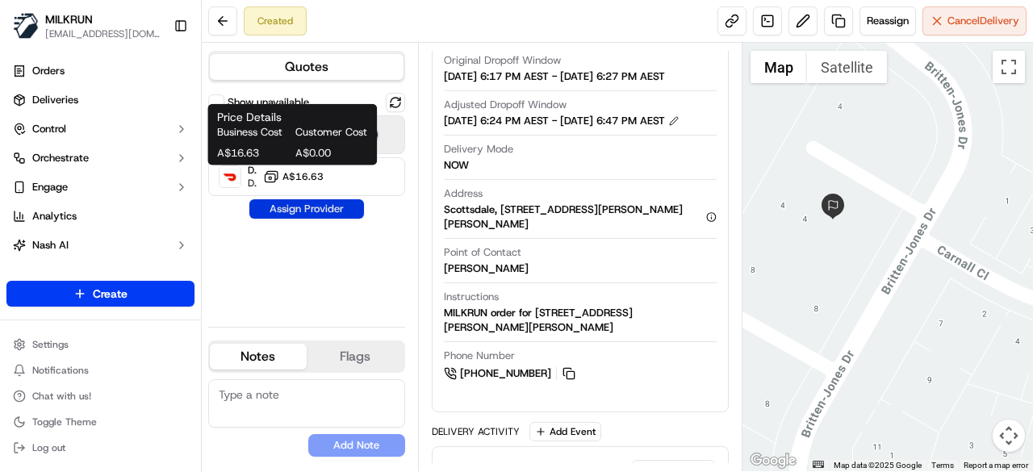
click at [311, 201] on button "Assign Provider" at bounding box center [306, 208] width 115 height 19
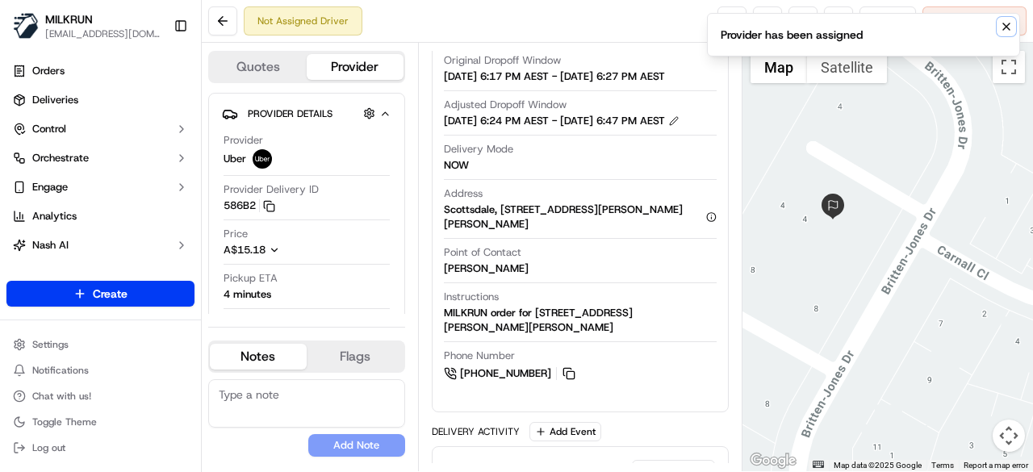
click at [1006, 25] on icon "Notifications (F8)" at bounding box center [1006, 26] width 13 height 13
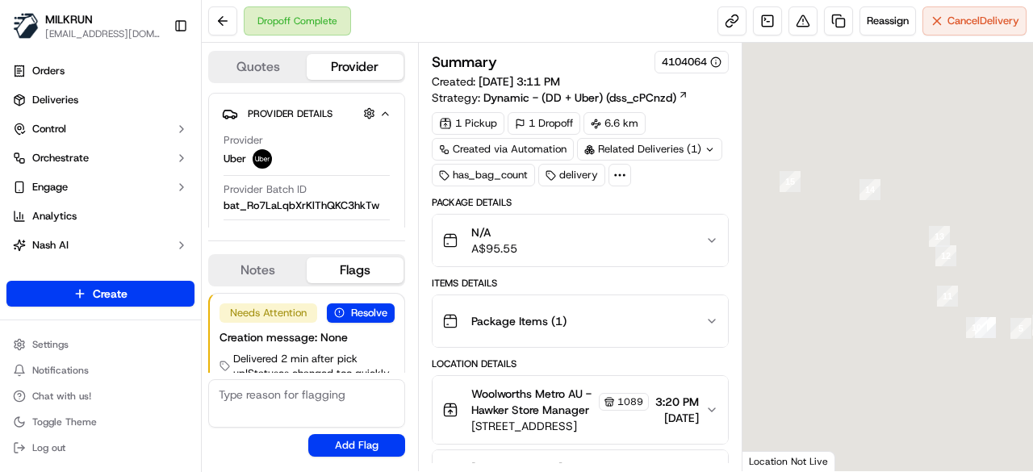
scroll to position [40, 0]
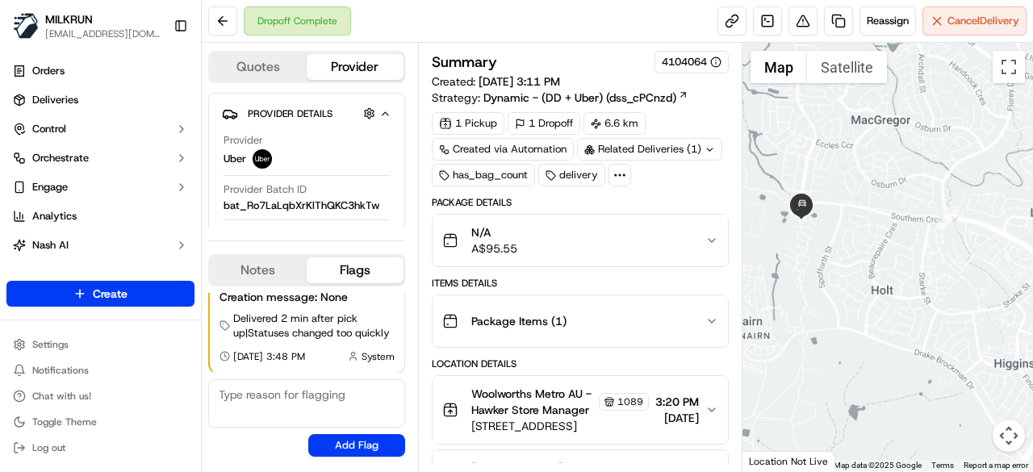
drag, startPoint x: 820, startPoint y: 232, endPoint x: 821, endPoint y: 277, distance: 45.2
click at [821, 277] on div at bounding box center [887, 257] width 291 height 428
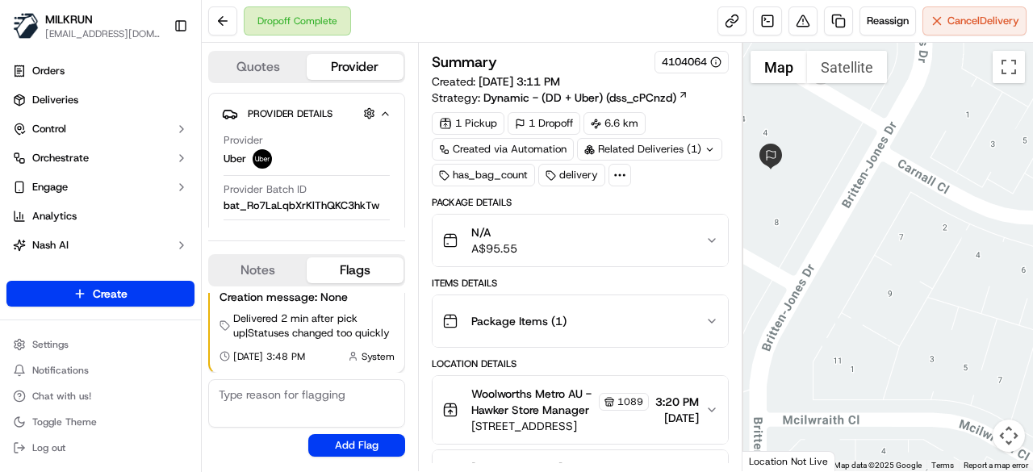
drag, startPoint x: 802, startPoint y: 229, endPoint x: 866, endPoint y: 280, distance: 82.1
click at [866, 280] on div at bounding box center [887, 257] width 291 height 428
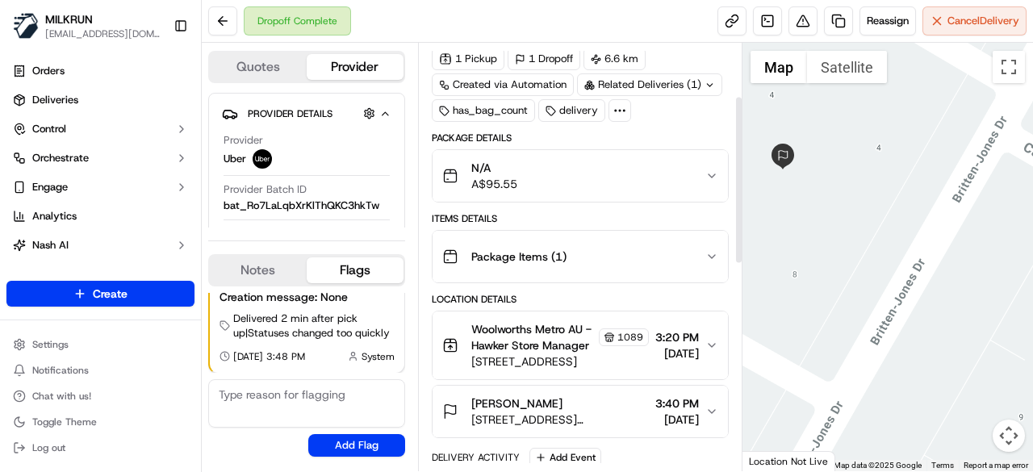
scroll to position [161, 0]
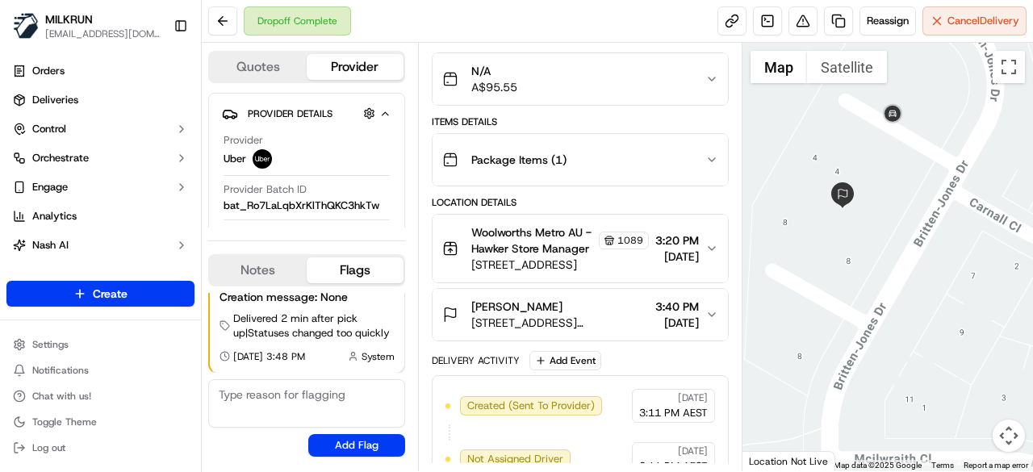
click at [710, 313] on icon "button" at bounding box center [711, 314] width 6 height 3
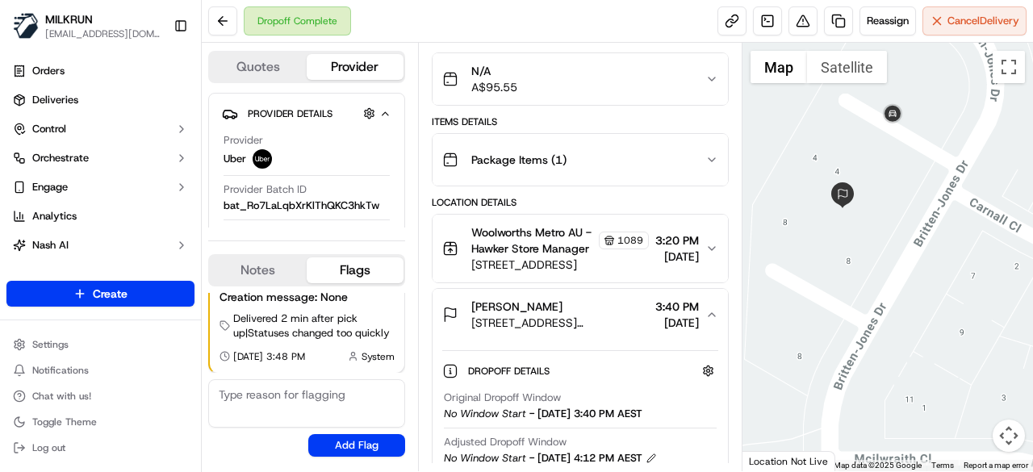
click at [710, 311] on icon "button" at bounding box center [711, 314] width 13 height 13
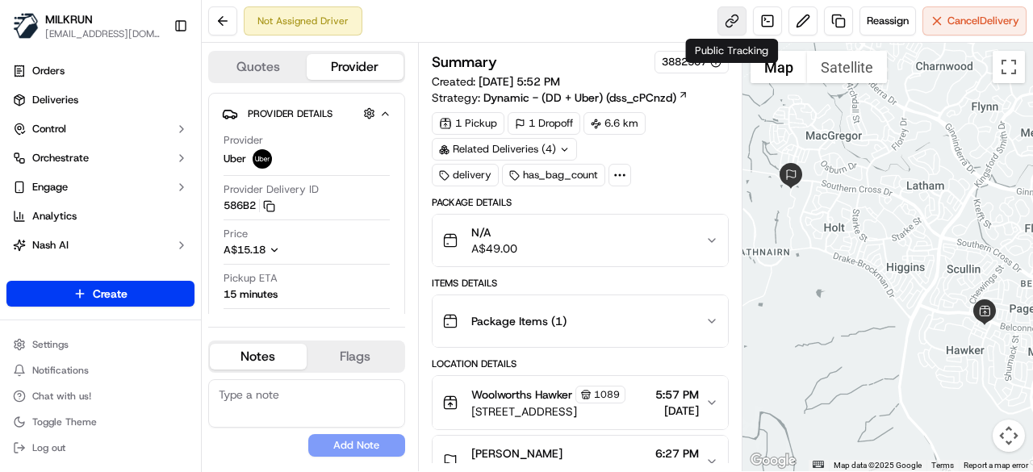
click at [731, 12] on link at bounding box center [731, 20] width 29 height 29
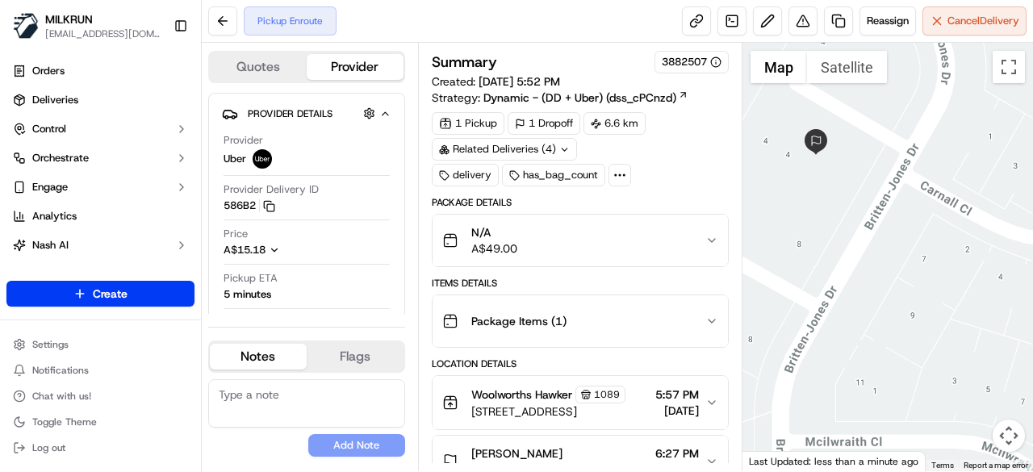
drag, startPoint x: 784, startPoint y: 193, endPoint x: 847, endPoint y: 243, distance: 80.4
click at [847, 243] on div at bounding box center [887, 257] width 291 height 428
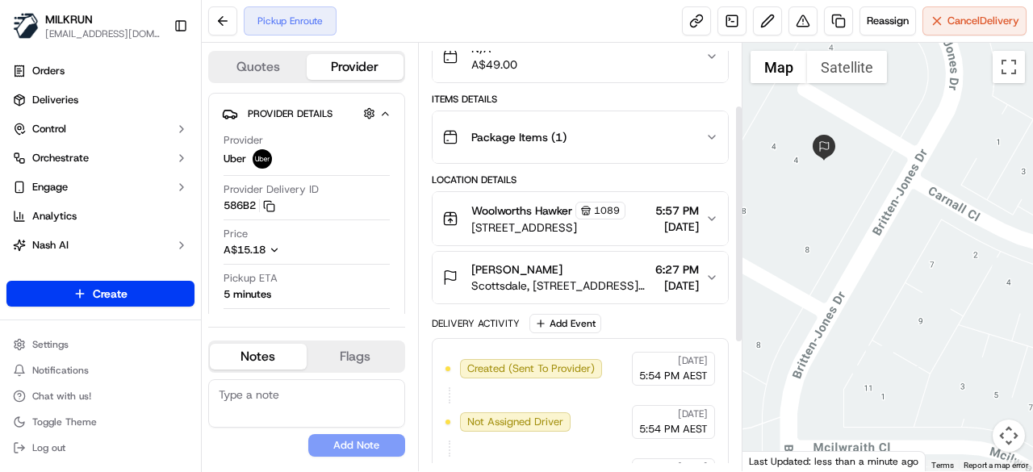
scroll to position [242, 0]
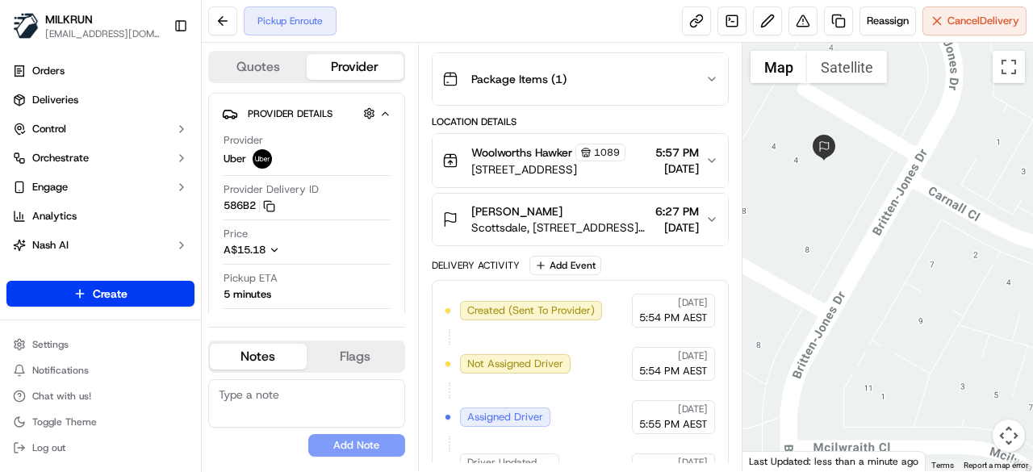
click at [712, 223] on icon "button" at bounding box center [711, 219] width 13 height 13
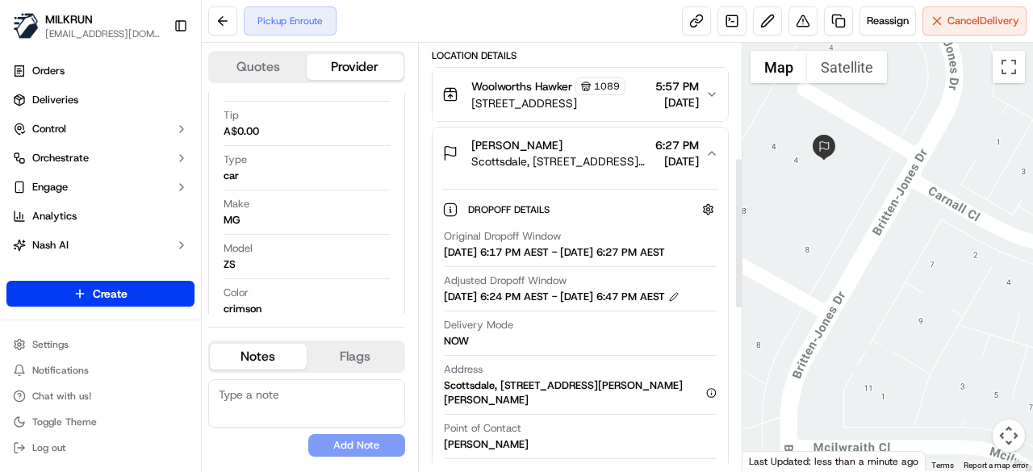
scroll to position [323, 0]
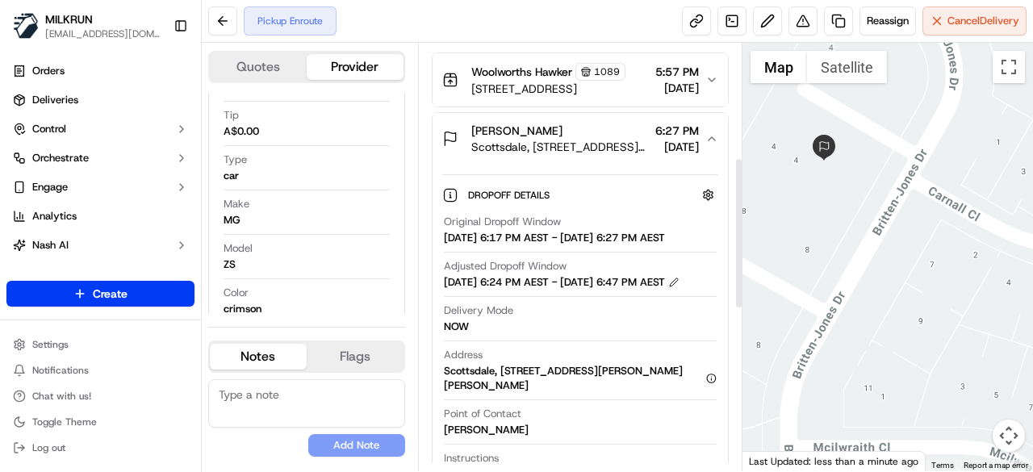
click at [716, 145] on icon "button" at bounding box center [711, 138] width 13 height 13
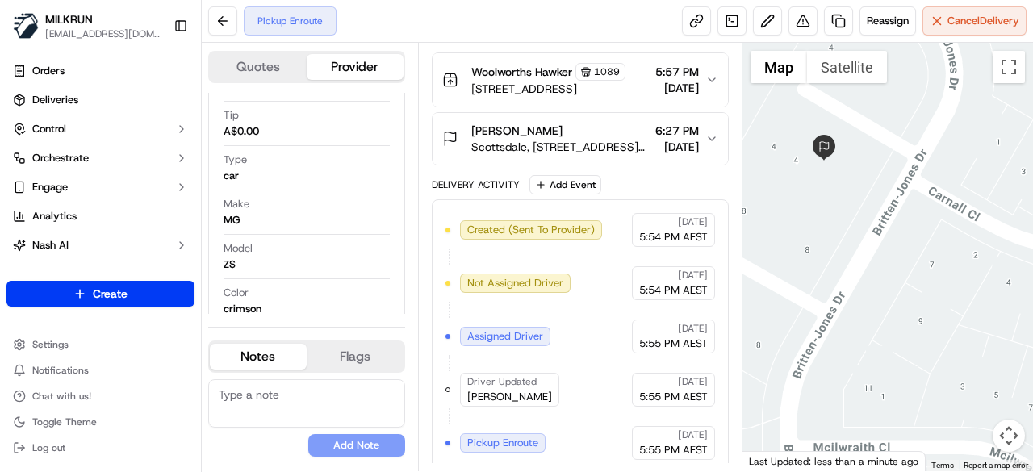
scroll to position [242, 0]
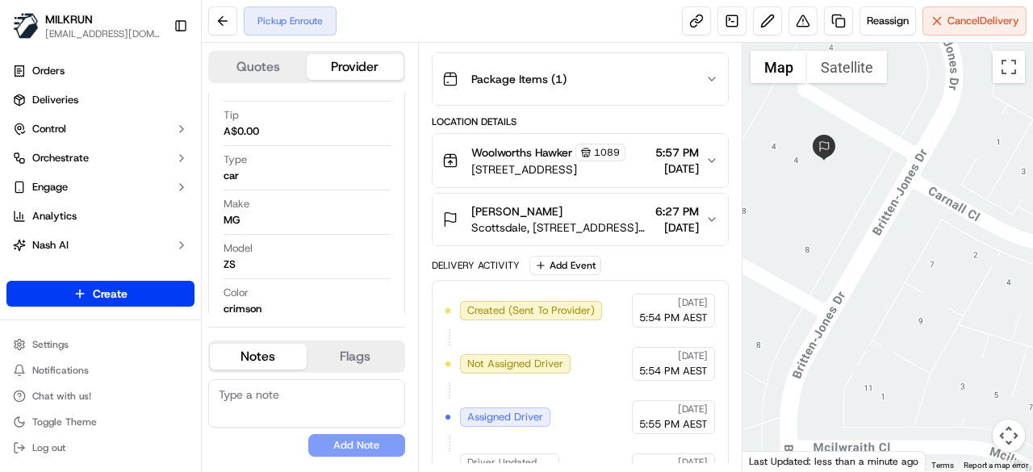
click at [701, 233] on div "[PERSON_NAME], [STREET_ADDRESS][PERSON_NAME][PERSON_NAME] 6:27 PM [DATE]" at bounding box center [573, 219] width 263 height 32
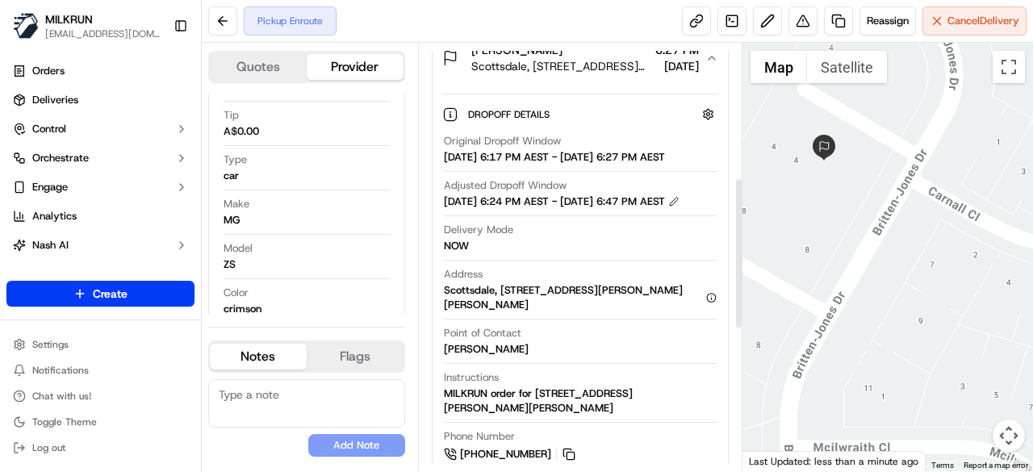
scroll to position [323, 0]
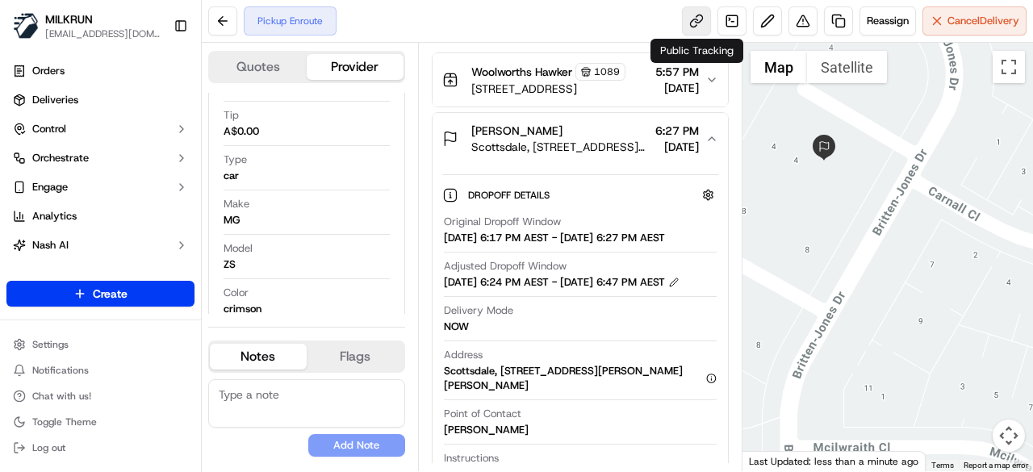
click at [705, 28] on link at bounding box center [696, 20] width 29 height 29
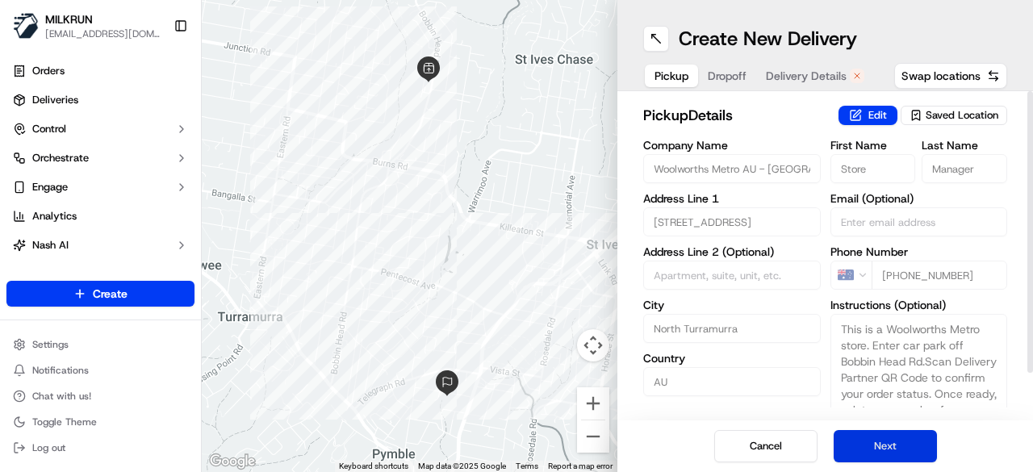
click at [901, 448] on button "Next" at bounding box center [884, 446] width 103 height 32
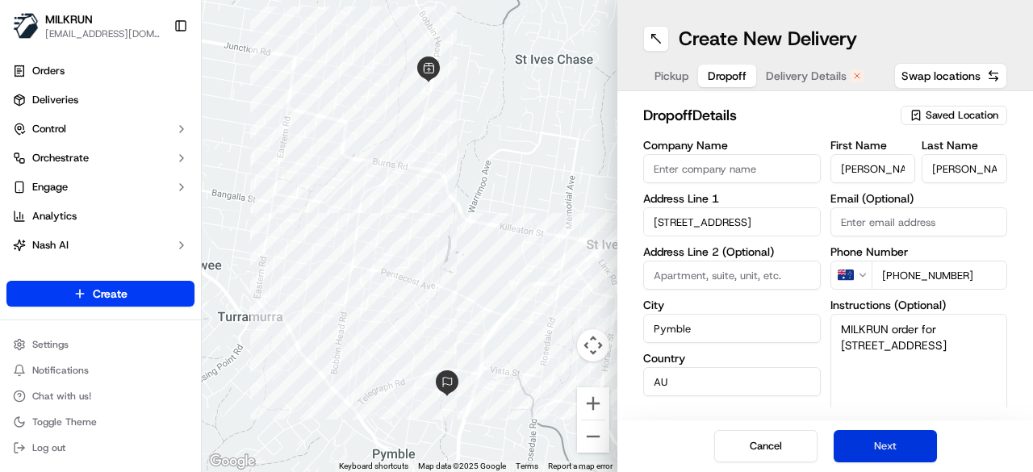
click at [903, 454] on button "Next" at bounding box center [884, 446] width 103 height 32
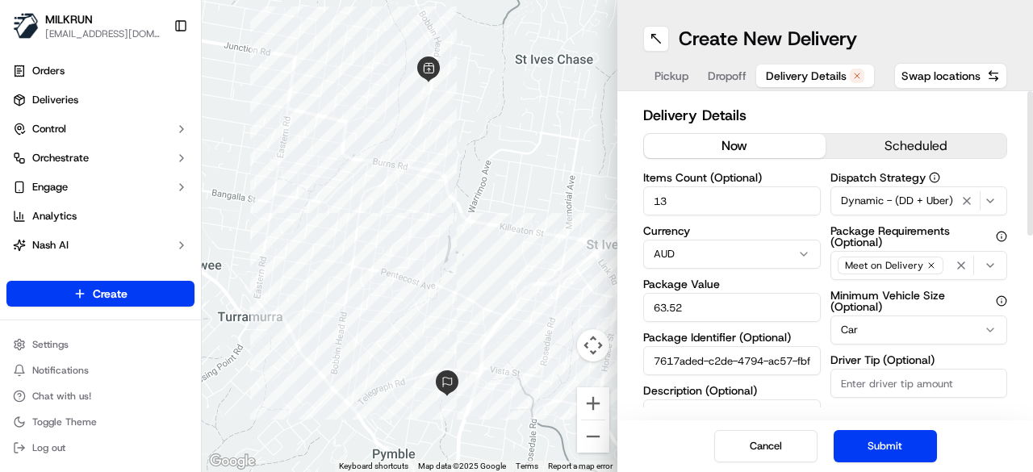
click at [708, 146] on button "now" at bounding box center [735, 146] width 182 height 24
click at [841, 147] on button "scheduled" at bounding box center [916, 146] width 182 height 24
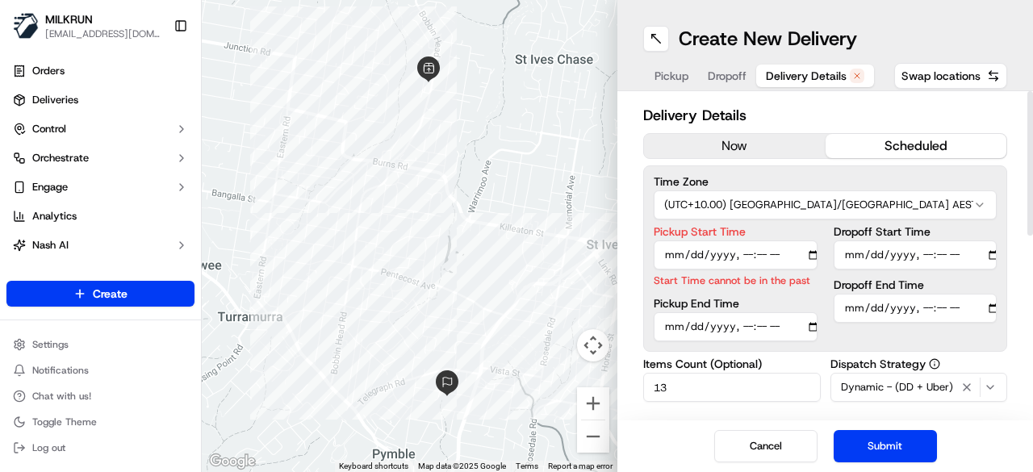
click at [745, 253] on input "Pickup Start Time" at bounding box center [735, 254] width 164 height 29
type input "2025-09-16T18:45"
click at [925, 307] on input "Dropoff End Time" at bounding box center [915, 308] width 164 height 29
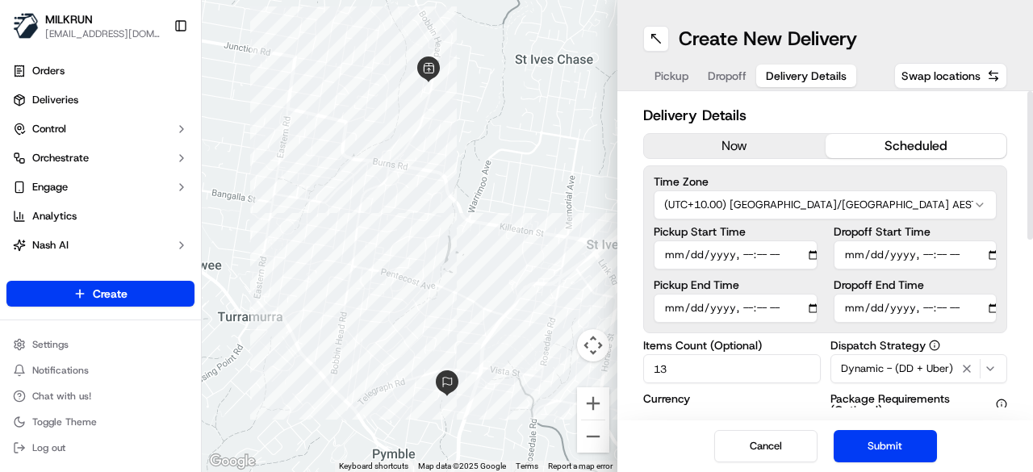
type input "2025-09-16T19:00"
click at [881, 444] on button "Submit" at bounding box center [884, 446] width 103 height 32
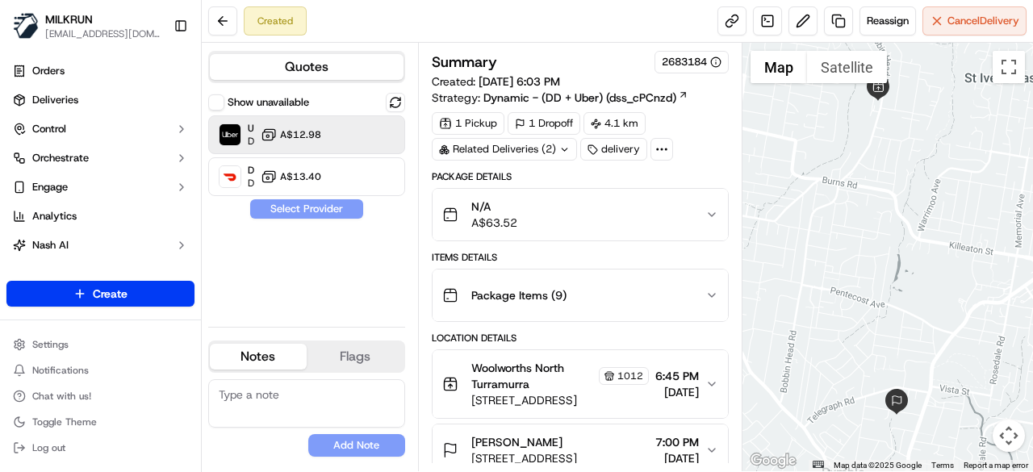
click at [315, 136] on span "A$12.98" at bounding box center [300, 134] width 41 height 13
click at [332, 216] on button "Assign Provider" at bounding box center [306, 208] width 115 height 19
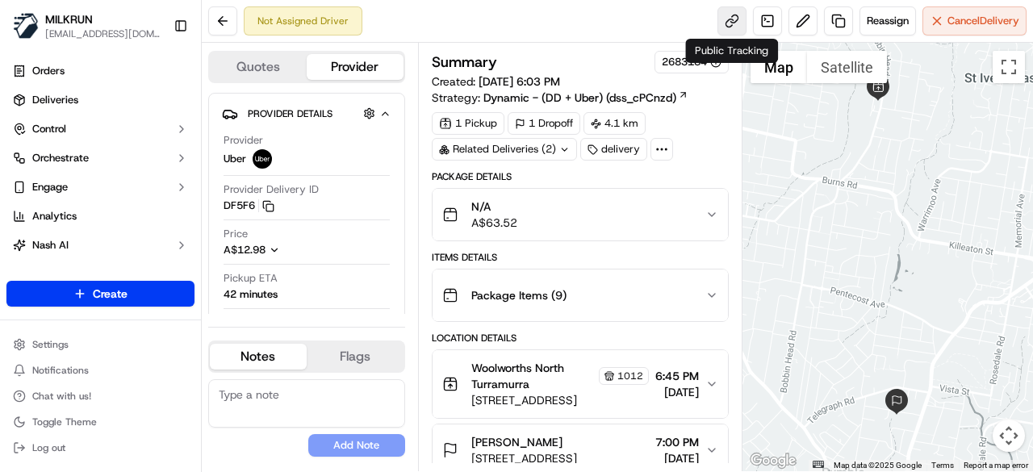
click at [733, 30] on link at bounding box center [731, 20] width 29 height 29
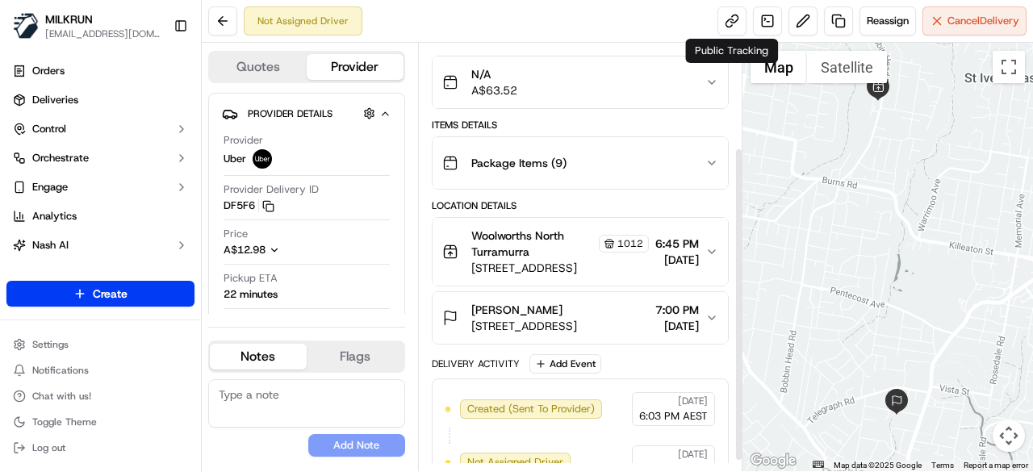
scroll to position [157, 0]
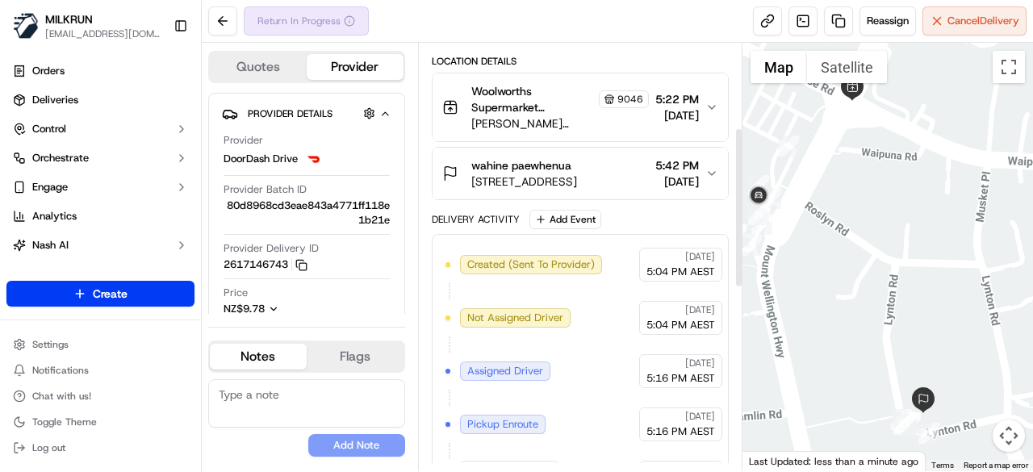
scroll to position [225, 0]
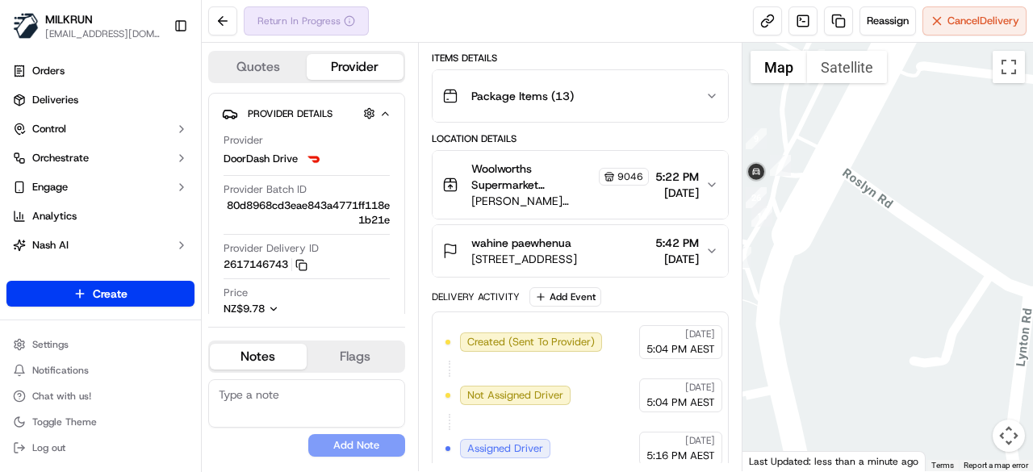
click at [713, 193] on button "Woolworths Supermarket [GEOGRAPHIC_DATA] - [GEOGRAPHIC_DATA] Store Manager [STR…" at bounding box center [579, 185] width 295 height 68
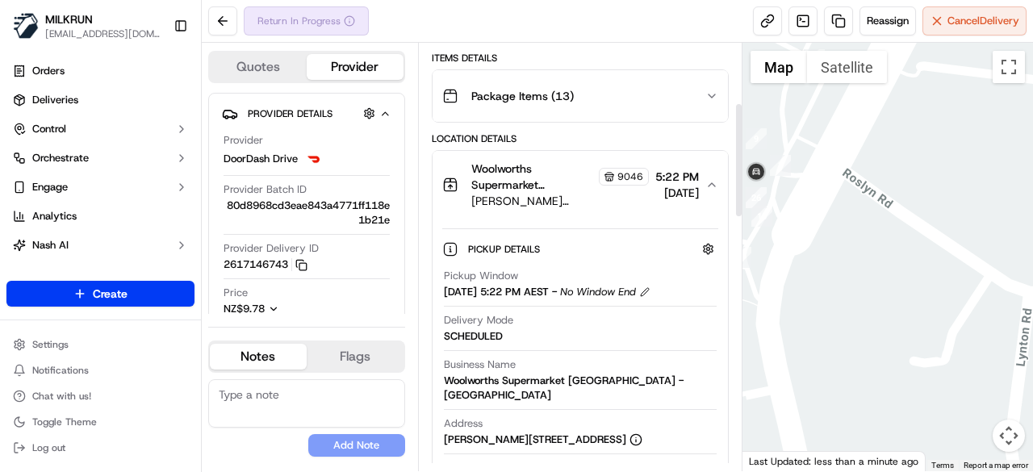
click at [716, 170] on button "Woolworths Supermarket [GEOGRAPHIC_DATA] - [GEOGRAPHIC_DATA] Store Manager [STR…" at bounding box center [579, 185] width 295 height 68
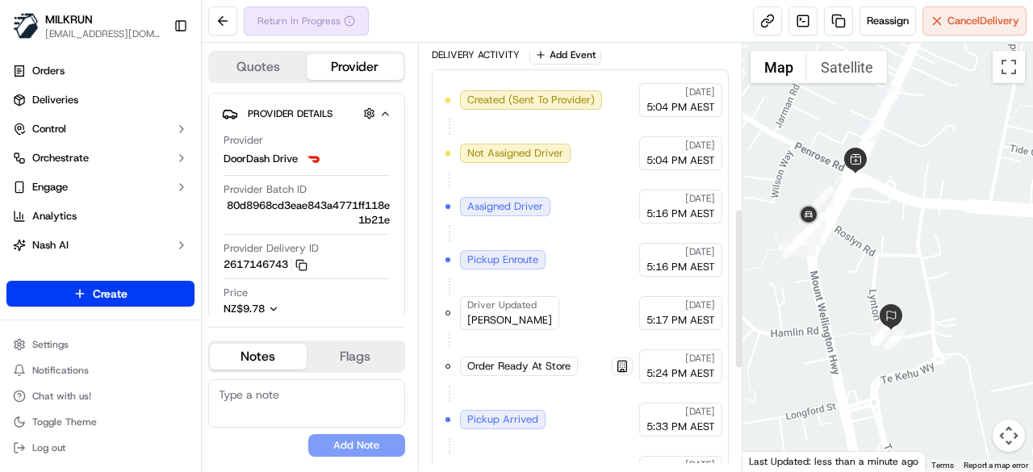
scroll to position [306, 0]
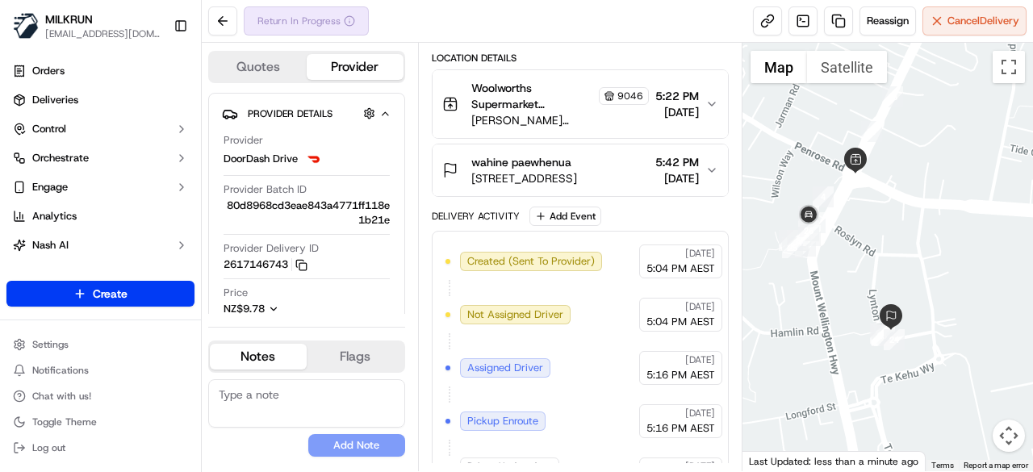
click at [713, 177] on button "wahine paewhenua [STREET_ADDRESS] 5:42 PM [DATE]" at bounding box center [579, 170] width 295 height 52
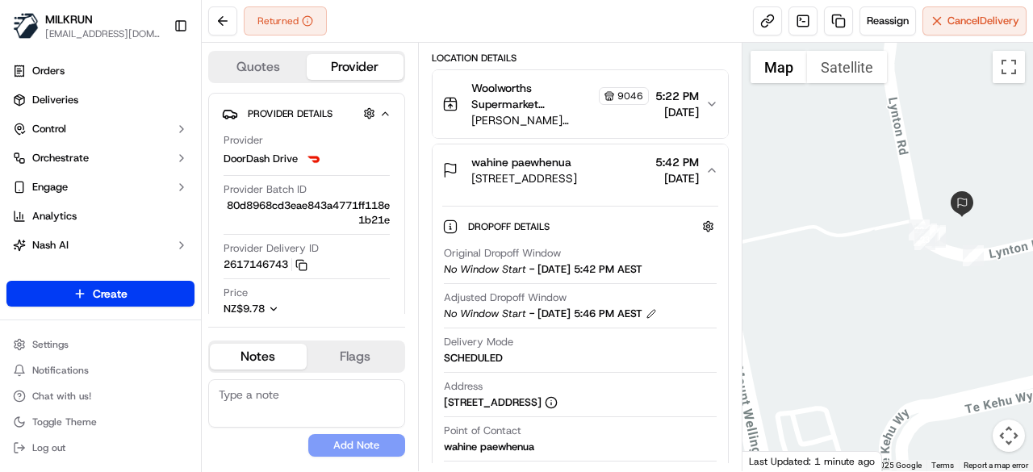
click at [705, 157] on div "wahine paewhenua [STREET_ADDRESS] 5:42 PM [DATE]" at bounding box center [573, 170] width 263 height 32
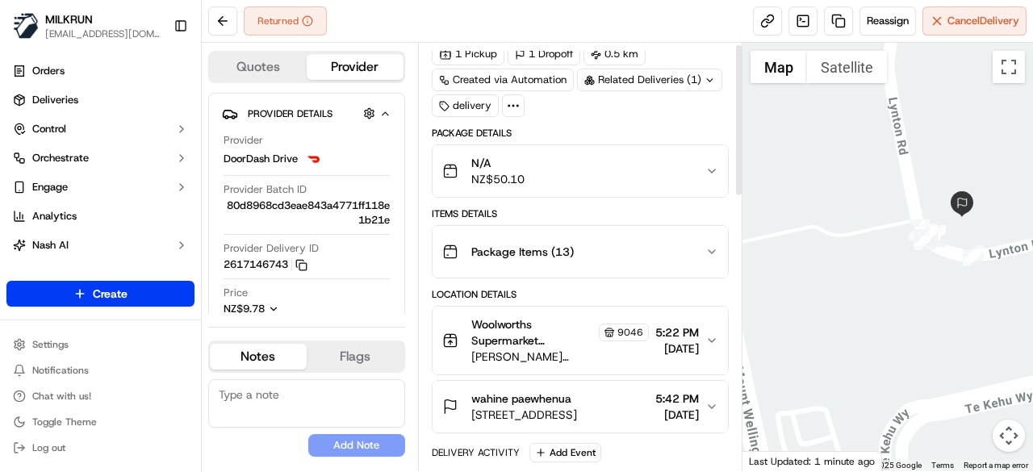
scroll to position [0, 0]
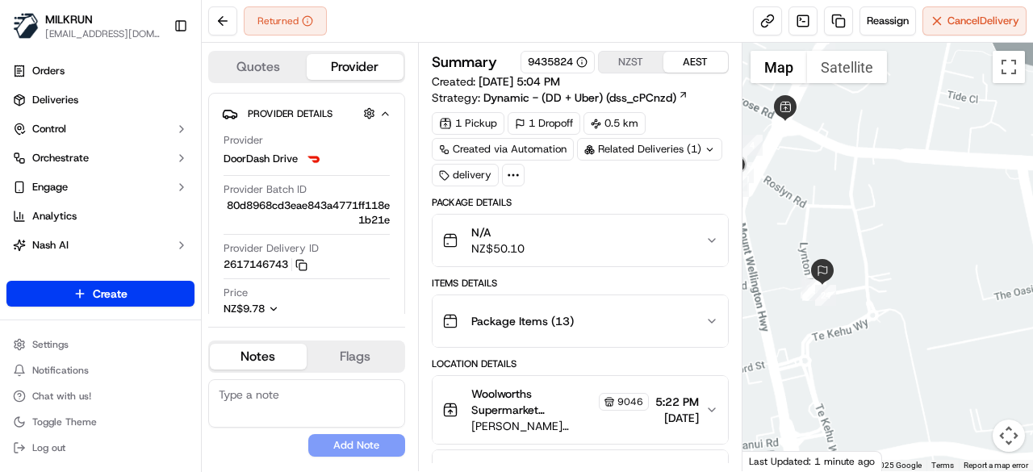
drag, startPoint x: 781, startPoint y: 184, endPoint x: 786, endPoint y: 335, distance: 150.9
click at [786, 335] on div at bounding box center [887, 257] width 291 height 428
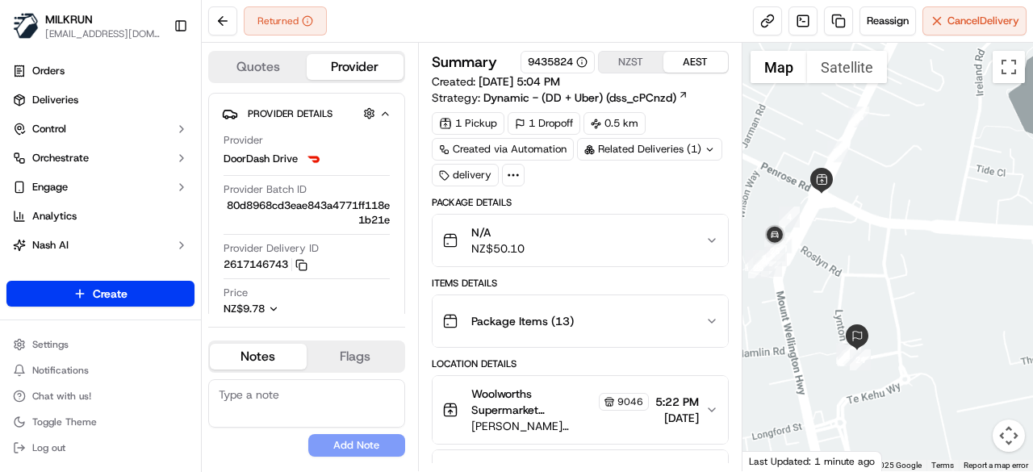
drag, startPoint x: 765, startPoint y: 277, endPoint x: 800, endPoint y: 278, distance: 35.5
click at [800, 278] on div at bounding box center [887, 257] width 291 height 428
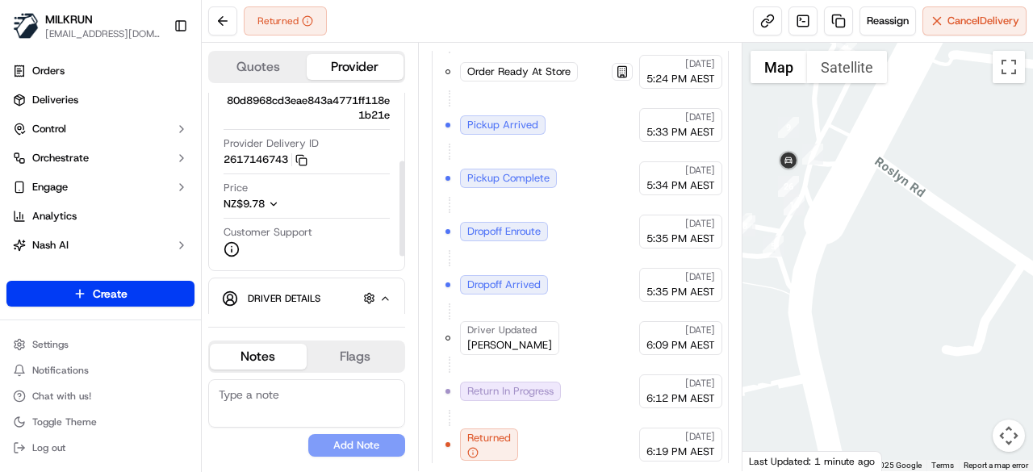
scroll to position [161, 0]
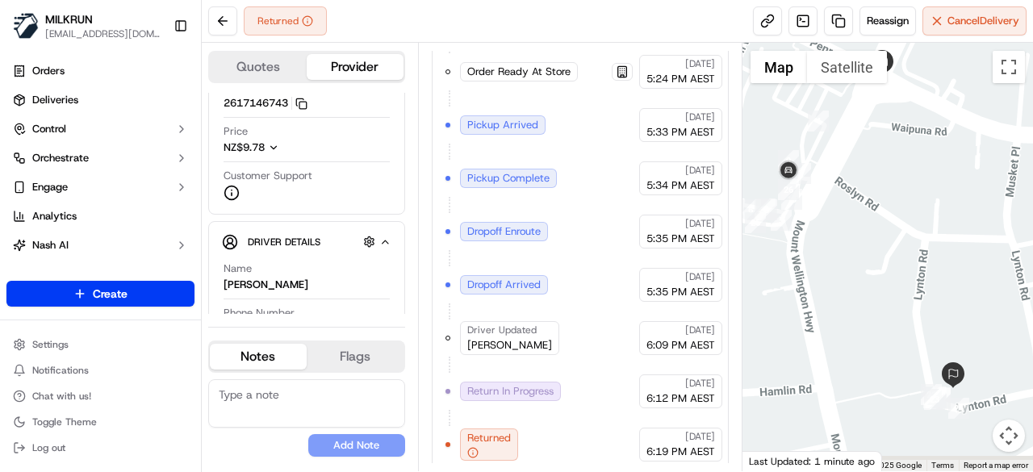
drag, startPoint x: 788, startPoint y: 383, endPoint x: 802, endPoint y: 332, distance: 53.4
click at [802, 332] on div at bounding box center [887, 257] width 291 height 428
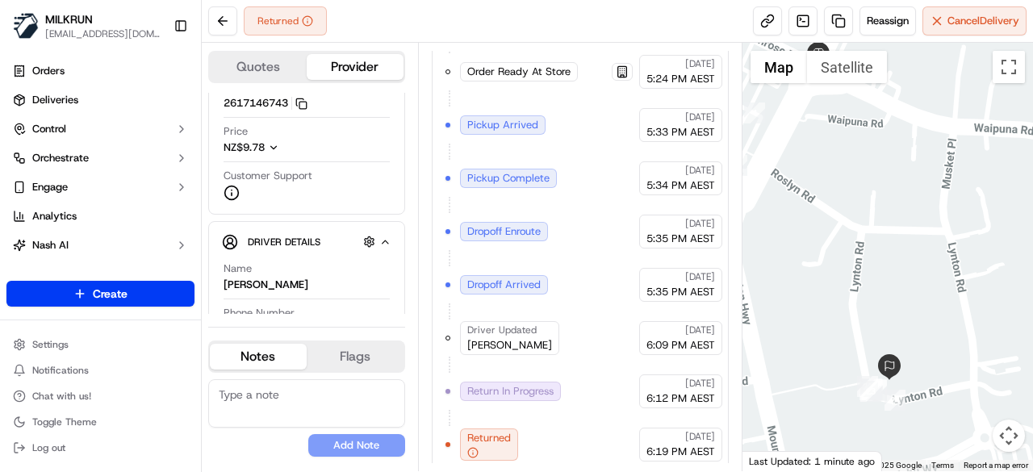
drag, startPoint x: 904, startPoint y: 398, endPoint x: 833, endPoint y: 391, distance: 71.3
click at [833, 391] on div at bounding box center [887, 257] width 291 height 428
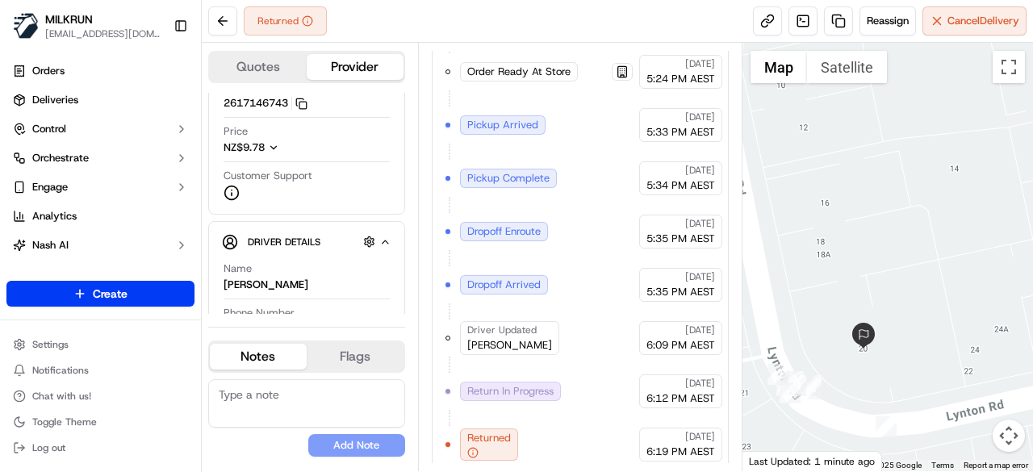
drag, startPoint x: 929, startPoint y: 414, endPoint x: 858, endPoint y: 413, distance: 71.0
click at [858, 413] on div at bounding box center [887, 257] width 291 height 428
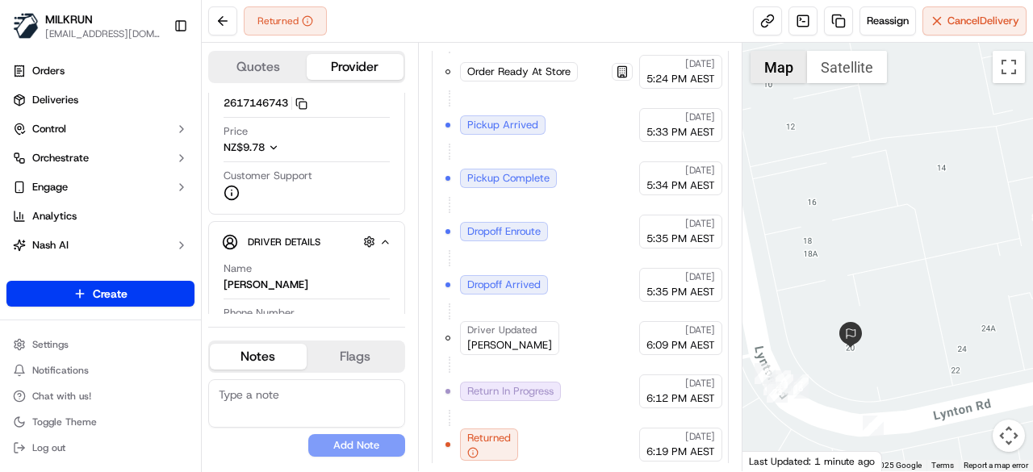
click at [821, 65] on button "Satellite" at bounding box center [847, 67] width 80 height 32
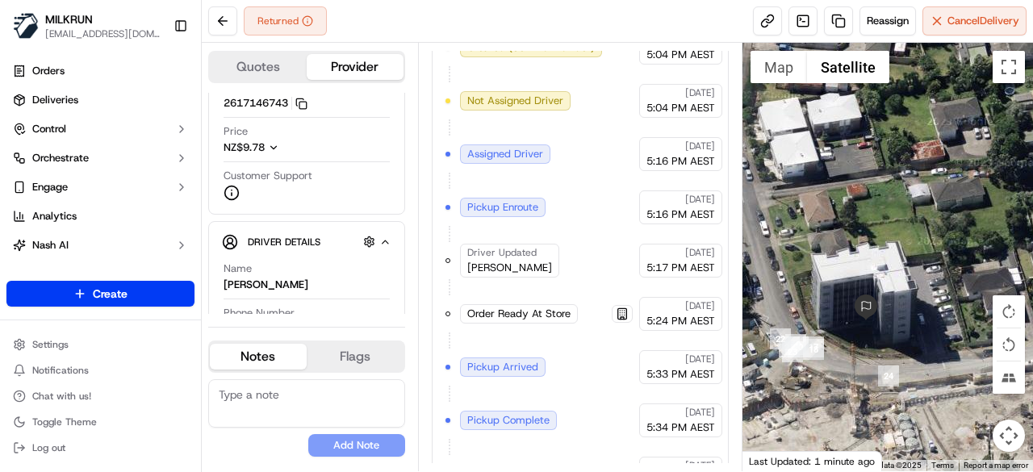
scroll to position [600, 0]
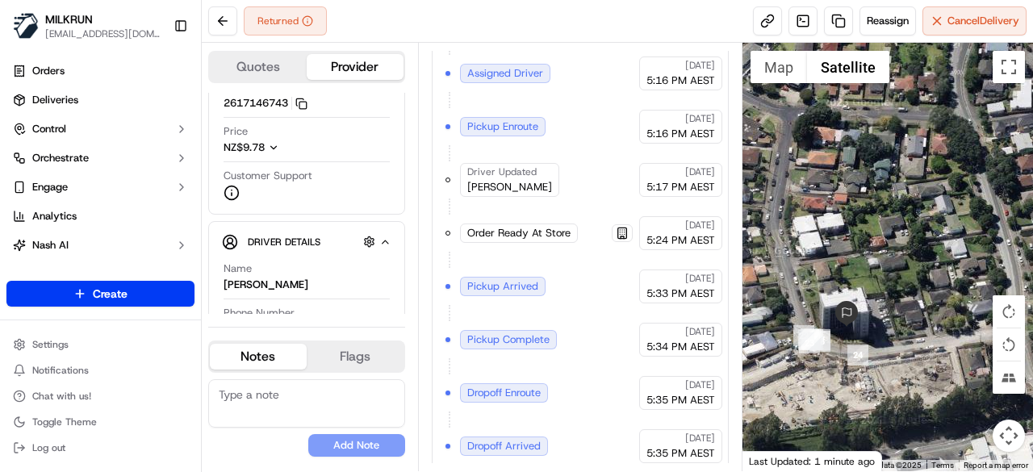
drag, startPoint x: 764, startPoint y: 282, endPoint x: 827, endPoint y: 349, distance: 92.5
click at [827, 349] on div at bounding box center [887, 257] width 291 height 428
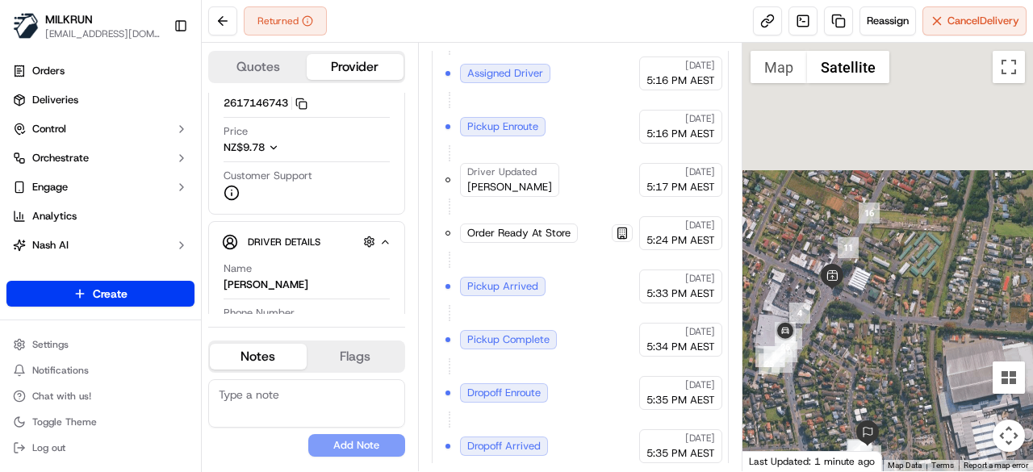
drag, startPoint x: 787, startPoint y: 210, endPoint x: 839, endPoint y: 359, distance: 157.9
click at [839, 359] on div at bounding box center [887, 257] width 291 height 428
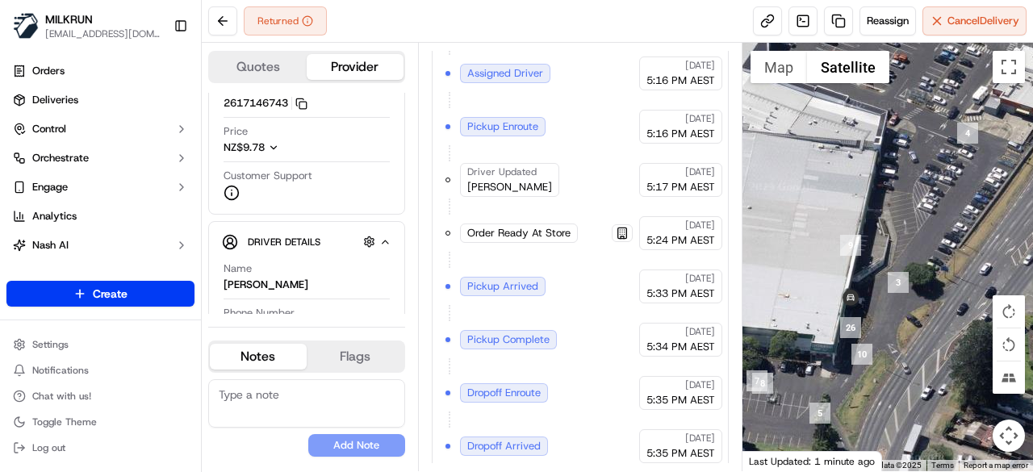
drag, startPoint x: 775, startPoint y: 309, endPoint x: 887, endPoint y: 328, distance: 113.0
click at [887, 328] on div at bounding box center [887, 257] width 291 height 428
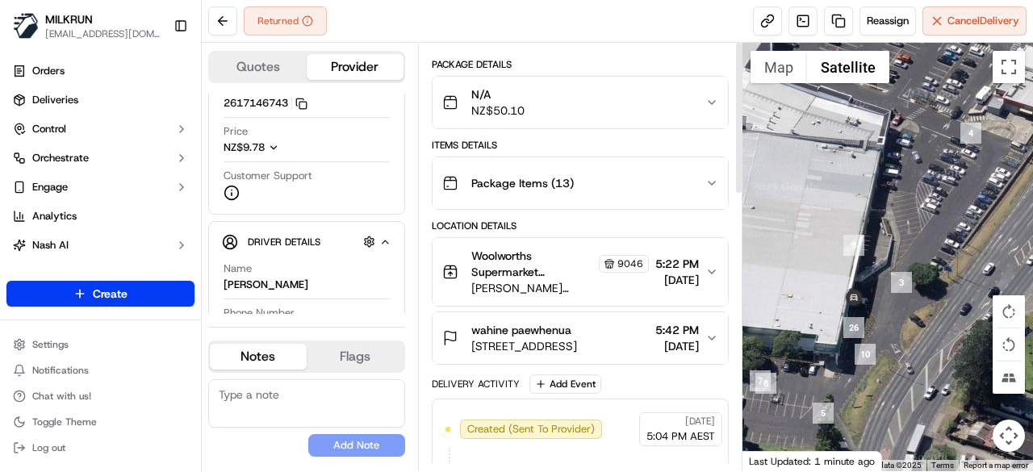
scroll to position [0, 0]
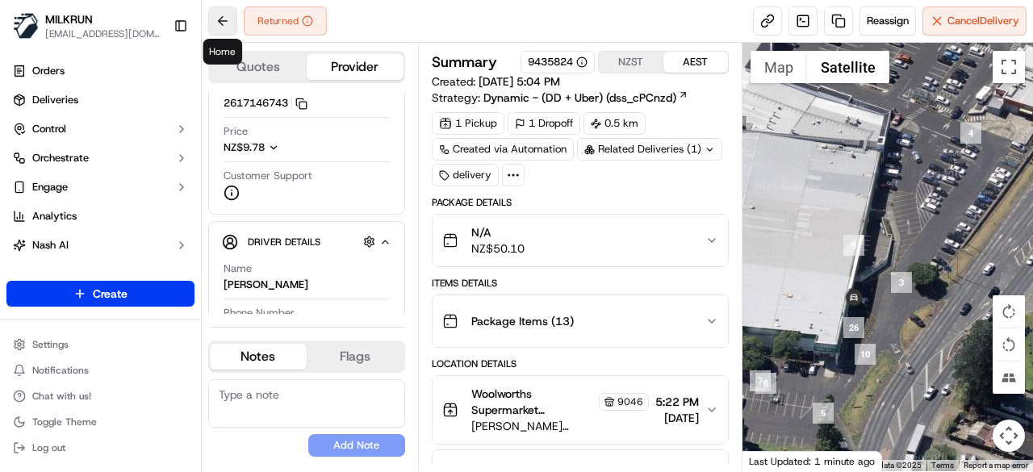
click at [215, 19] on button at bounding box center [222, 20] width 29 height 29
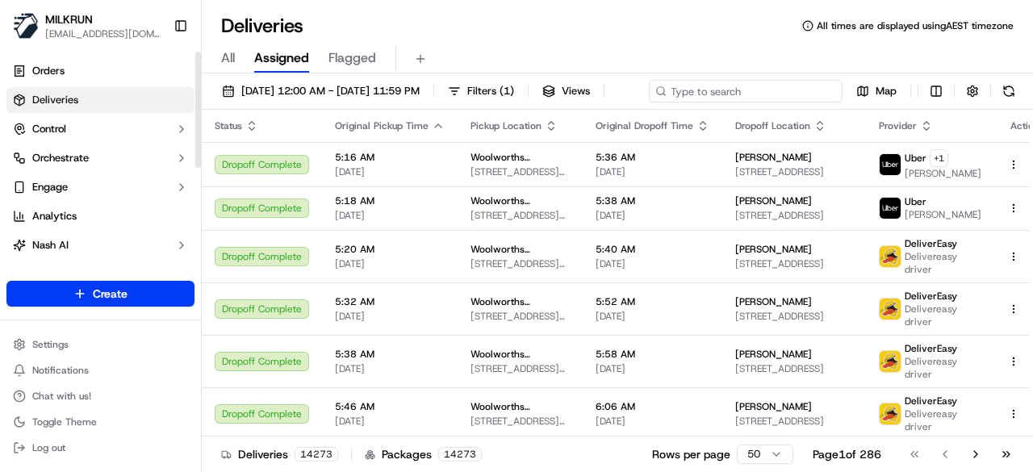
click at [735, 86] on div "[DATE] 12:00 AM - [DATE] 11:59 PM Filters ( 1 ) Views Map" at bounding box center [617, 95] width 831 height 30
paste input "wahine paewhenua"
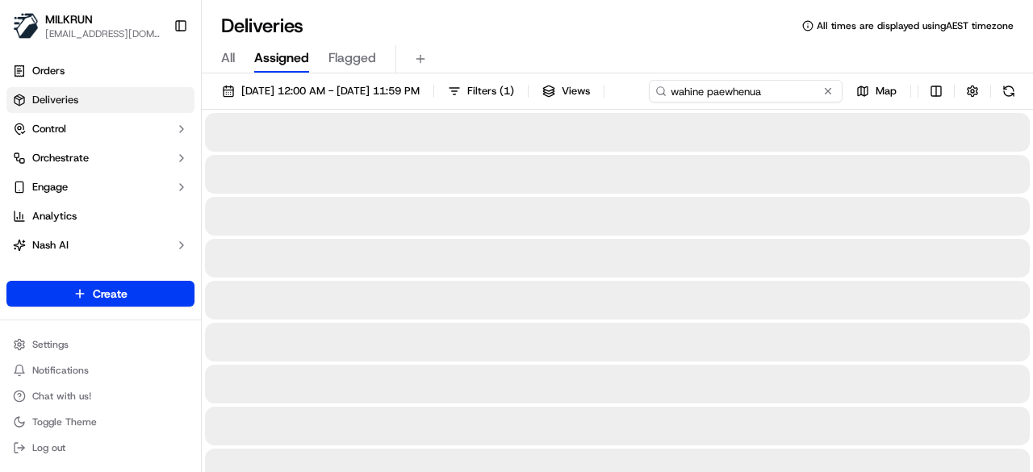
type input "wahine paewhenua"
click at [649, 102] on input "wahine paewhenua" at bounding box center [746, 91] width 194 height 23
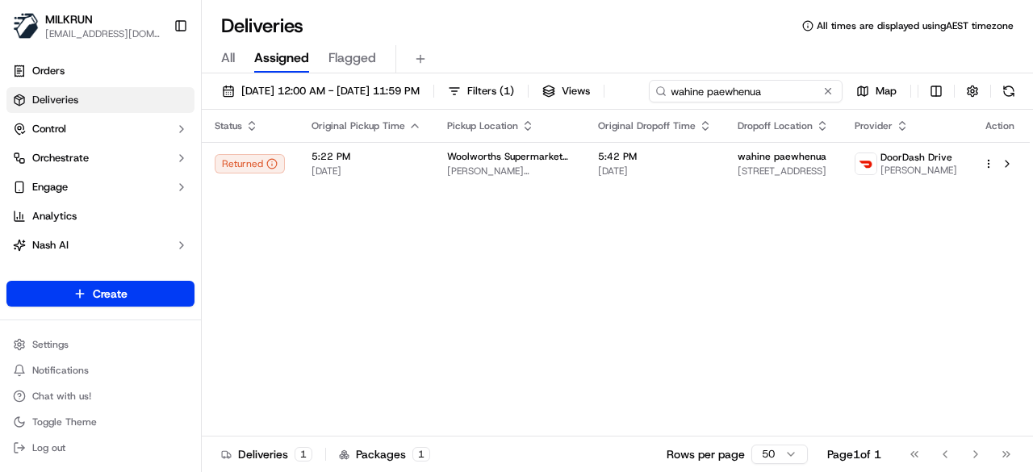
click at [649, 102] on input "wahine paewhenua" at bounding box center [746, 91] width 194 height 23
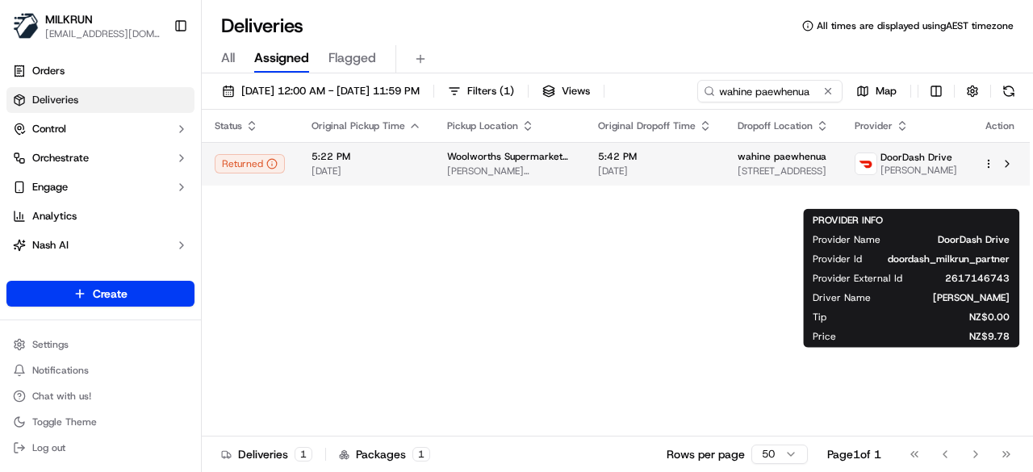
click at [936, 177] on span "[PERSON_NAME]" at bounding box center [918, 170] width 77 height 13
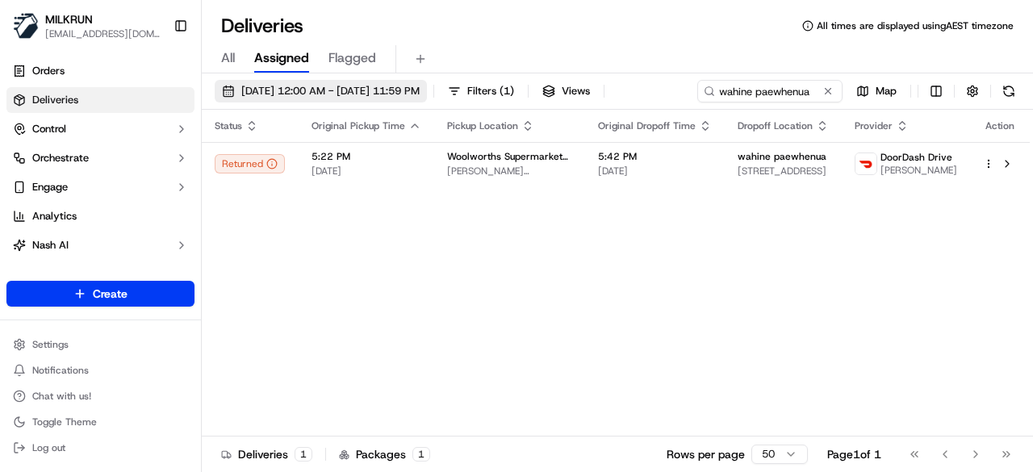
click at [346, 97] on span "[DATE] 12:00 AM - [DATE] 11:59 PM" at bounding box center [330, 91] width 178 height 15
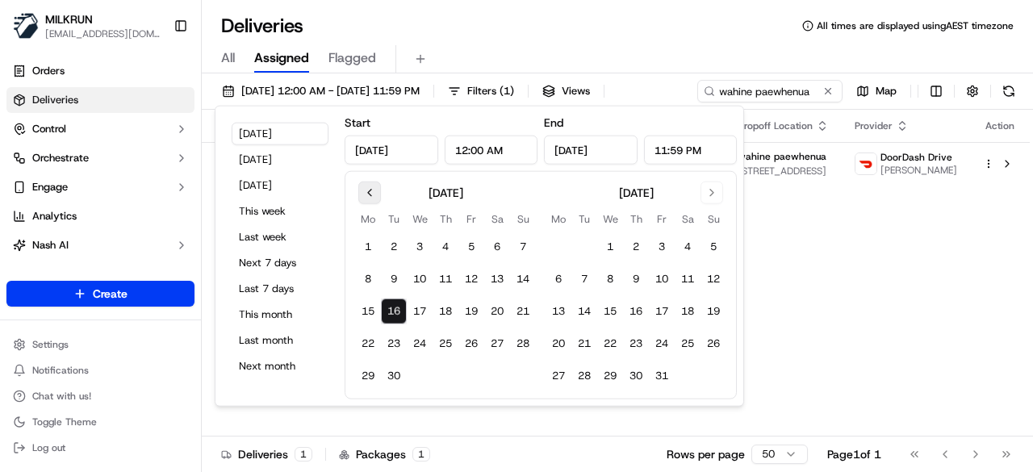
click at [366, 190] on button "Go to previous month" at bounding box center [369, 193] width 23 height 23
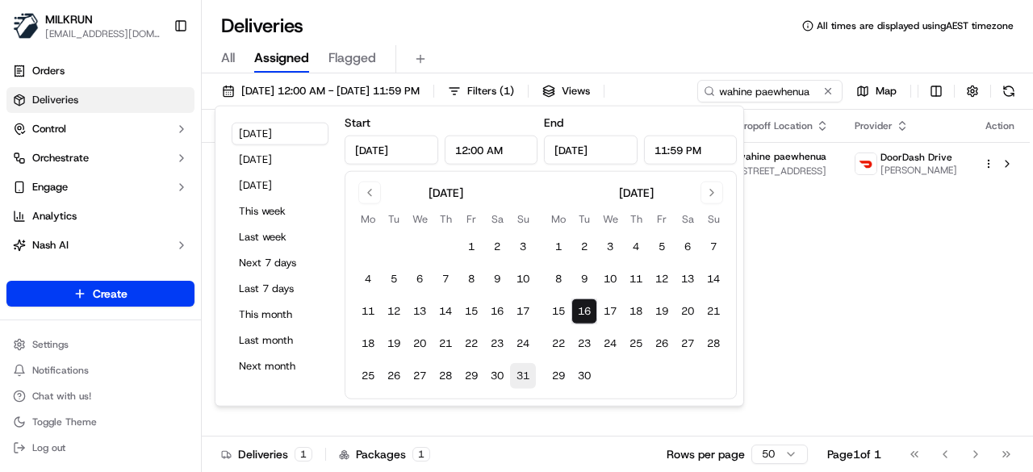
click at [521, 373] on button "31" at bounding box center [523, 376] width 26 height 26
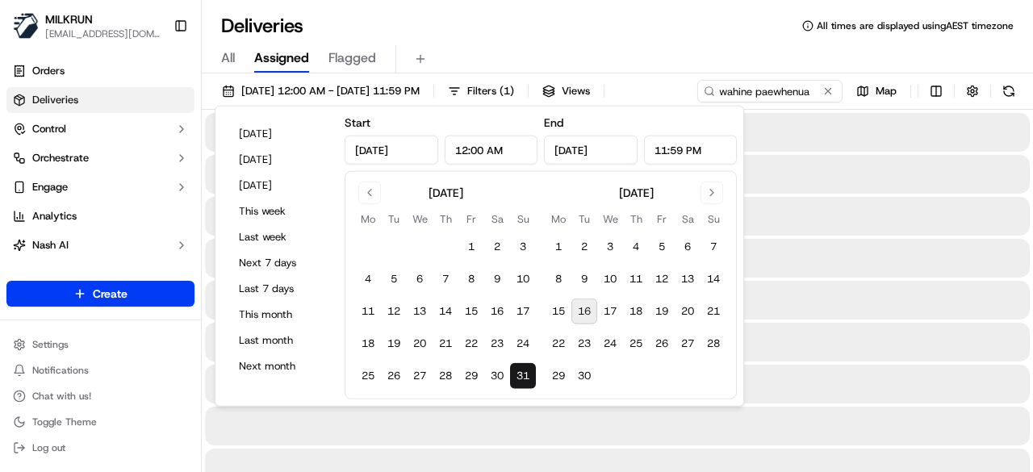
type input "Aug 31, 2025"
click at [673, 57] on div "All Assigned Flagged" at bounding box center [617, 59] width 831 height 28
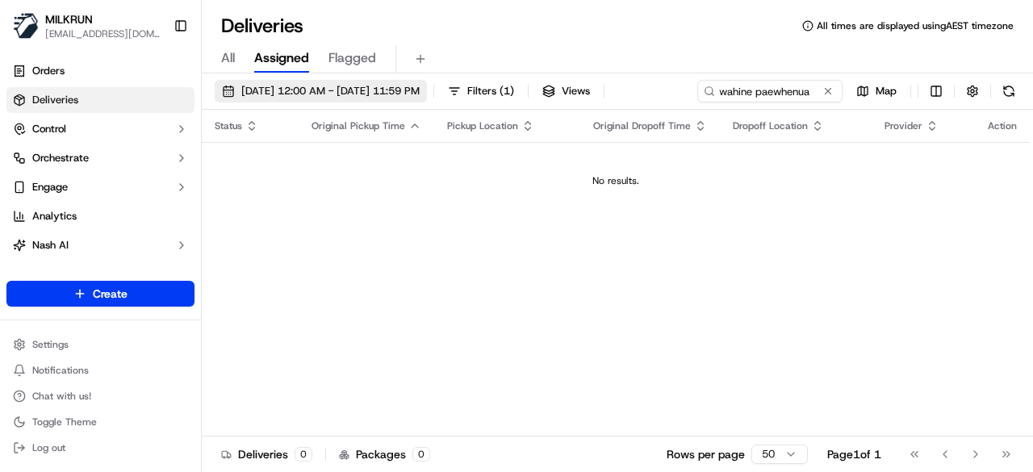
click at [380, 93] on span "31/08/2025 12:00 AM - 31/08/2025 11:59 PM" at bounding box center [330, 91] width 178 height 15
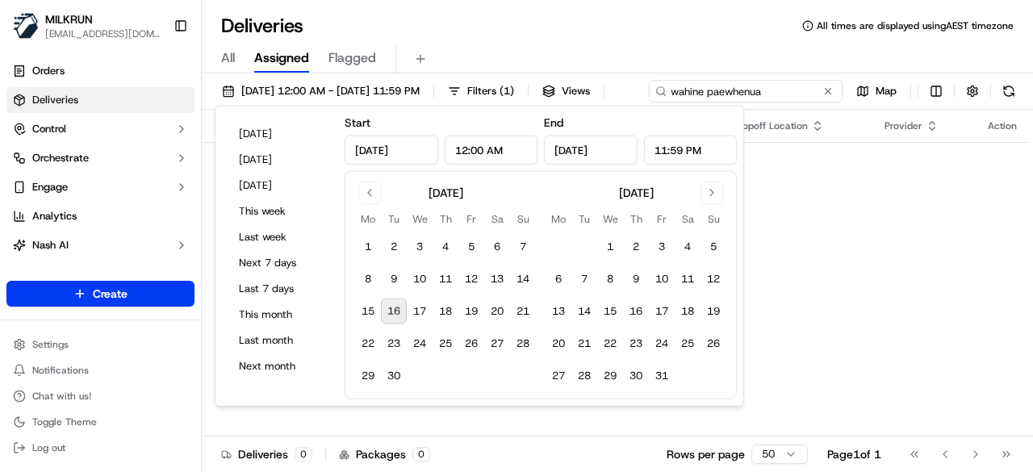
click at [783, 93] on input "wahine paewhenua" at bounding box center [746, 91] width 194 height 23
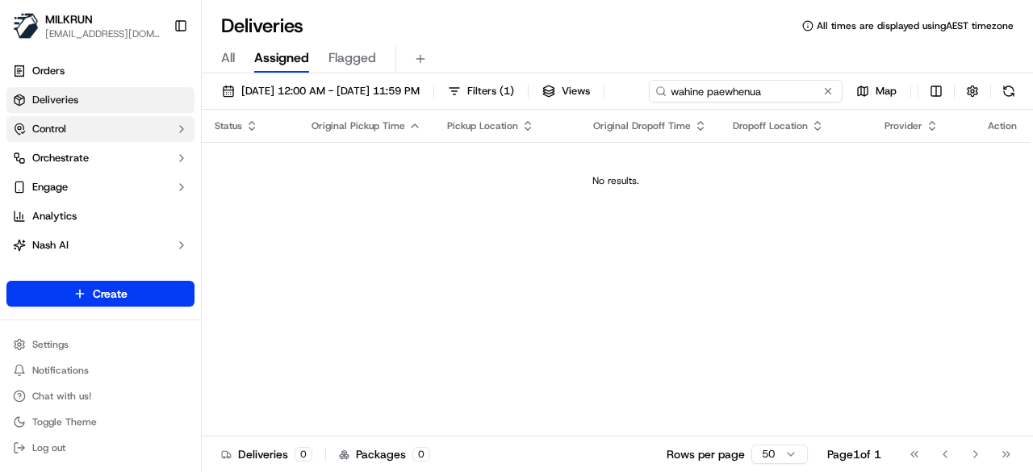
drag, startPoint x: 350, startPoint y: 116, endPoint x: 156, endPoint y: 119, distance: 194.4
click at [157, 119] on div "MILKRUN kperera1@woolworths.com.au Toggle Sidebar Orders Deliveries Control Orc…" at bounding box center [516, 236] width 1033 height 472
paste input "Jensen Christain"
type input "Jensen Christain"
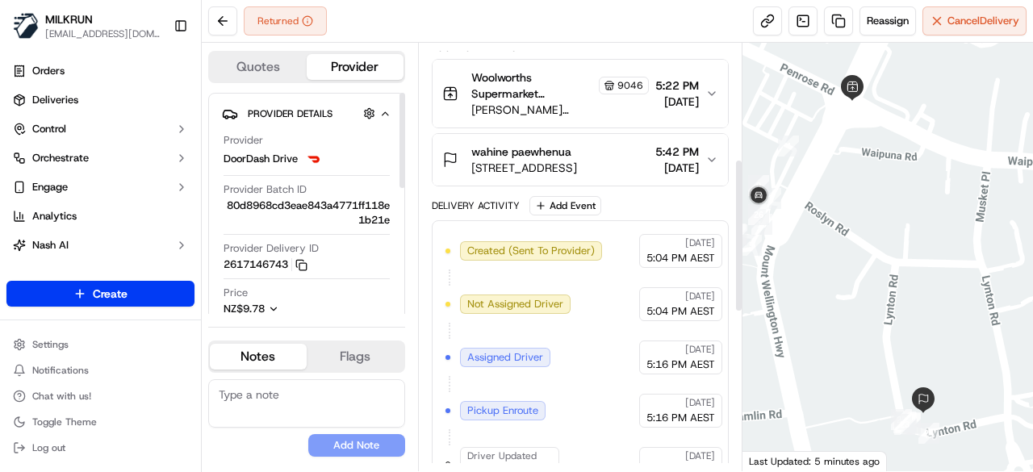
scroll to position [323, 0]
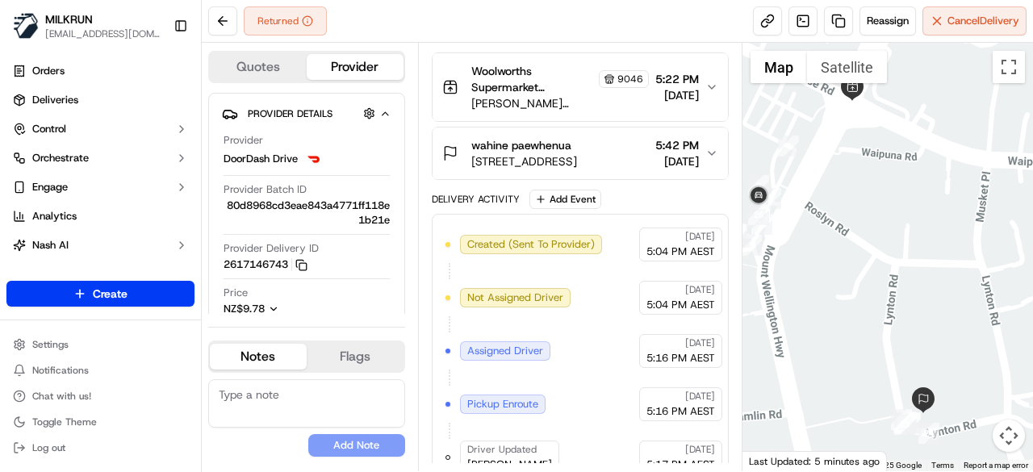
drag, startPoint x: 589, startPoint y: 133, endPoint x: 461, endPoint y: 140, distance: 127.6
click at [461, 140] on div "wahine paewhenua [STREET_ADDRESS]" at bounding box center [509, 153] width 135 height 32
copy span "wahine paewhenua"
click at [215, 17] on button at bounding box center [222, 20] width 29 height 29
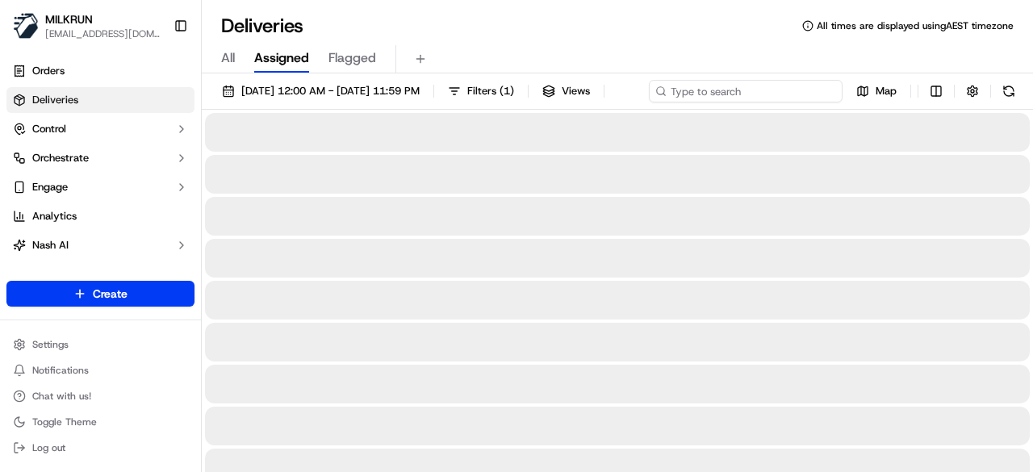
click at [765, 84] on div "[DATE] 12:00 AM - [DATE] 11:59 PM Filters ( 1 ) Views Map" at bounding box center [617, 95] width 831 height 30
paste input "wahine paewhenua"
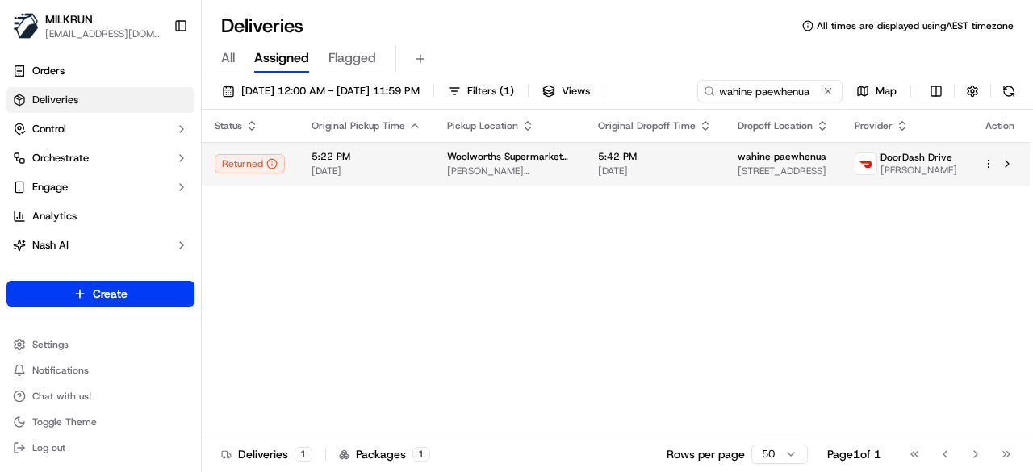
click at [982, 193] on div "Status Original Pickup Time Pickup Location Original Dropoff Time Dropoff Locat…" at bounding box center [616, 273] width 828 height 327
click at [984, 161] on html "MILKRUN [EMAIL_ADDRESS][DOMAIN_NAME] Toggle Sidebar Orders Deliveries Control O…" at bounding box center [516, 236] width 1033 height 472
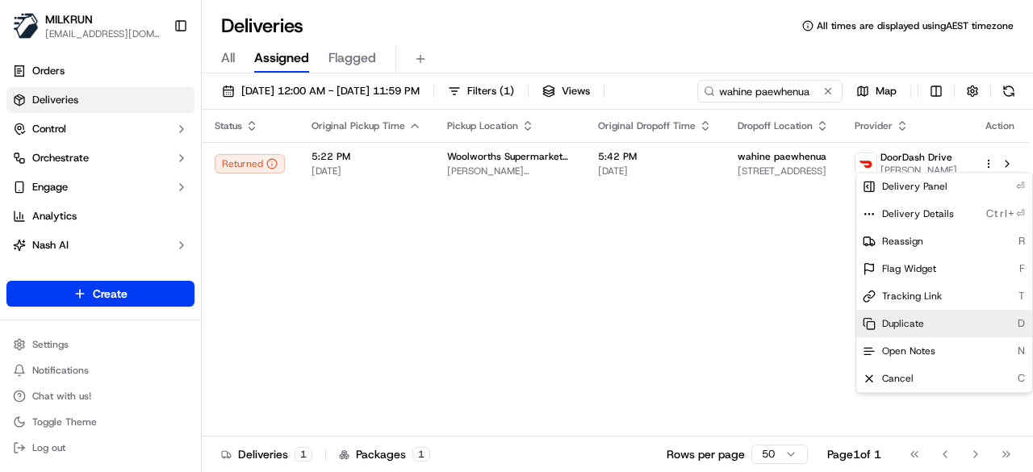
click at [893, 328] on span "Duplicate" at bounding box center [903, 323] width 42 height 13
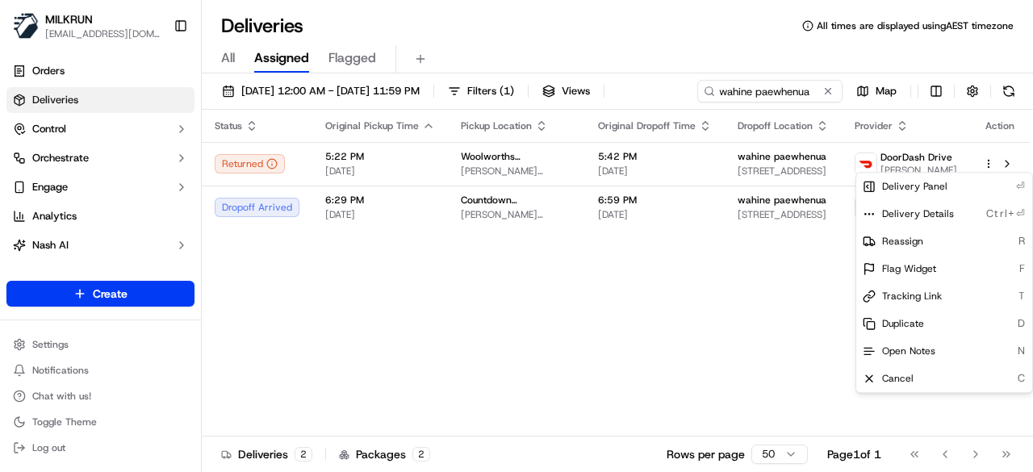
click at [745, 88] on html "MILKRUN [EMAIL_ADDRESS][DOMAIN_NAME] Toggle Sidebar Orders Deliveries Control O…" at bounding box center [516, 236] width 1033 height 472
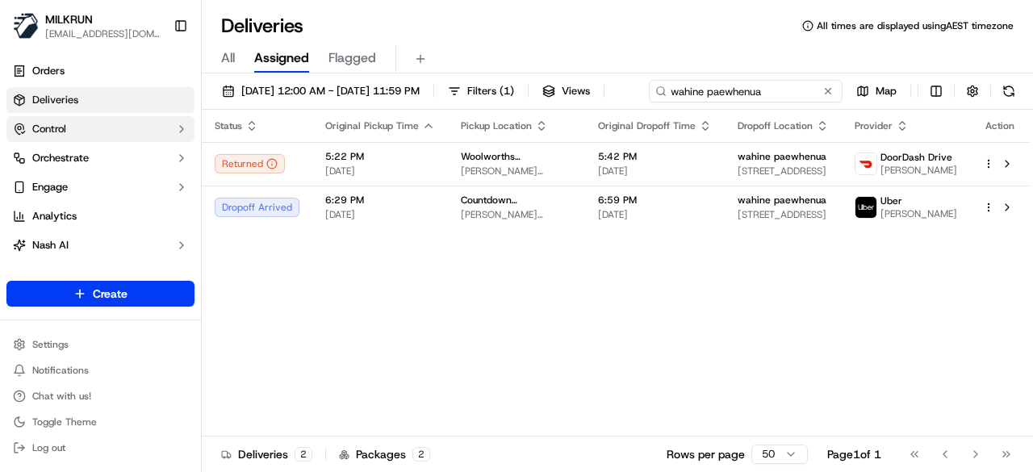
drag, startPoint x: 797, startPoint y: 93, endPoint x: 113, endPoint y: 120, distance: 684.7
click at [113, 120] on div "MILKRUN [EMAIL_ADDRESS][DOMAIN_NAME] Toggle Sidebar Orders Deliveries Control O…" at bounding box center [516, 236] width 1033 height 472
paste input "[PERSON_NAME]"
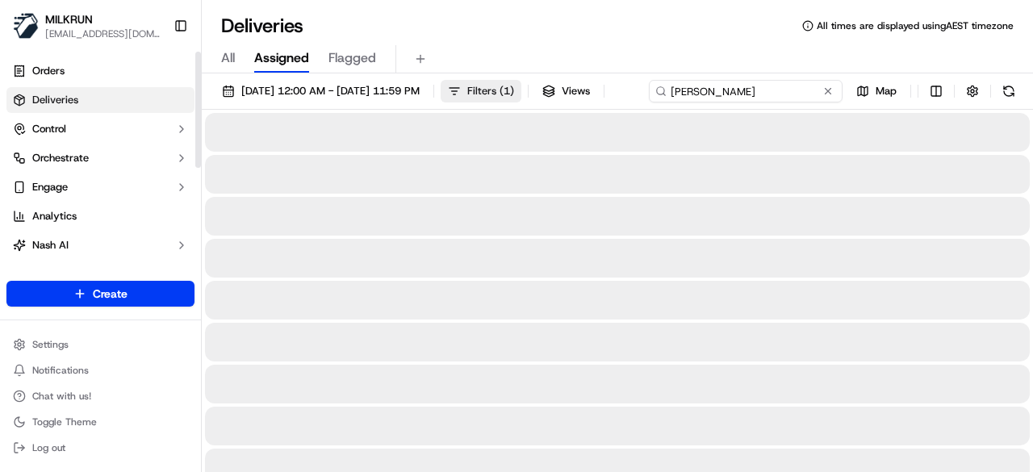
type input "[PERSON_NAME]"
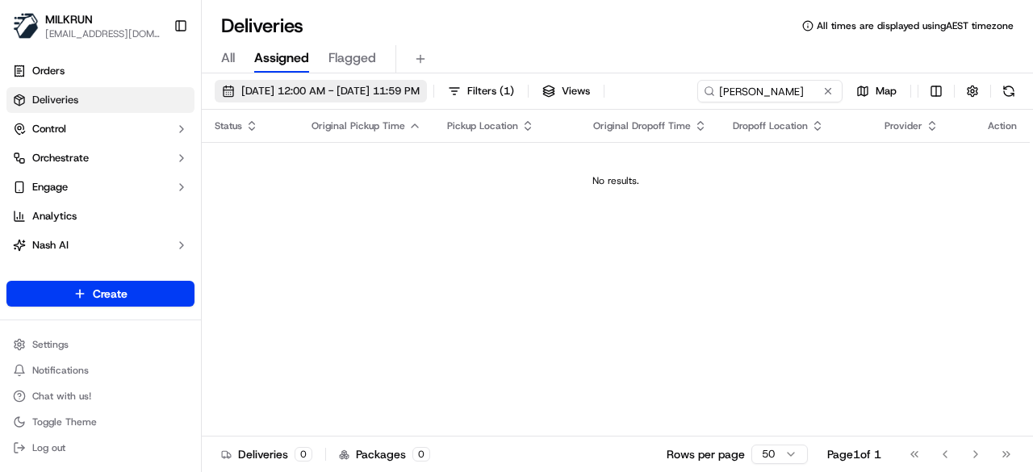
click at [385, 89] on span "[DATE] 12:00 AM - [DATE] 11:59 PM" at bounding box center [330, 91] width 178 height 15
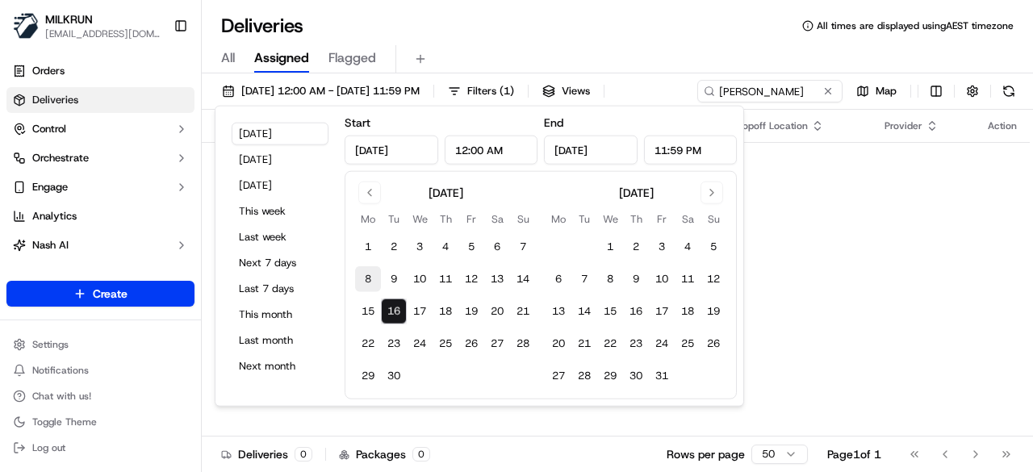
click at [369, 276] on button "8" at bounding box center [368, 279] width 26 height 26
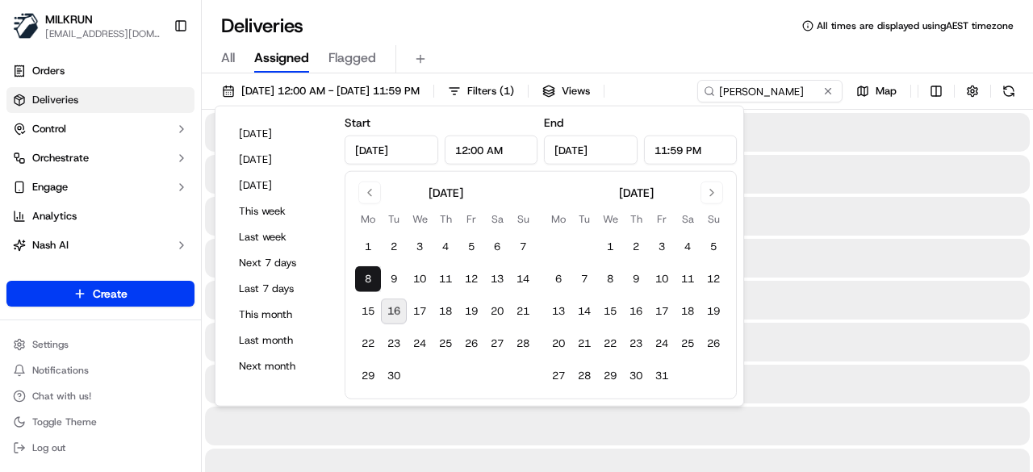
type input "Sep 8, 2025"
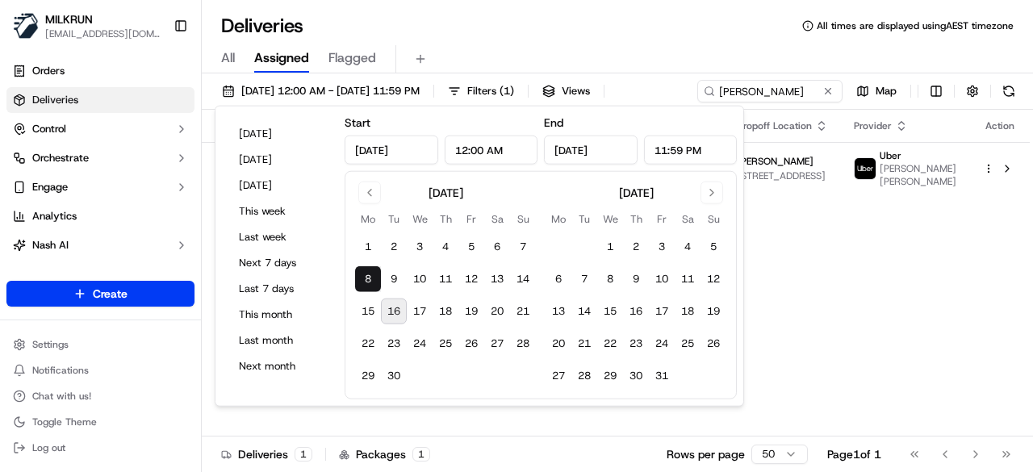
click at [662, 24] on div "Deliveries All times are displayed using AEST timezone" at bounding box center [617, 26] width 831 height 26
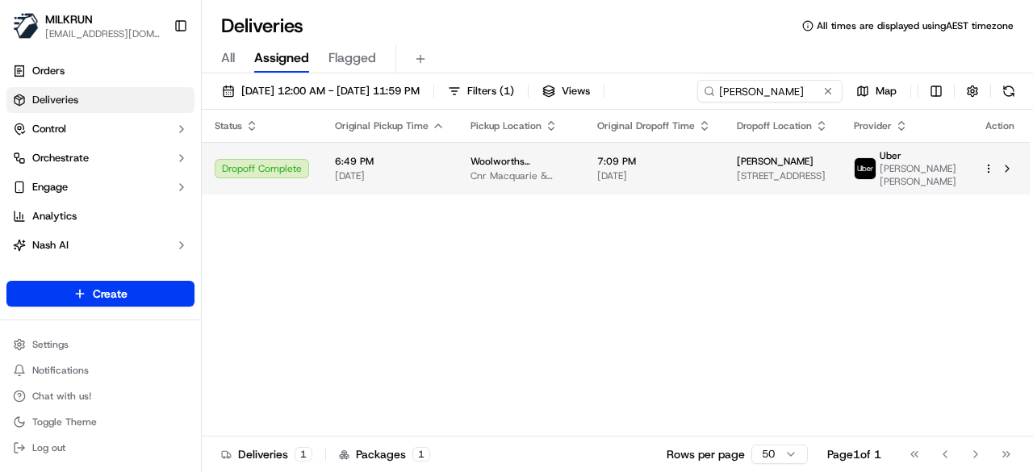
click at [660, 159] on span "7:09 PM" at bounding box center [654, 161] width 114 height 13
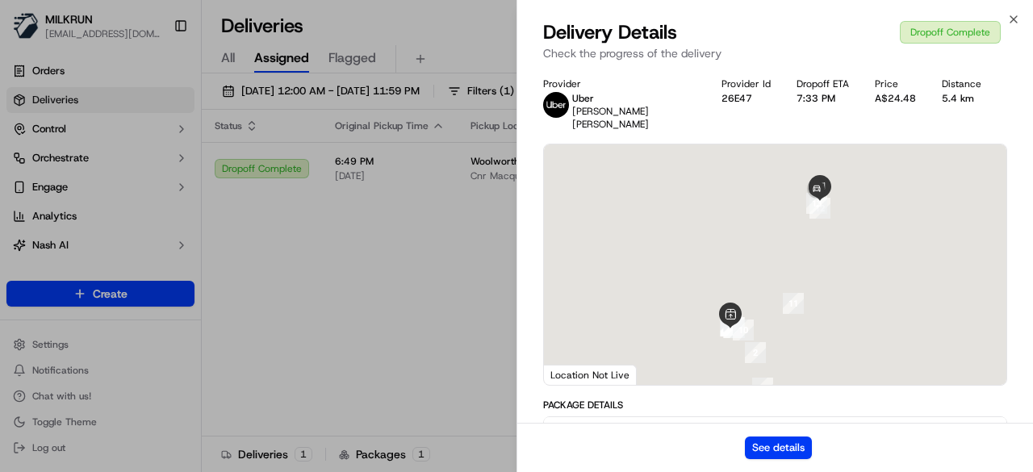
click at [766, 433] on div "See details" at bounding box center [775, 447] width 516 height 49
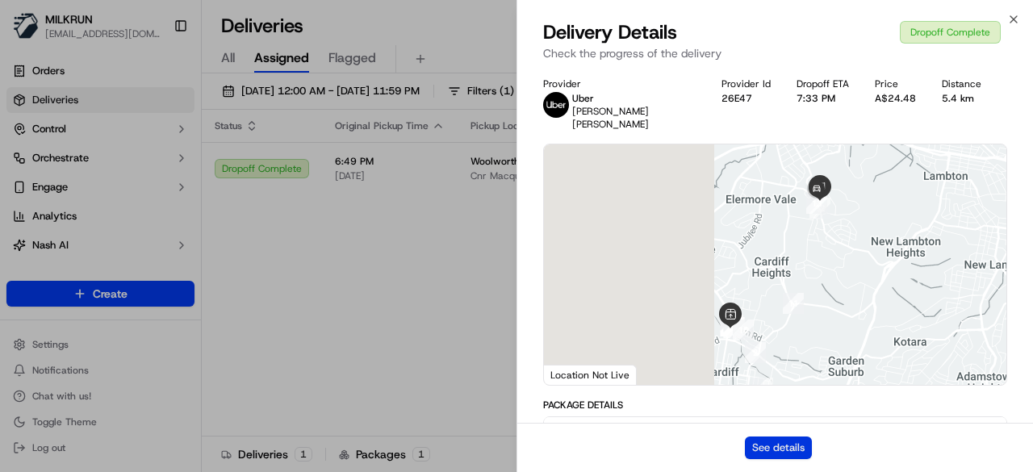
click at [761, 440] on button "See details" at bounding box center [778, 447] width 67 height 23
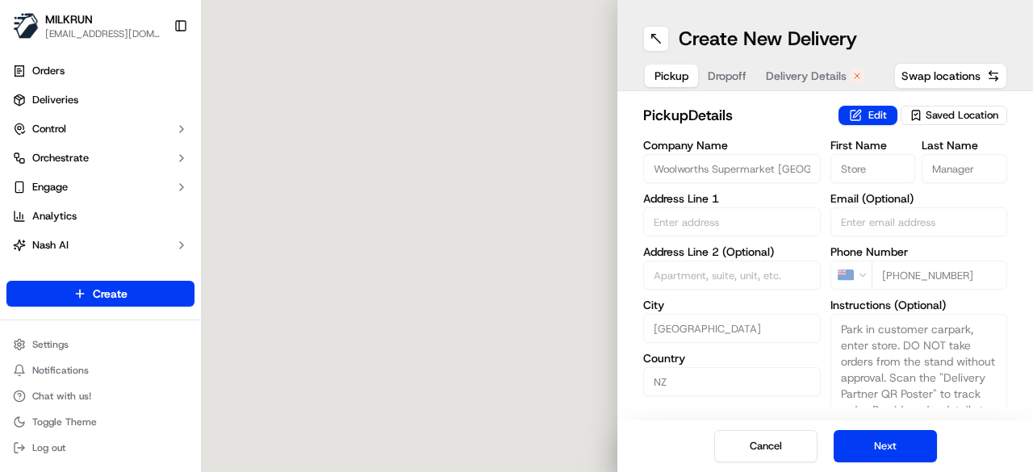
type input "[PERSON_NAME] & [GEOGRAPHIC_DATA]"
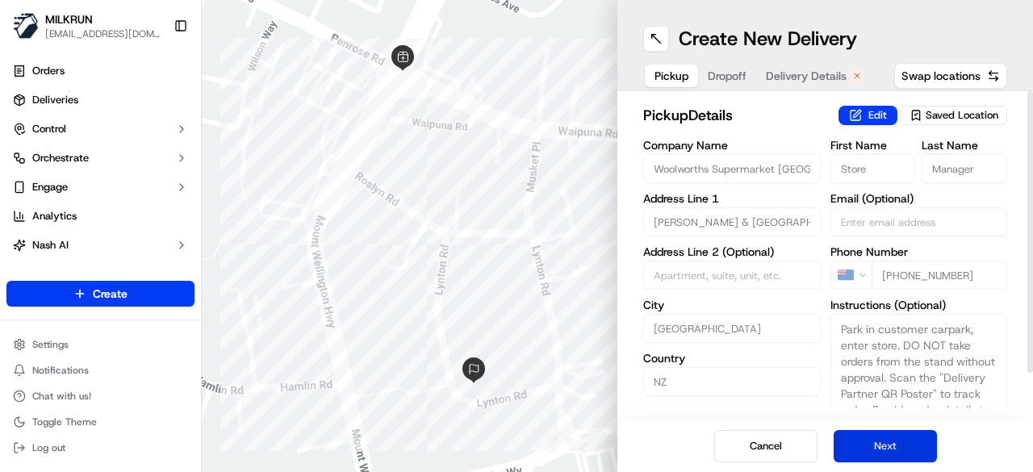
click at [892, 445] on button "Next" at bounding box center [884, 446] width 103 height 32
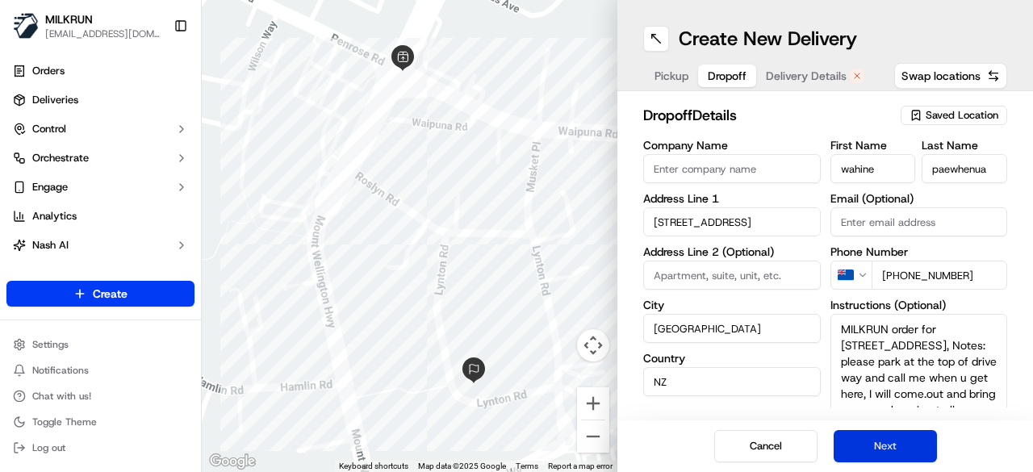
click at [891, 443] on button "Next" at bounding box center [884, 446] width 103 height 32
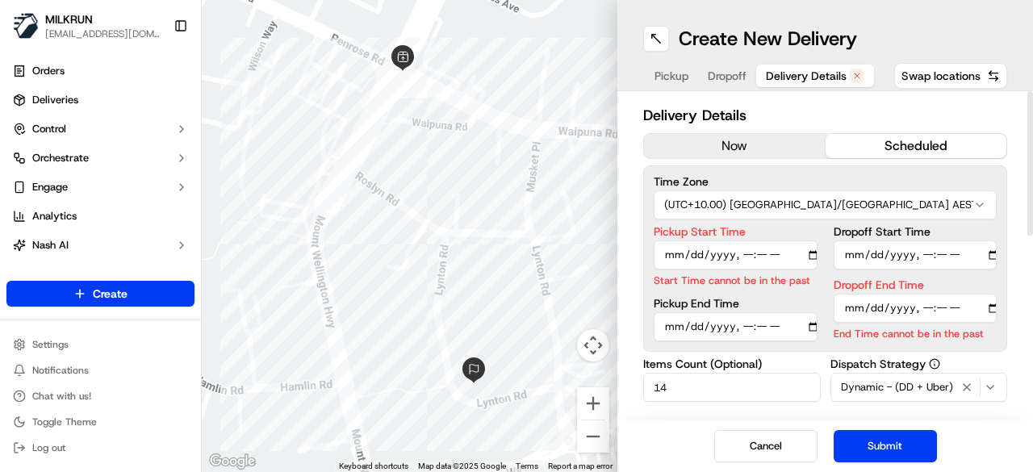
click at [753, 144] on button "now" at bounding box center [735, 146] width 182 height 24
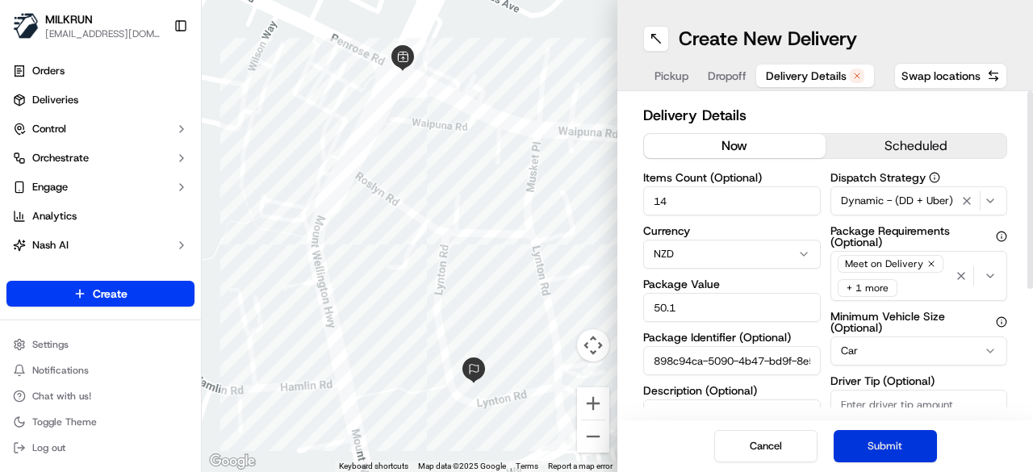
click at [878, 446] on button "Submit" at bounding box center [884, 446] width 103 height 32
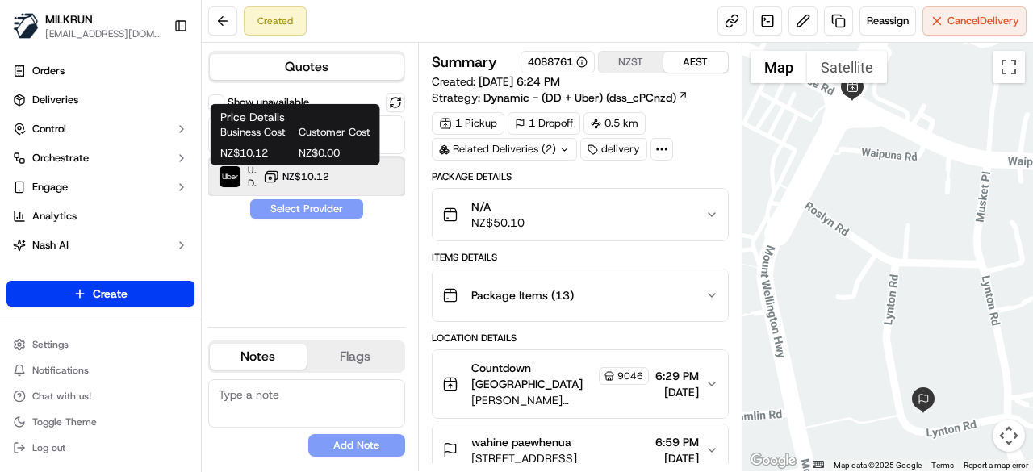
click at [355, 182] on div "Uber Dropoff ETA 23 minutes NZ$10.12" at bounding box center [306, 176] width 197 height 39
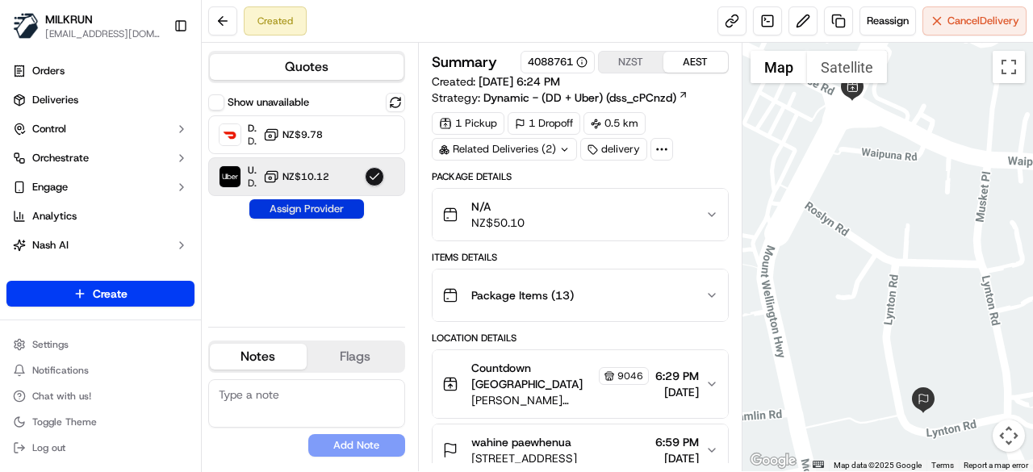
click at [294, 208] on button "Assign Provider" at bounding box center [306, 208] width 115 height 19
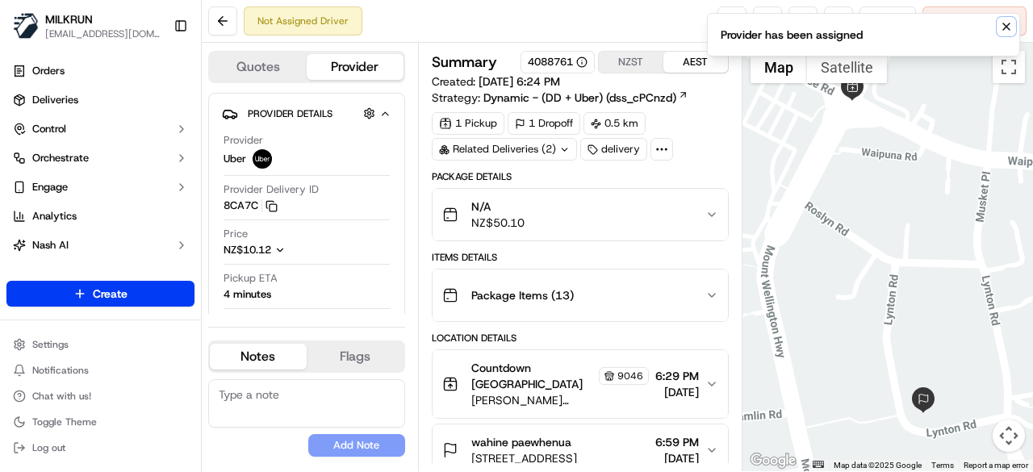
click at [1006, 27] on icon "Notifications (F8)" at bounding box center [1006, 26] width 6 height 6
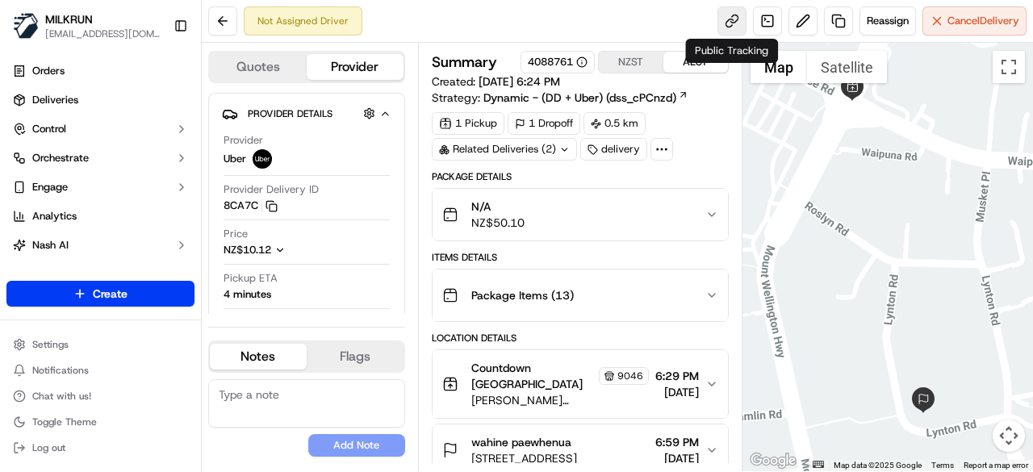
click at [732, 22] on link at bounding box center [731, 20] width 29 height 29
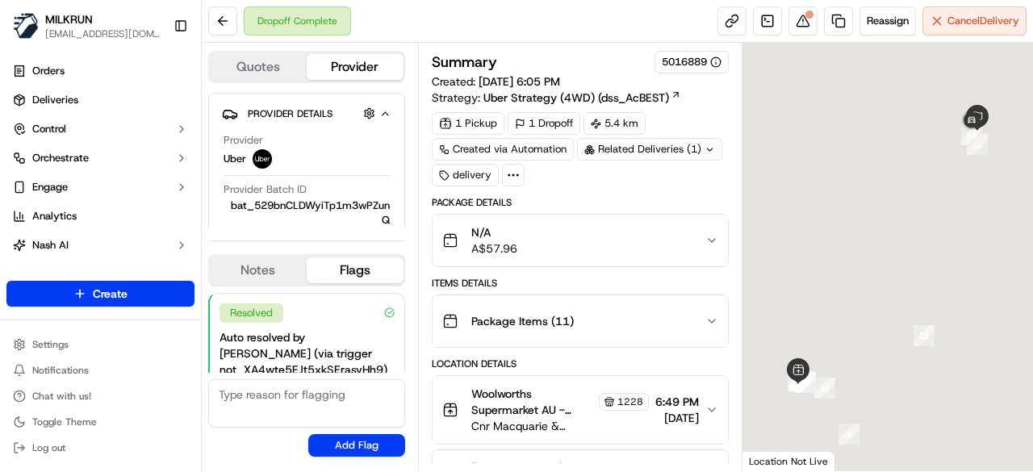
scroll to position [257, 0]
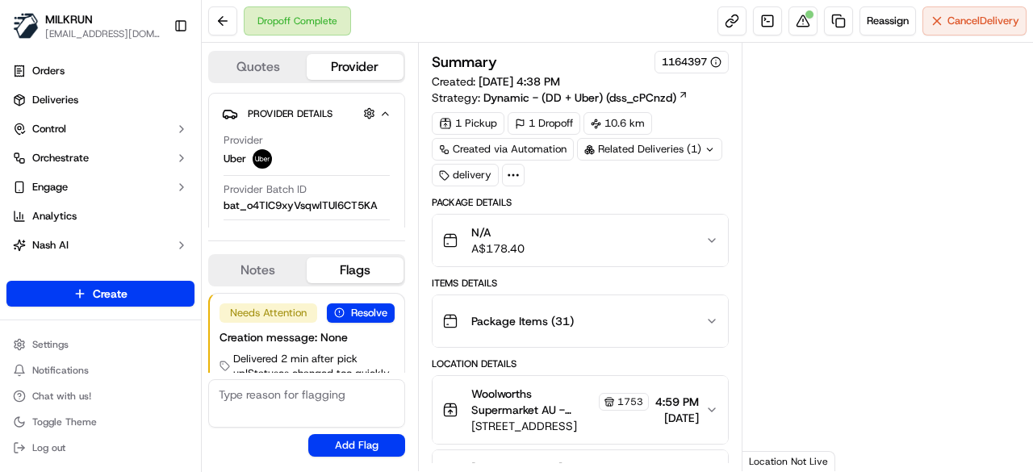
scroll to position [40, 0]
